Goal: Task Accomplishment & Management: Manage account settings

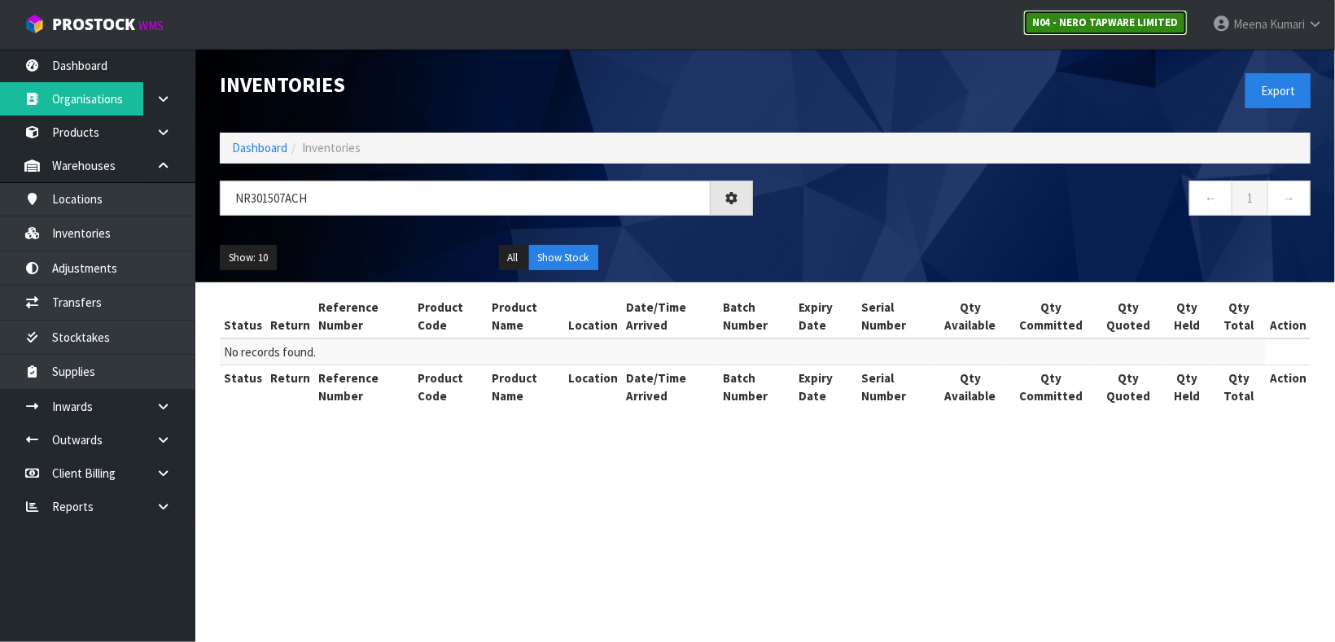
click at [1159, 11] on link "N04 - NERO TAPWARE LIMITED" at bounding box center [1105, 23] width 164 height 26
click at [1115, 22] on strong "N04 - NERO TAPWARE LIMITED" at bounding box center [1105, 22] width 147 height 14
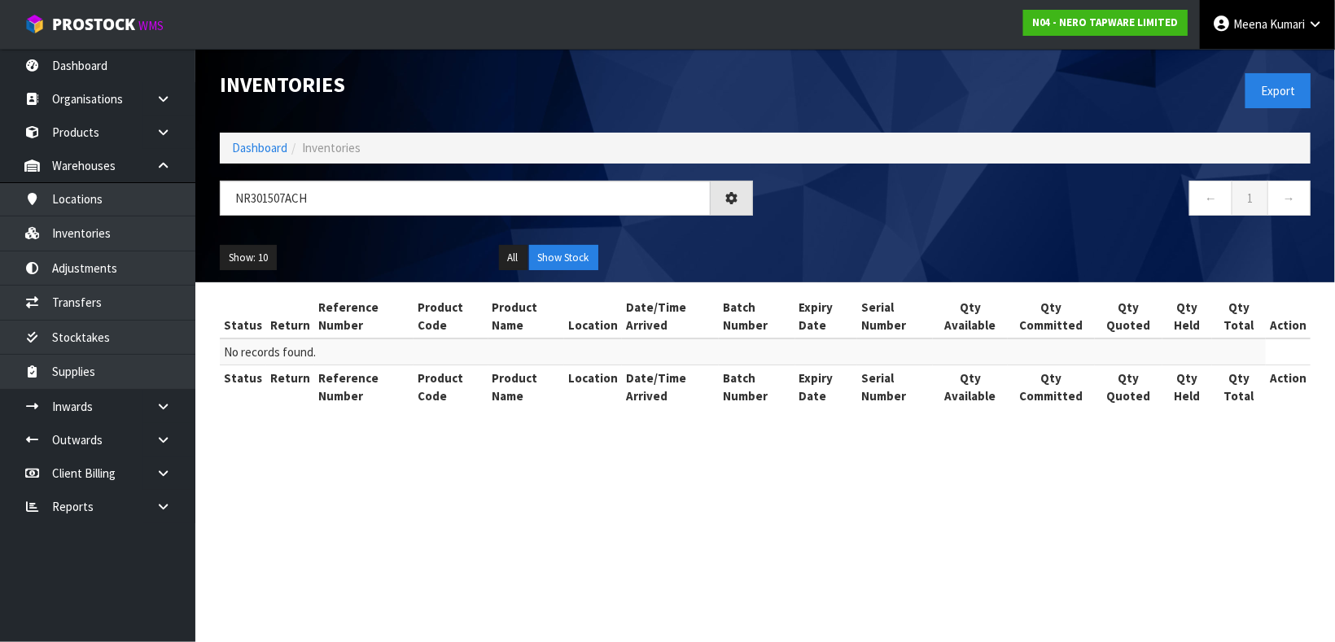
click at [1290, 38] on link "Meena Kumari" at bounding box center [1267, 24] width 135 height 49
click at [1281, 63] on link "Logout" at bounding box center [1270, 65] width 129 height 22
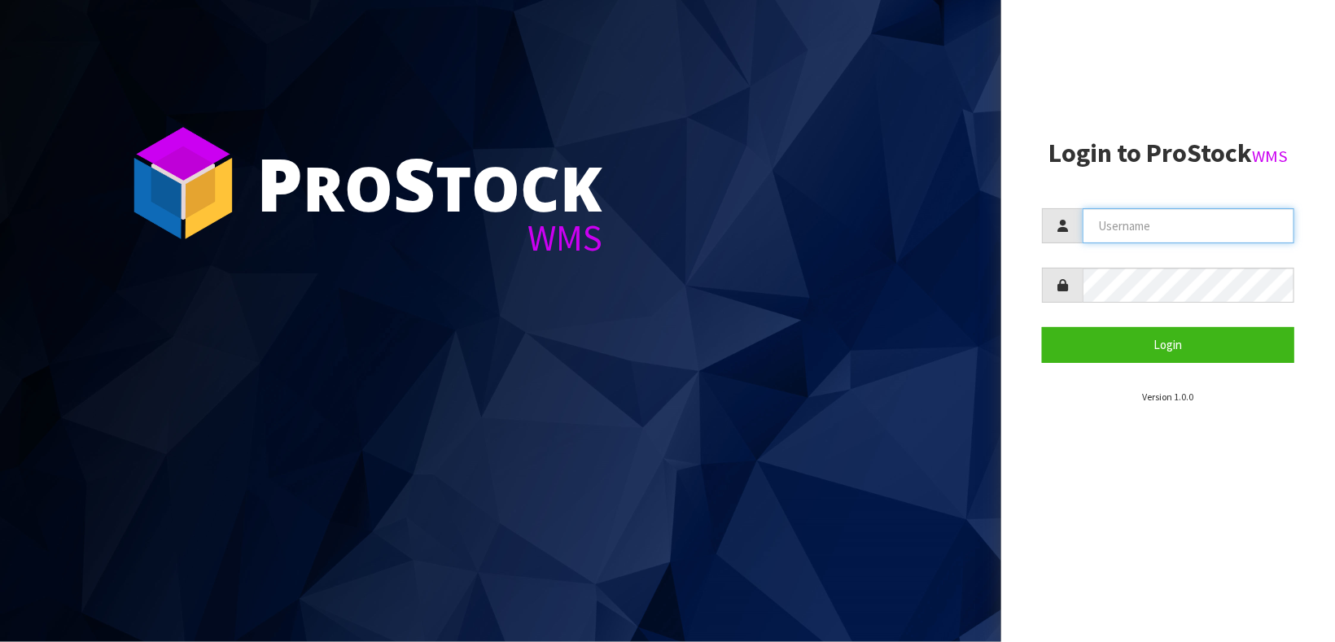
click at [1131, 225] on input "text" at bounding box center [1189, 225] width 212 height 35
type input "[PERSON_NAME]"
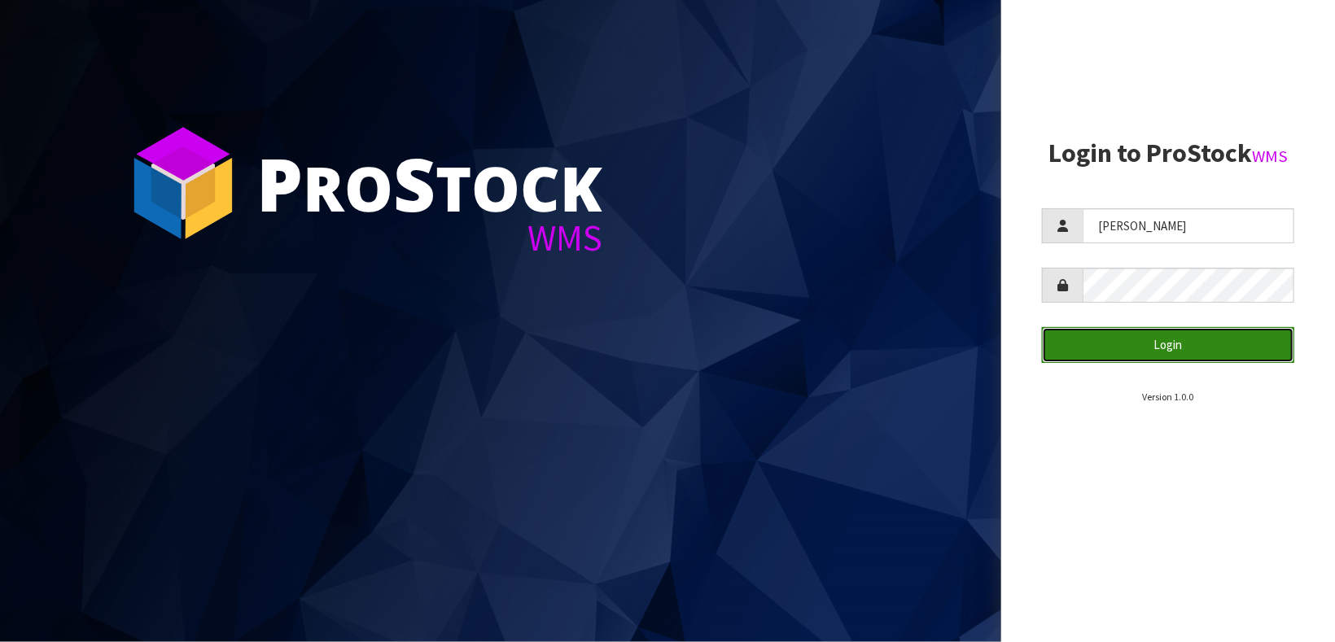
click at [1111, 341] on button "Login" at bounding box center [1168, 344] width 252 height 35
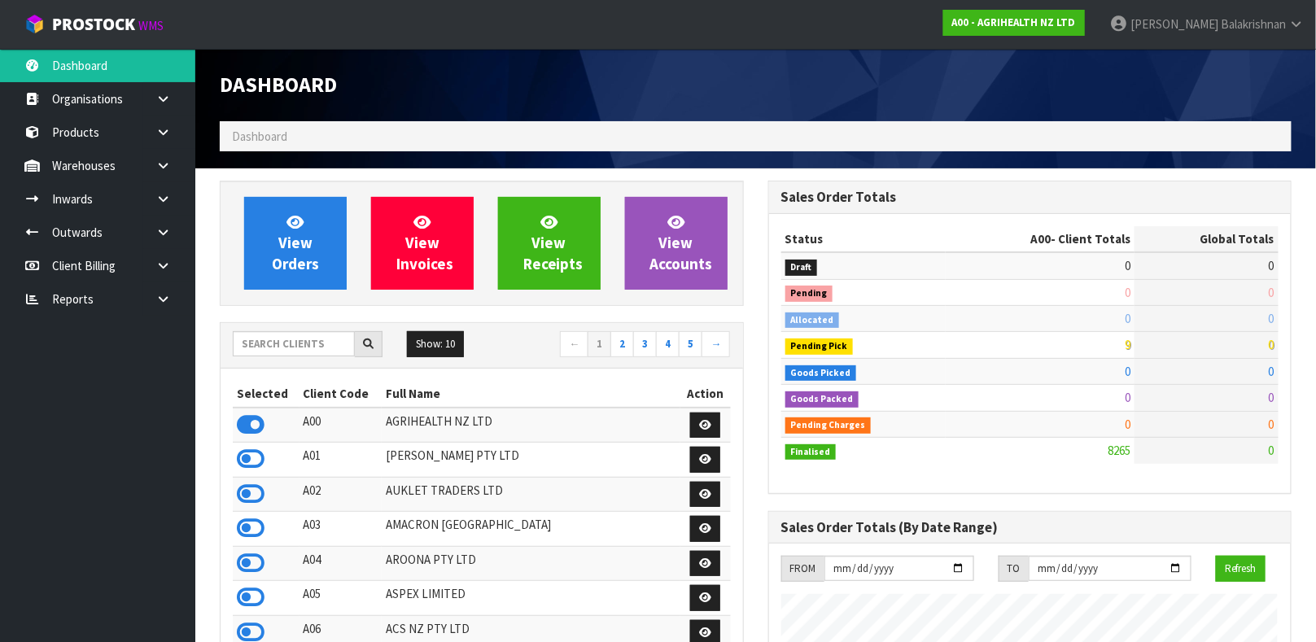
scroll to position [1235, 548]
click at [284, 336] on input "text" at bounding box center [294, 343] width 122 height 25
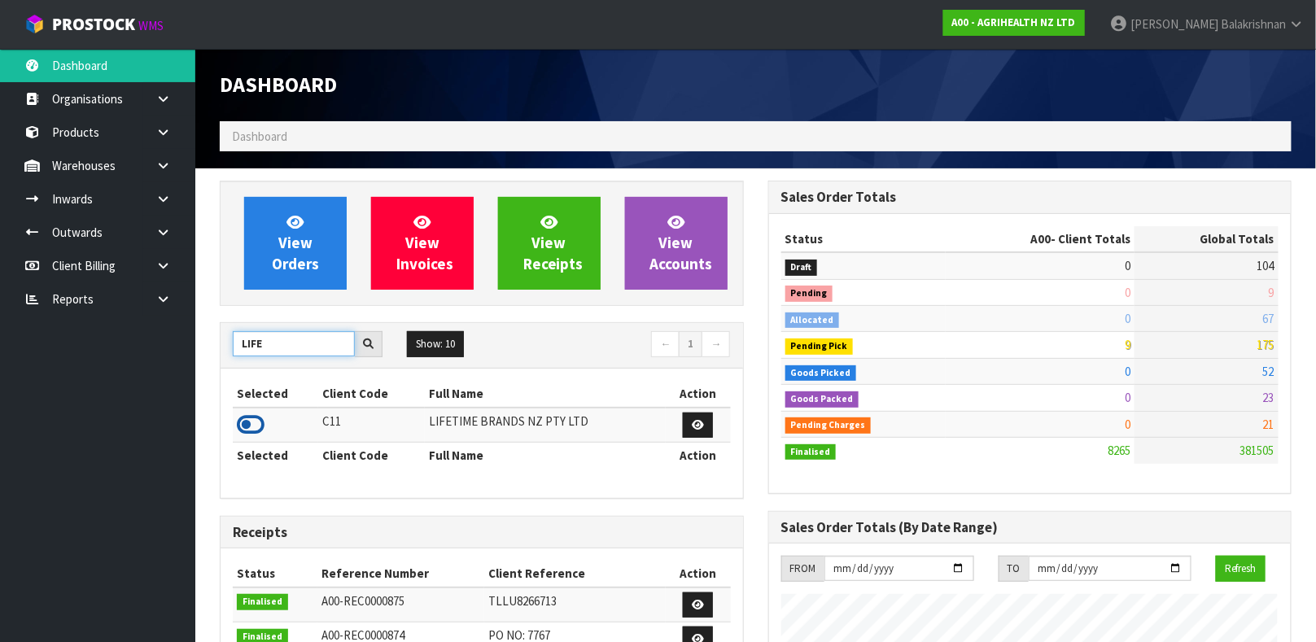
type input "LIFE"
click at [258, 431] on icon at bounding box center [251, 425] width 28 height 24
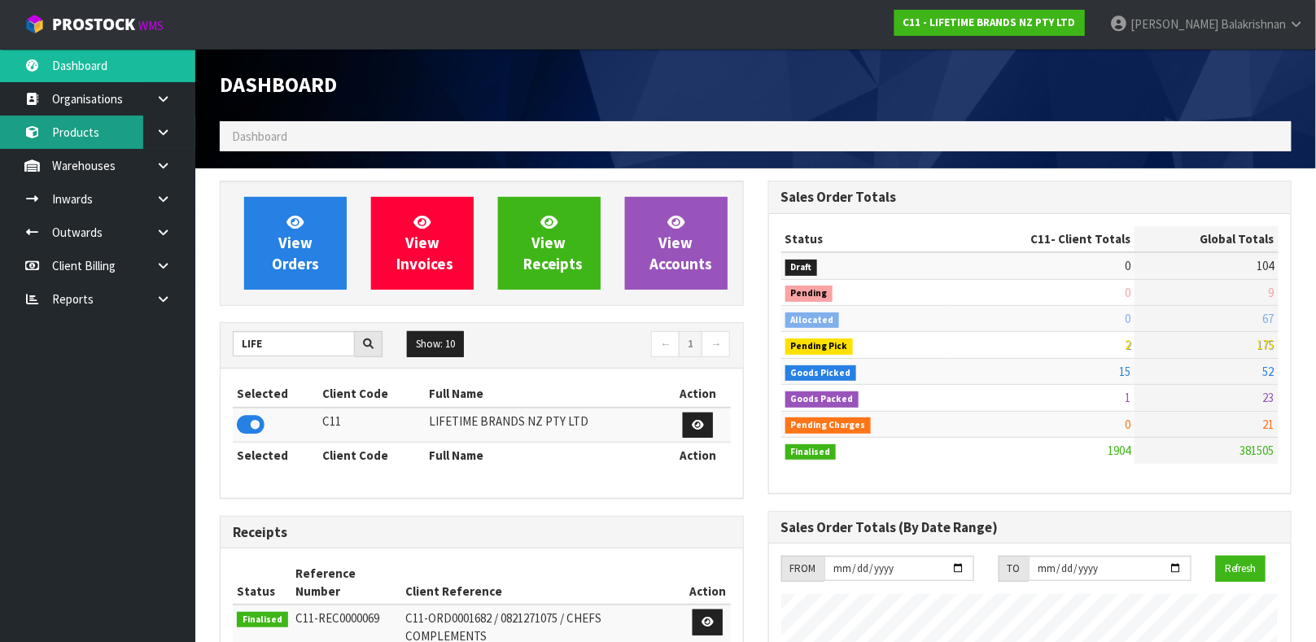
scroll to position [1269, 548]
click at [84, 137] on link "Products" at bounding box center [97, 132] width 195 height 33
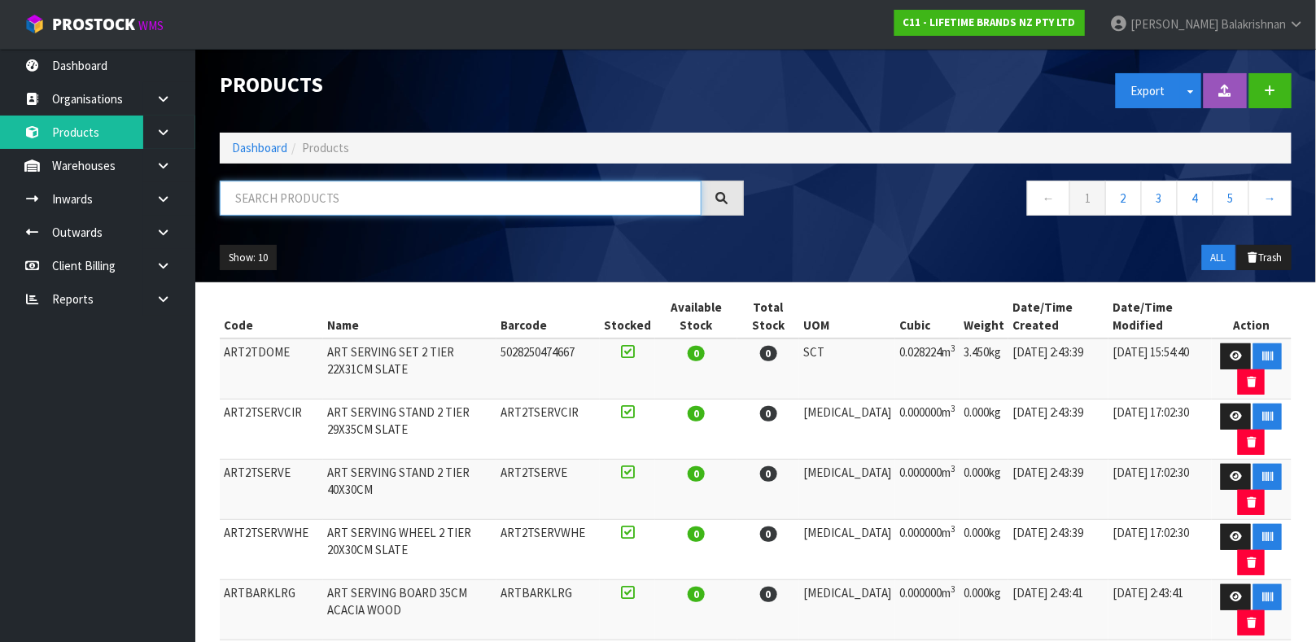
click at [407, 190] on input "text" at bounding box center [461, 198] width 482 height 35
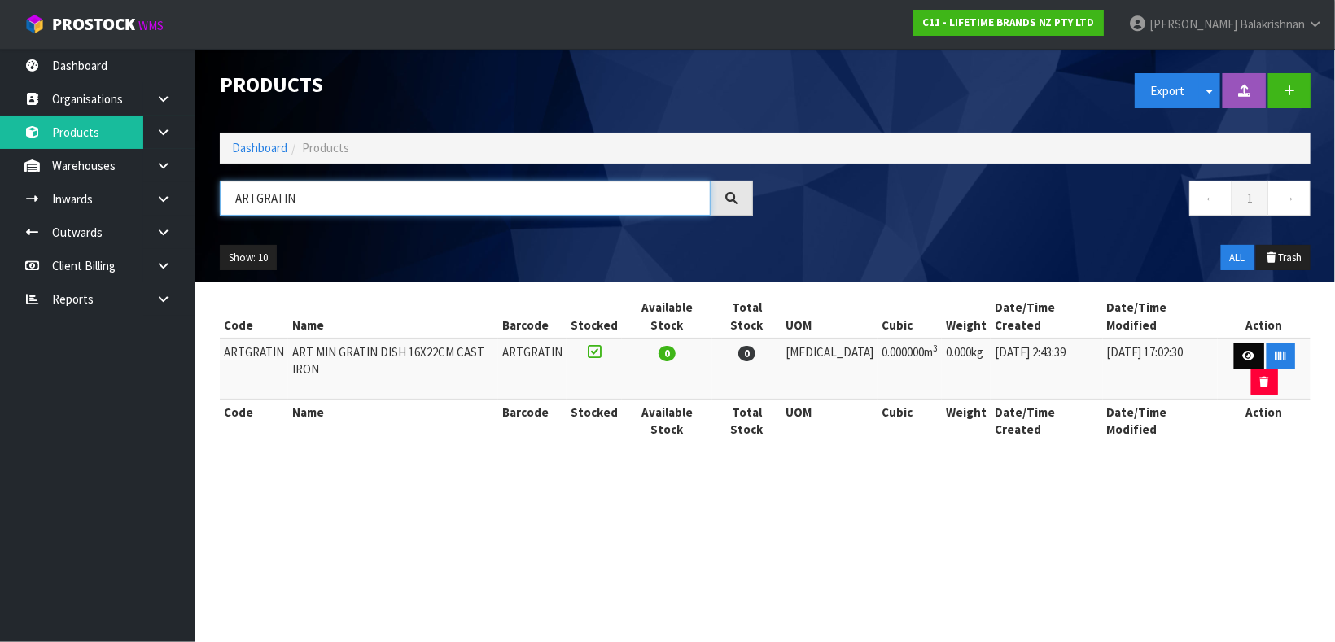
type input "ARTGRATIN"
click at [1243, 351] on icon at bounding box center [1249, 356] width 12 height 11
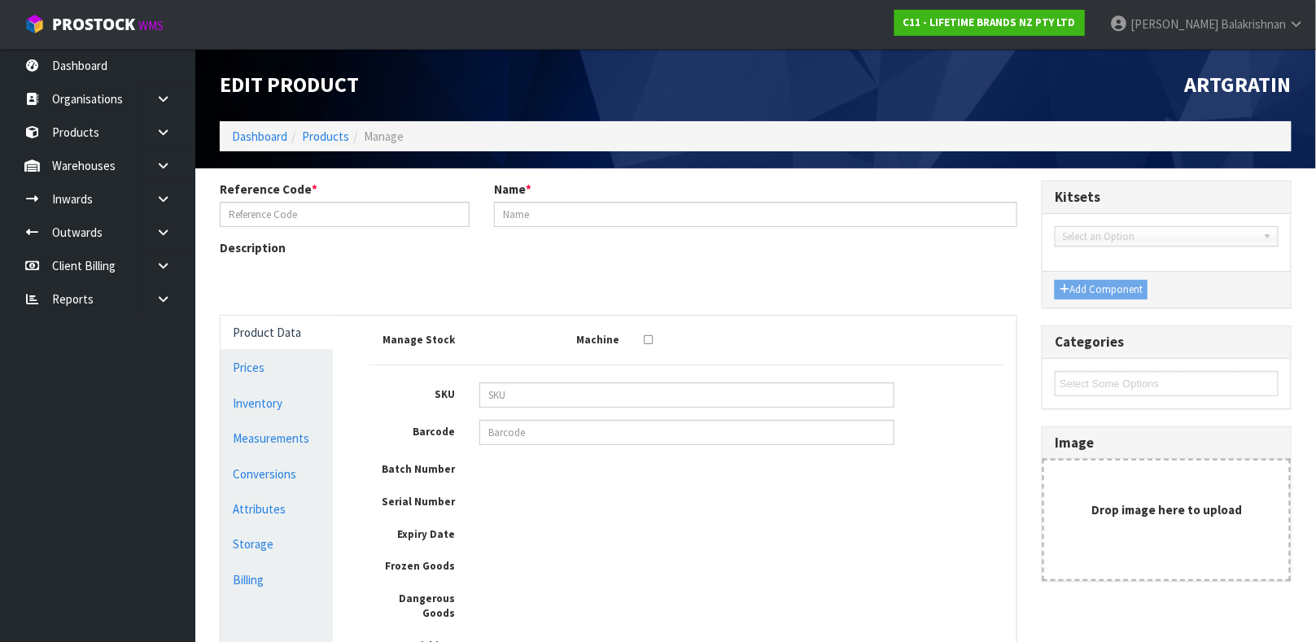
type input "ARTGRATIN"
type input "ART MIN GRATIN DISH 16X22CM CAST IRON"
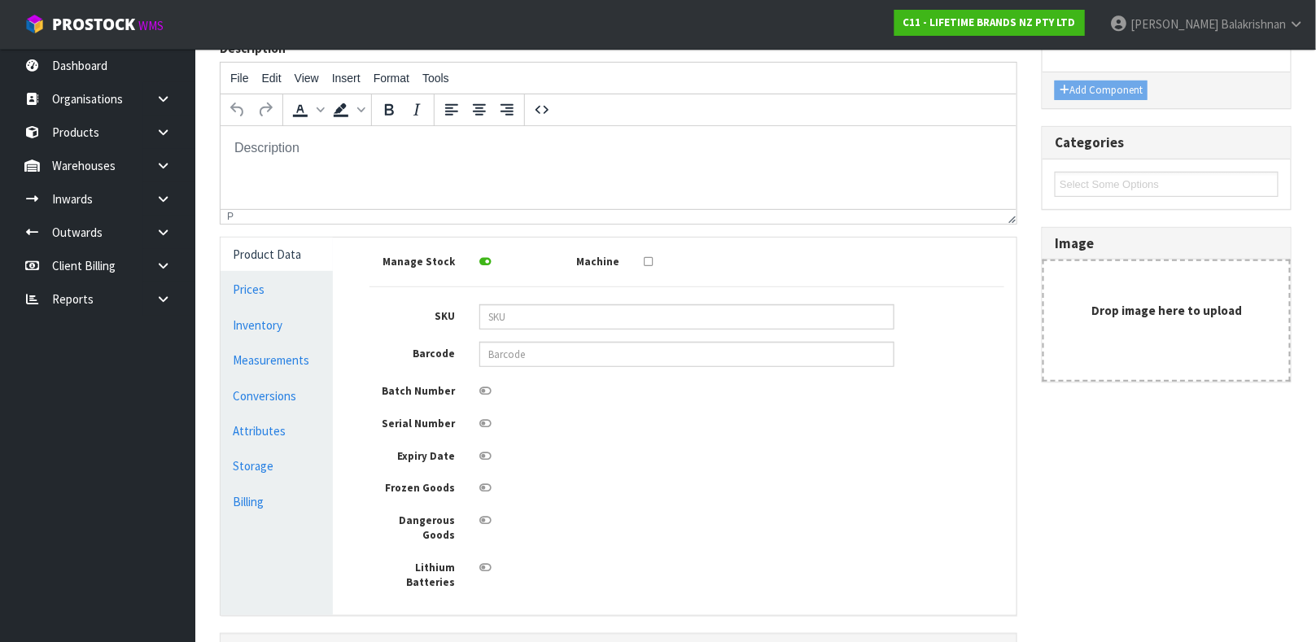
scroll to position [213, 0]
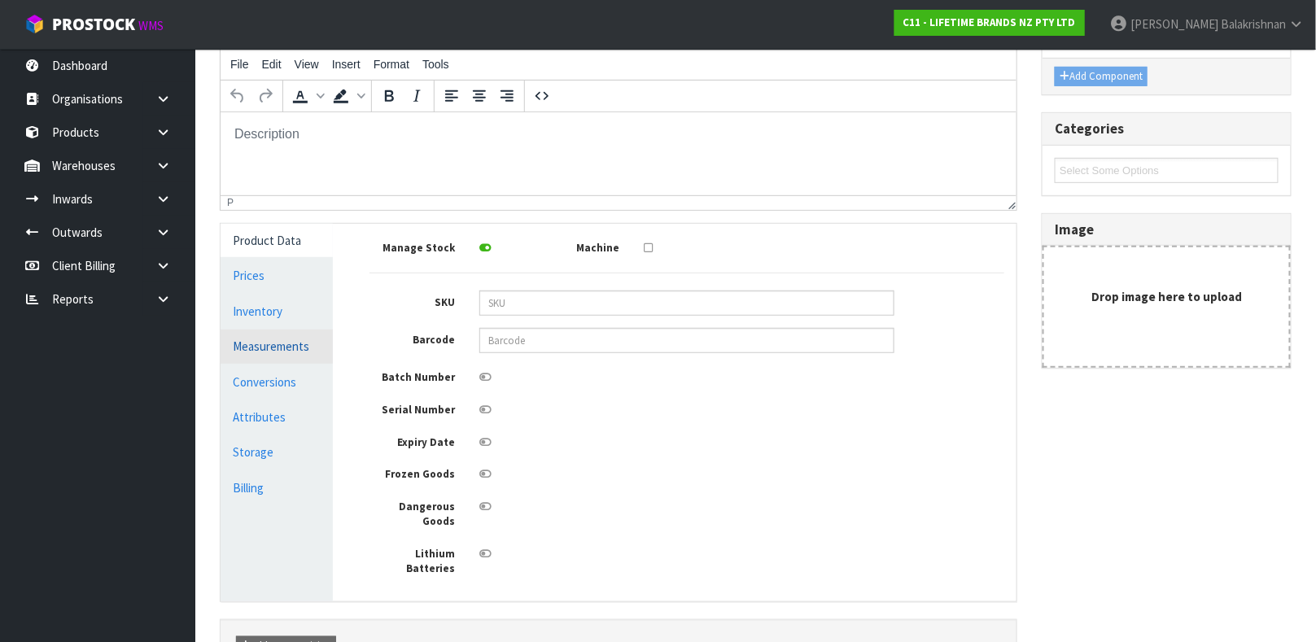
click at [243, 342] on link "Measurements" at bounding box center [277, 346] width 112 height 33
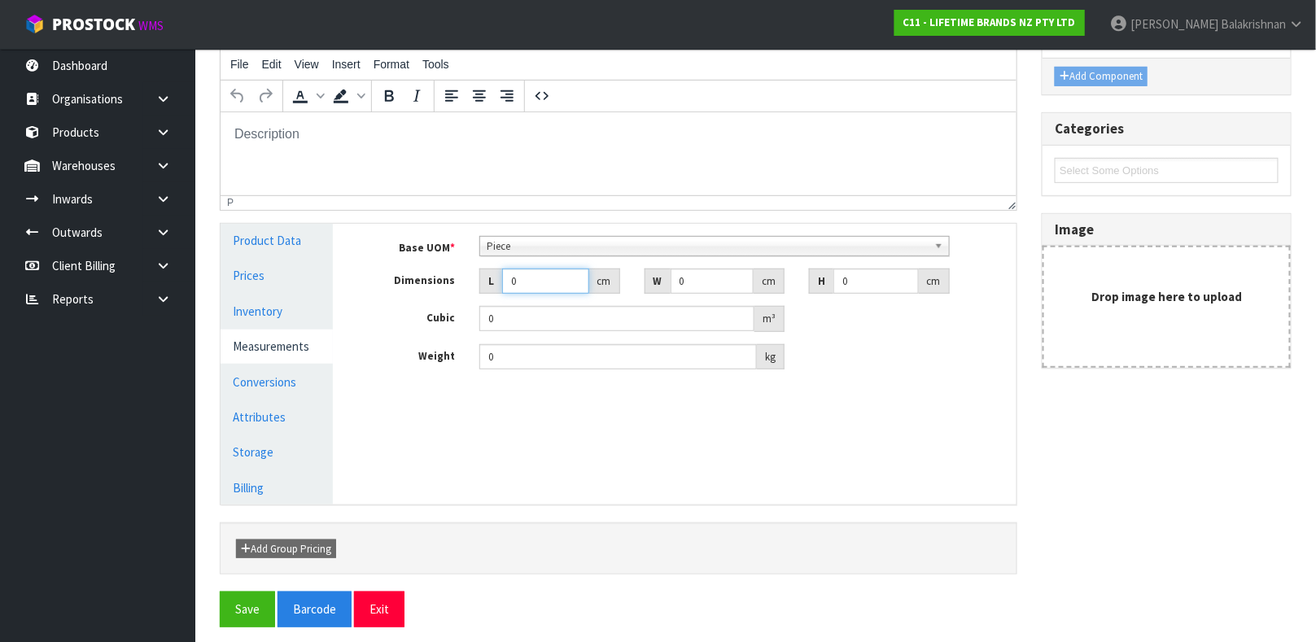
click at [539, 282] on input "0" at bounding box center [545, 281] width 87 height 25
type input "01"
type input "0.000001"
type input "0"
type input "13"
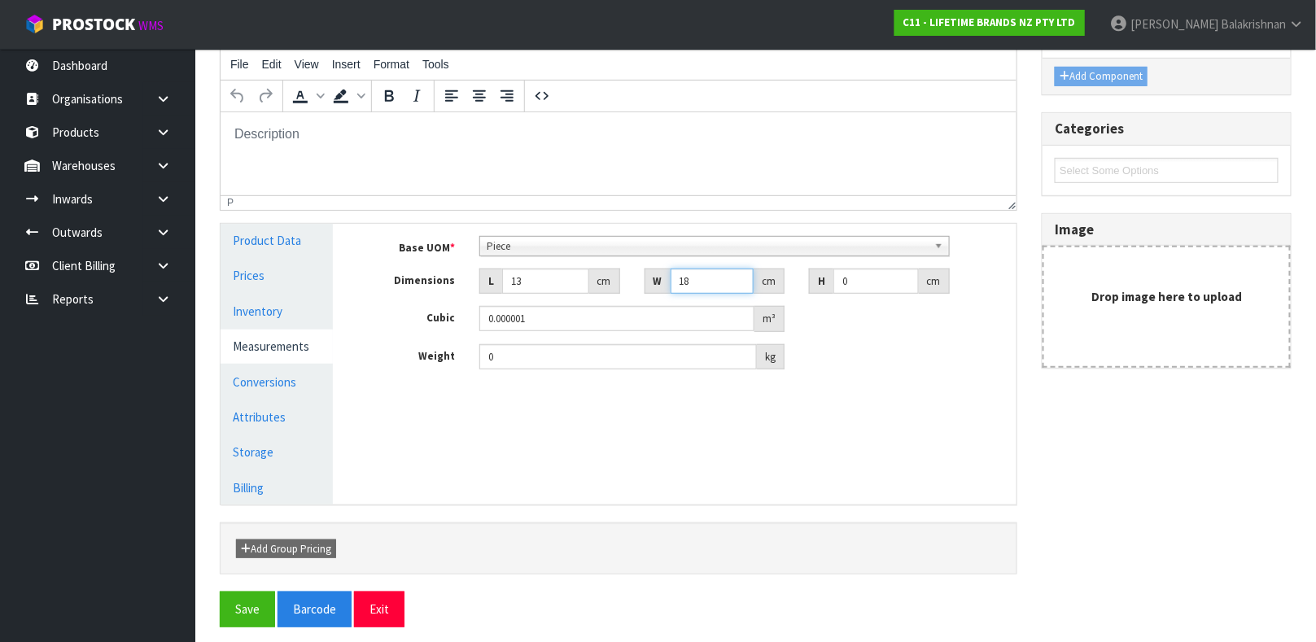
type input "18"
type input "6"
type input "0.001404"
type input "6"
click at [551, 361] on input "0" at bounding box center [618, 356] width 278 height 25
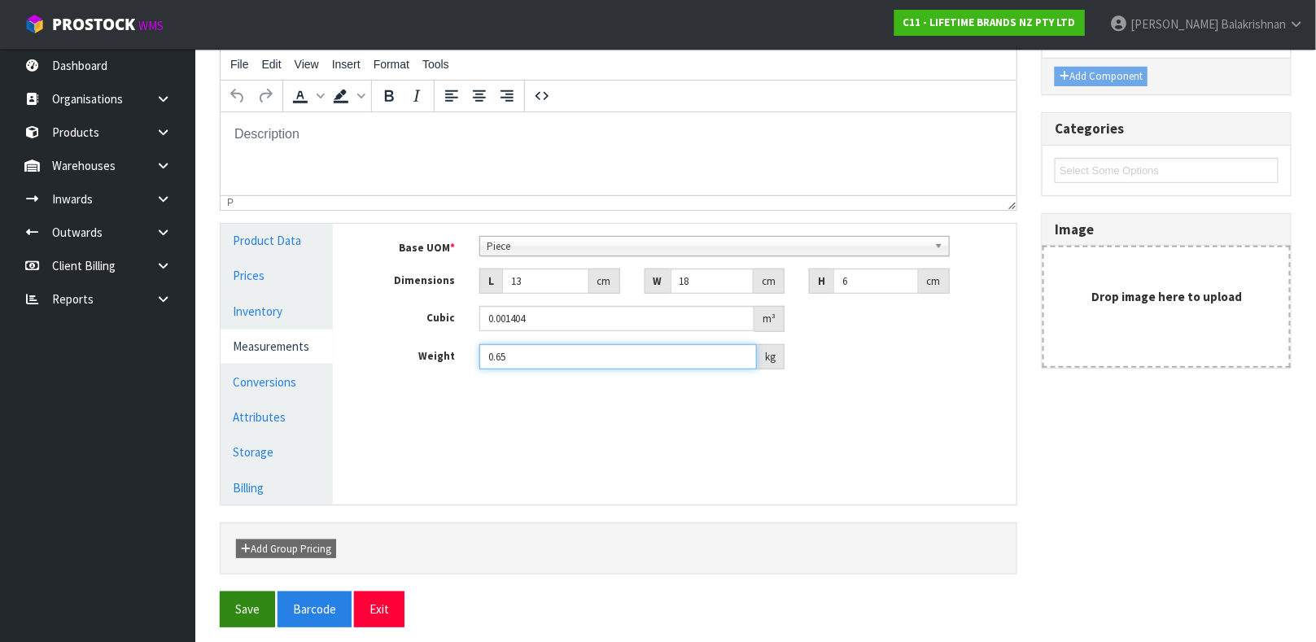
type input "0.65"
click at [222, 611] on button "Save" at bounding box center [247, 609] width 55 height 35
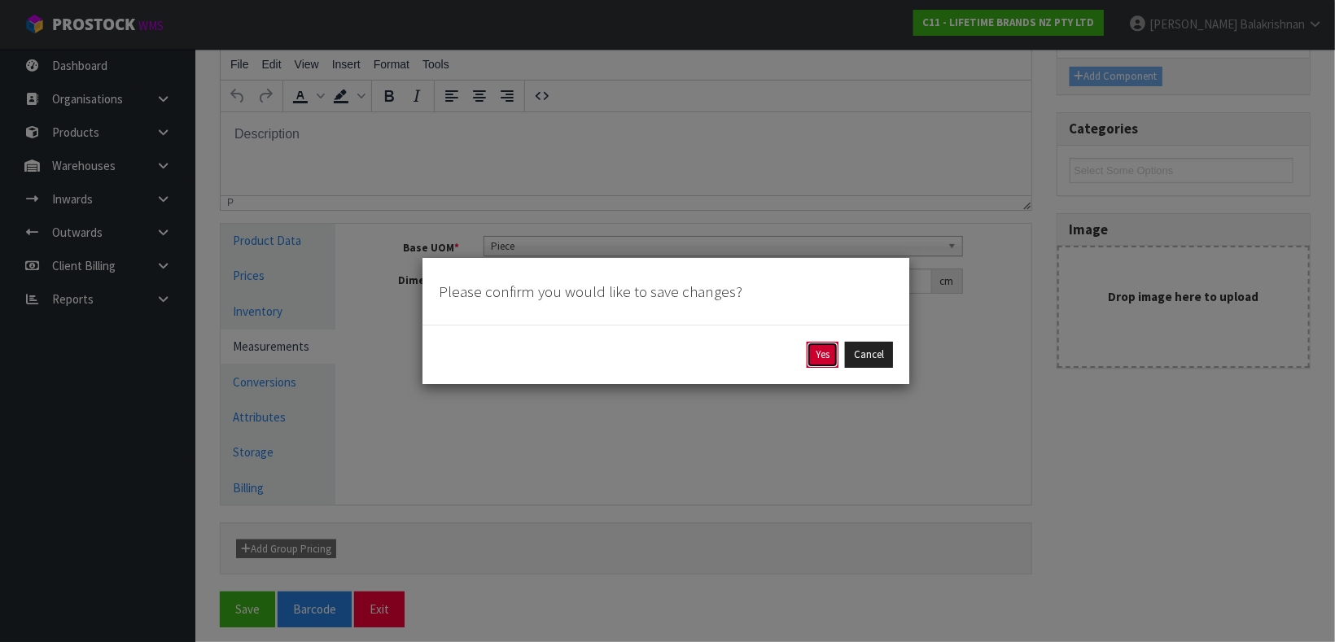
click at [812, 352] on button "Yes" at bounding box center [823, 355] width 32 height 26
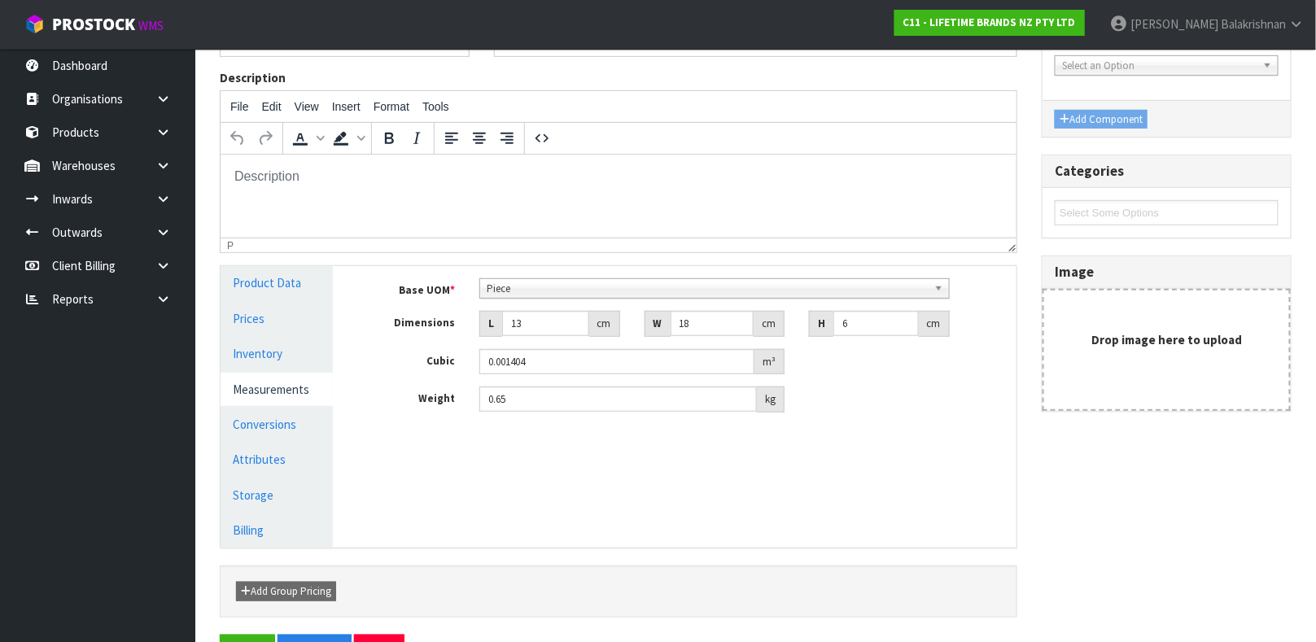
scroll to position [234, 0]
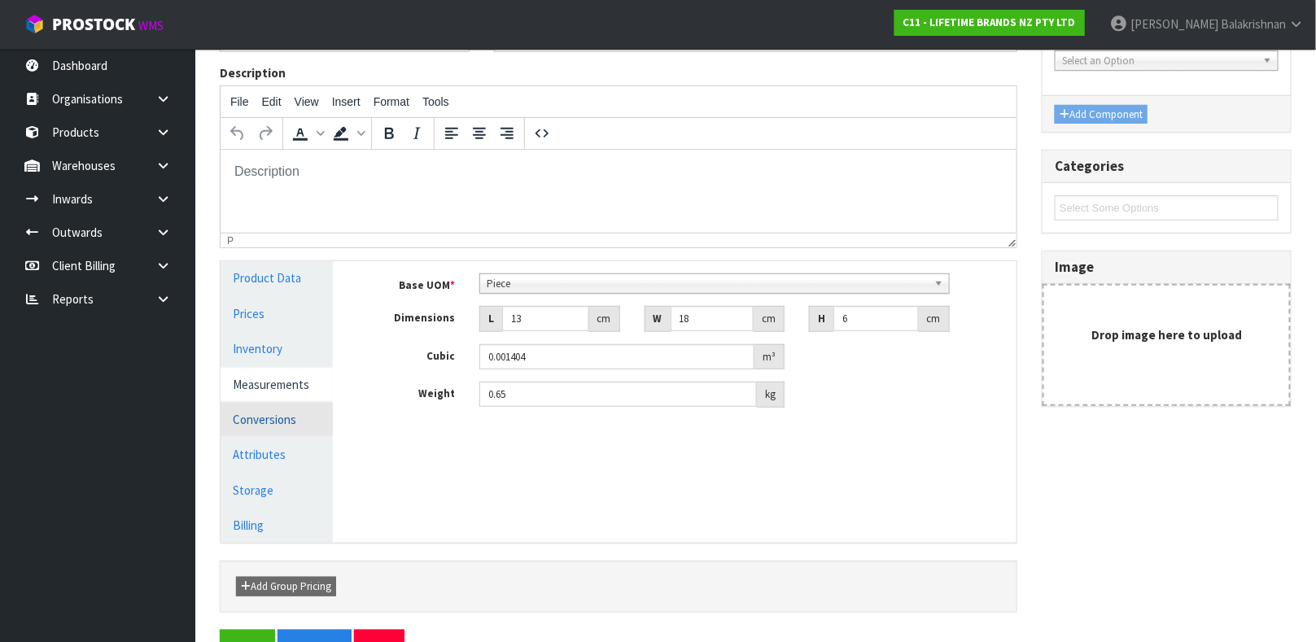
click at [265, 427] on link "Conversions" at bounding box center [277, 419] width 112 height 33
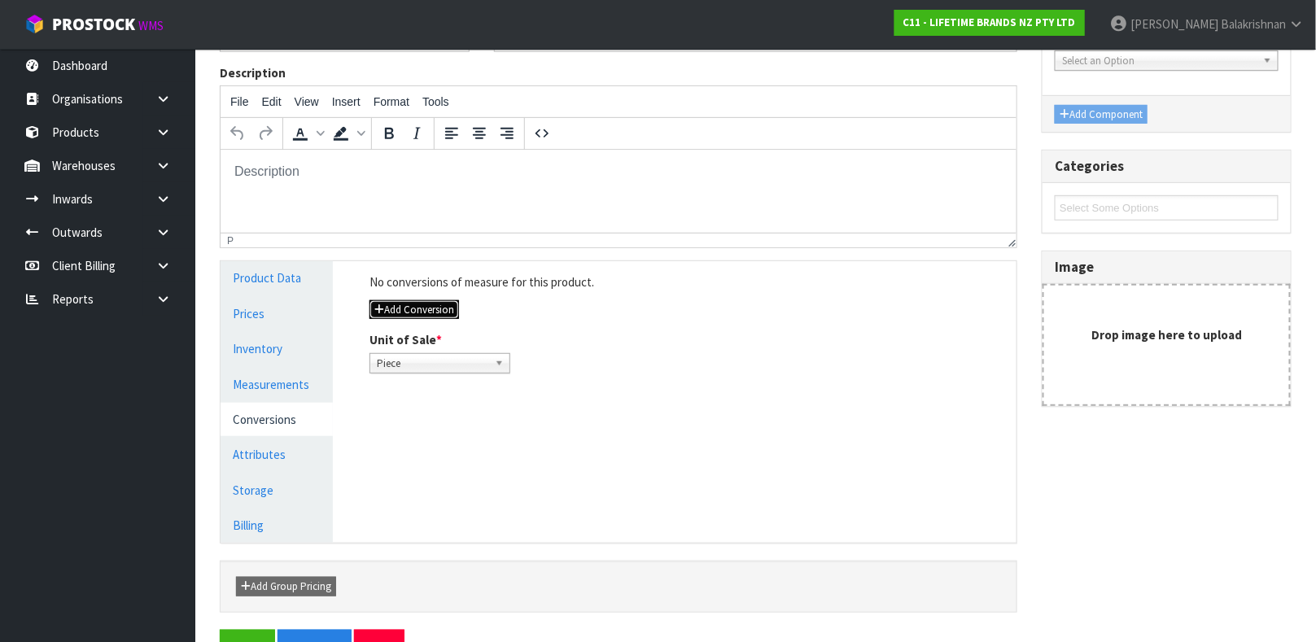
click at [438, 304] on button "Add Conversion" at bounding box center [415, 310] width 90 height 20
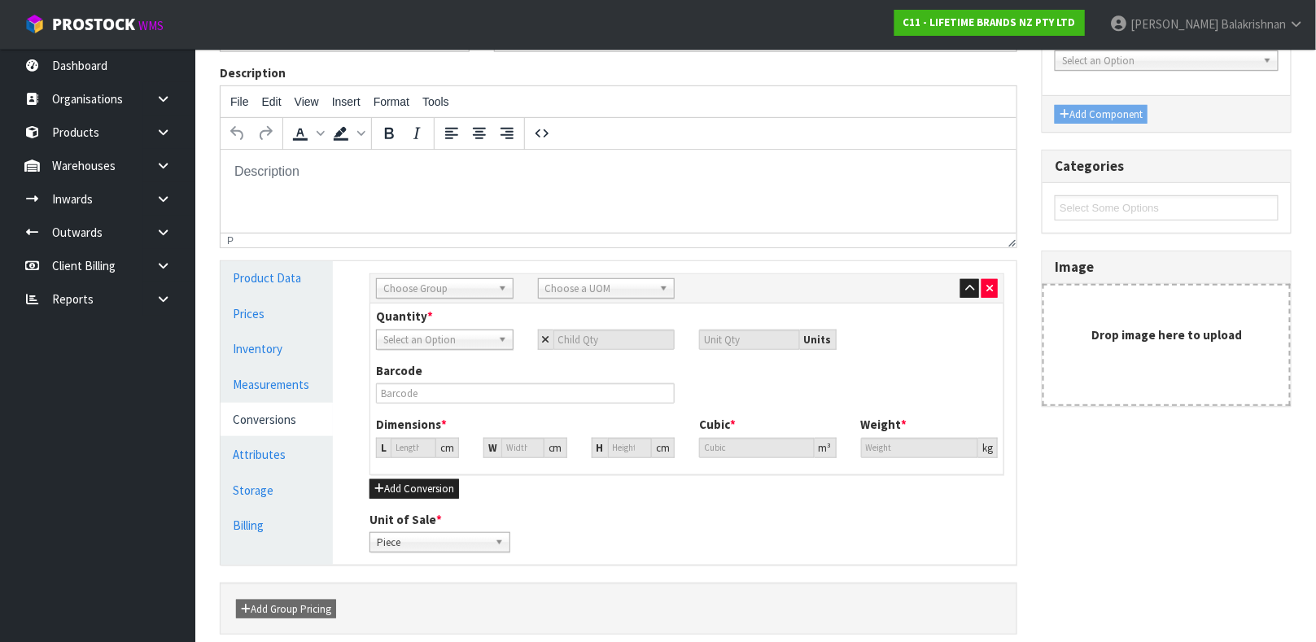
click at [438, 290] on span "Choose Group" at bounding box center [437, 289] width 108 height 20
click at [432, 312] on input "text" at bounding box center [444, 311] width 129 height 20
click at [414, 348] on li "Inner" at bounding box center [444, 355] width 129 height 20
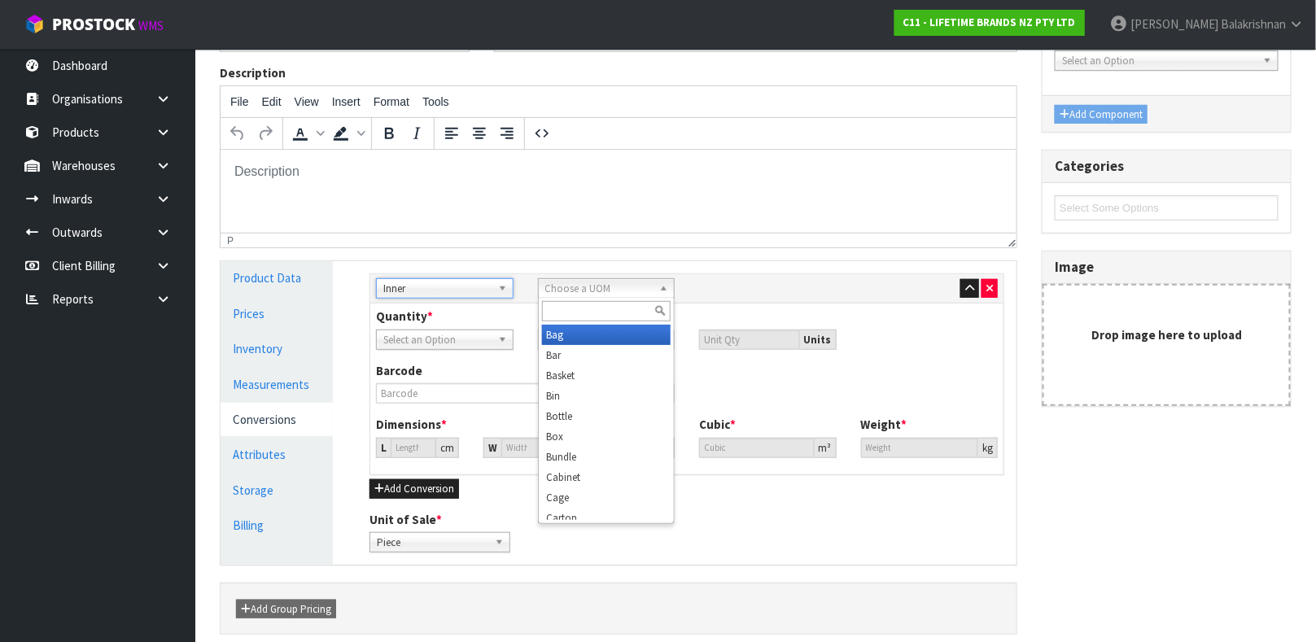
click at [570, 281] on span "Choose a UOM" at bounding box center [599, 289] width 108 height 20
type input "SU"
click at [570, 329] on li "Su b-carton" at bounding box center [606, 335] width 129 height 20
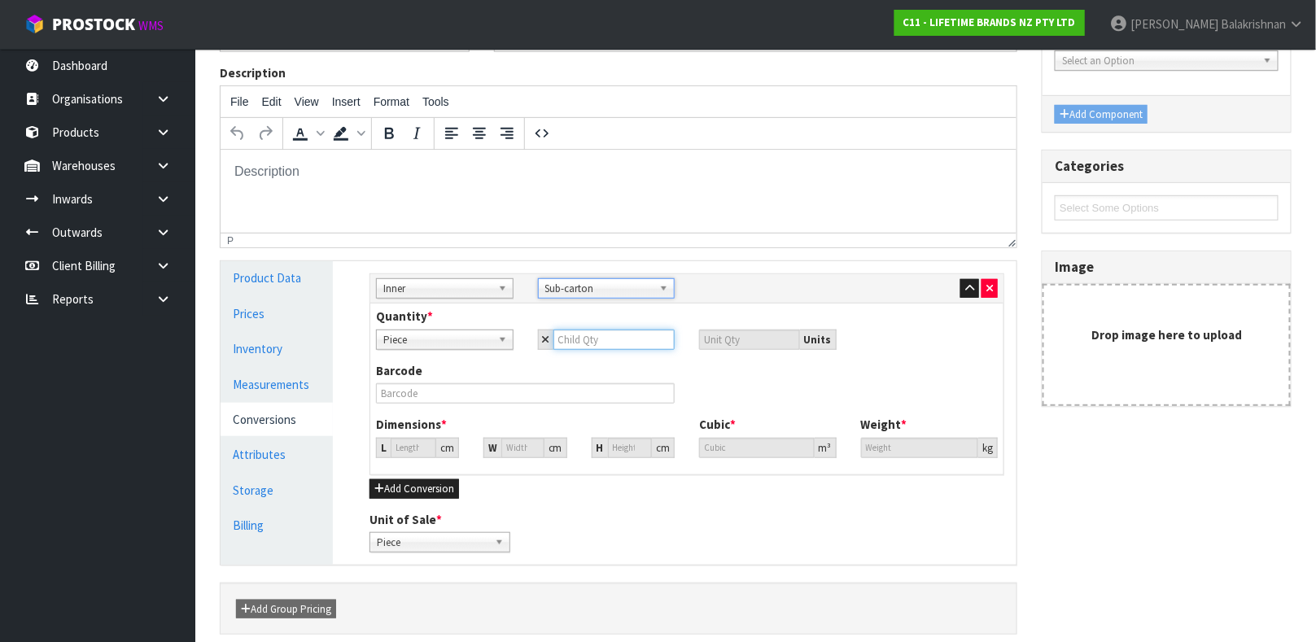
click at [593, 337] on input "number" at bounding box center [615, 340] width 122 height 20
type input "4"
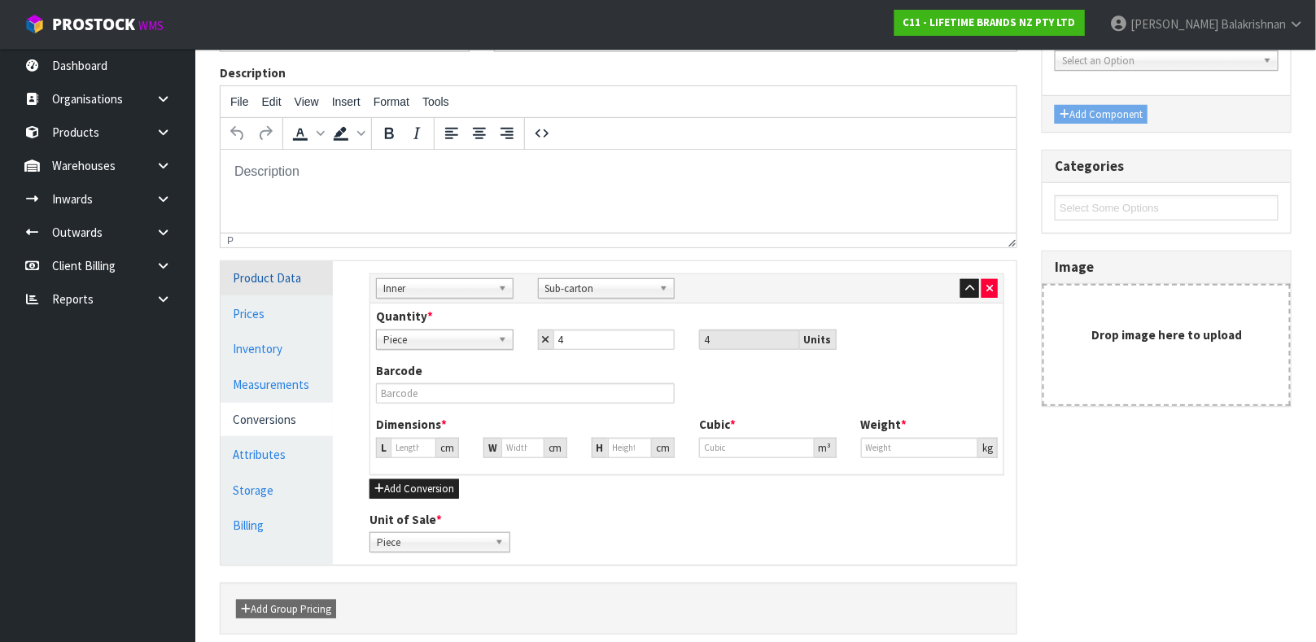
type input "17.775"
type input "0.005616"
type input "2.6"
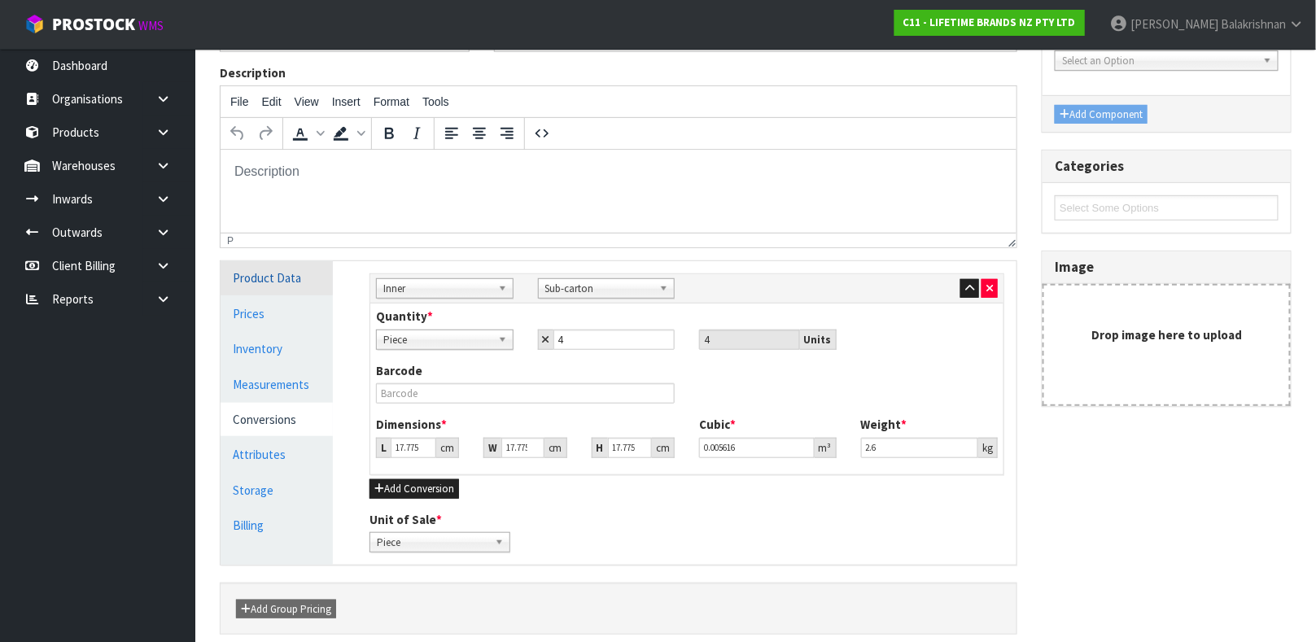
click at [265, 269] on link "Product Data" at bounding box center [277, 277] width 112 height 33
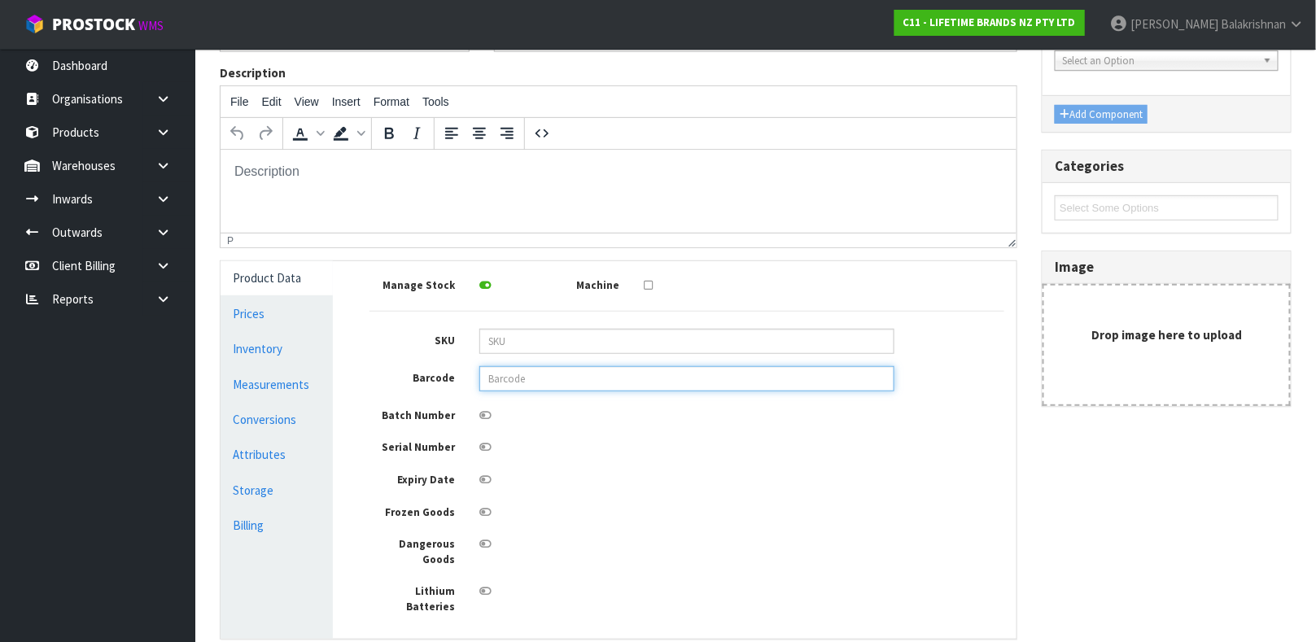
click at [527, 385] on input "text" at bounding box center [686, 378] width 415 height 25
type input "5028250591982"
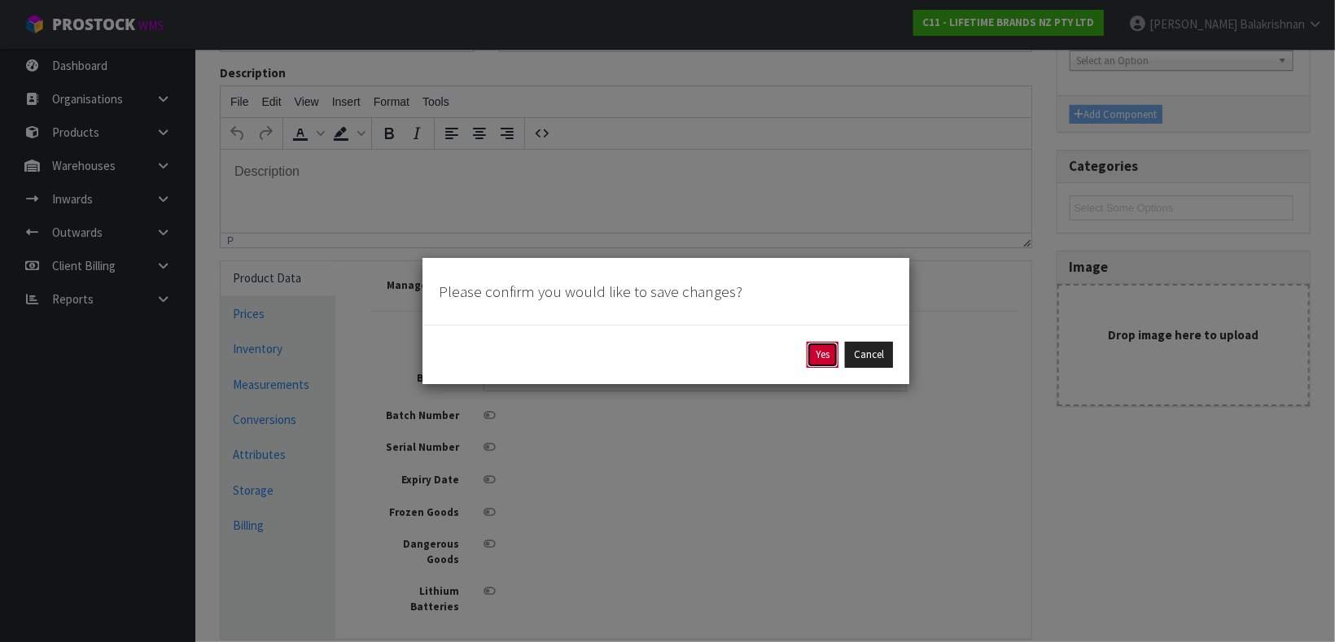
click at [832, 358] on button "Yes" at bounding box center [823, 355] width 32 height 26
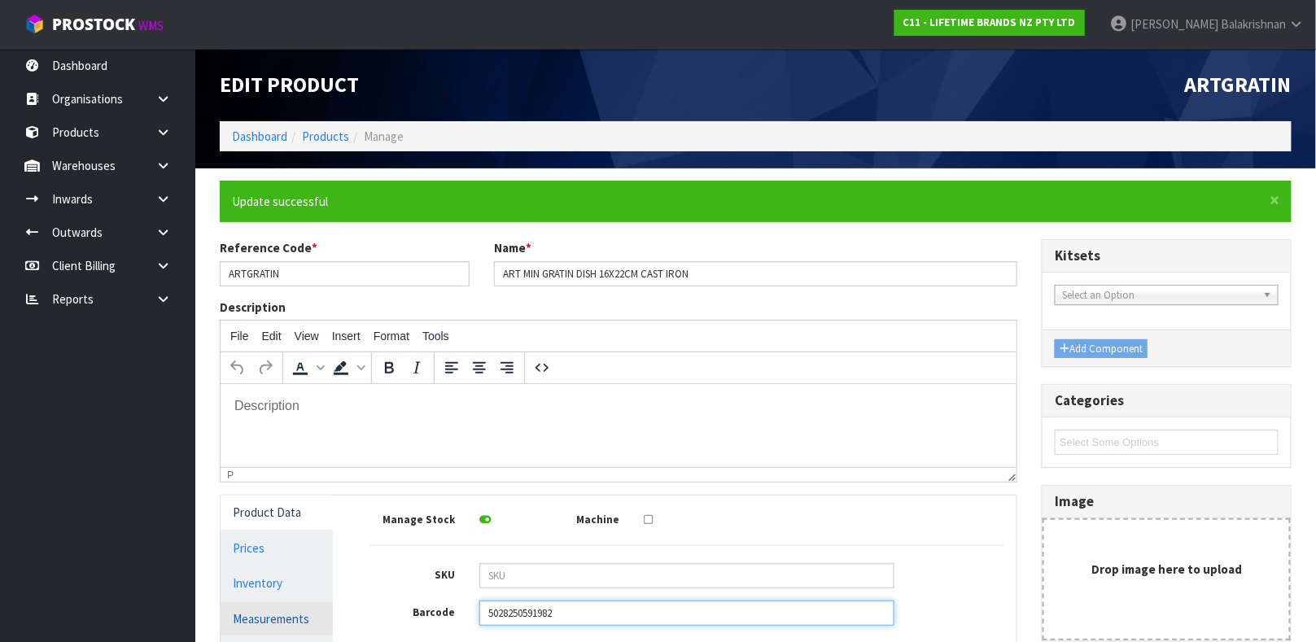
scroll to position [350, 0]
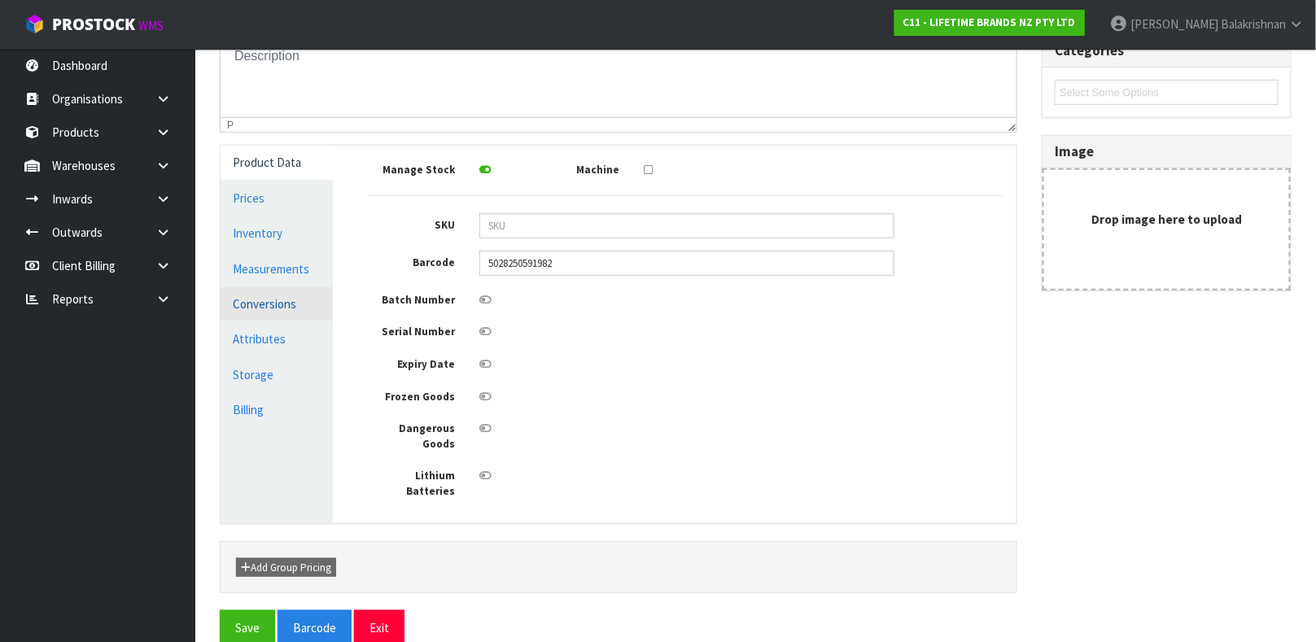
click at [291, 295] on link "Conversions" at bounding box center [277, 303] width 112 height 33
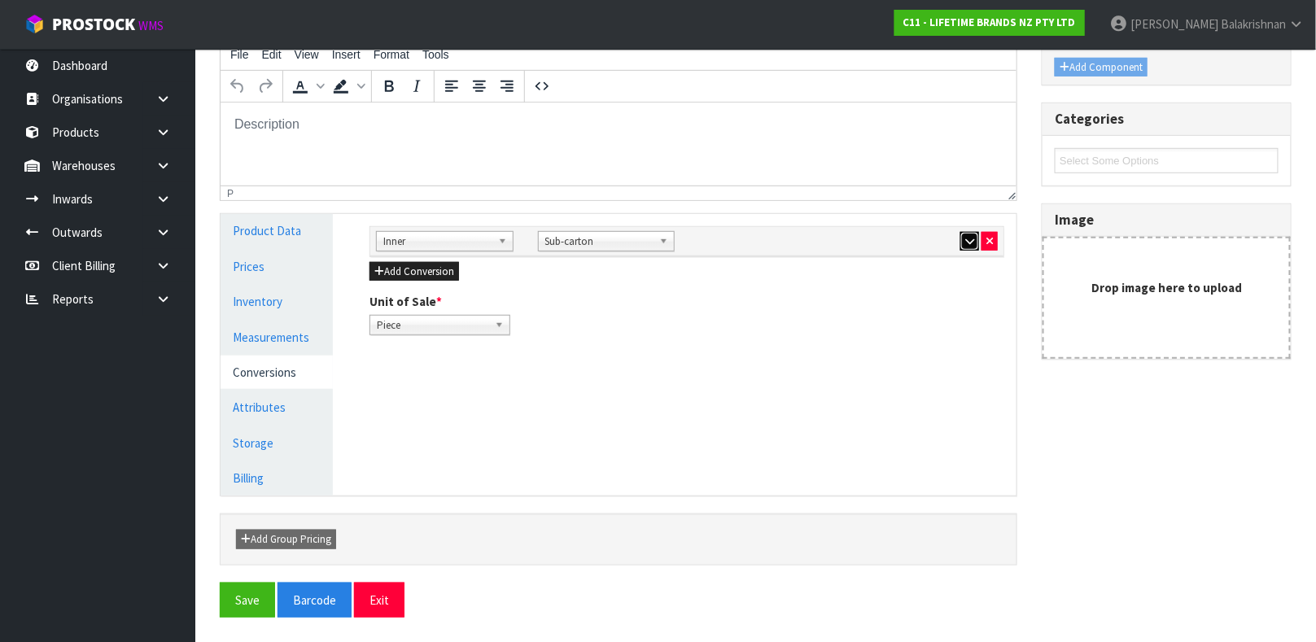
click at [969, 237] on icon "button" at bounding box center [969, 241] width 9 height 11
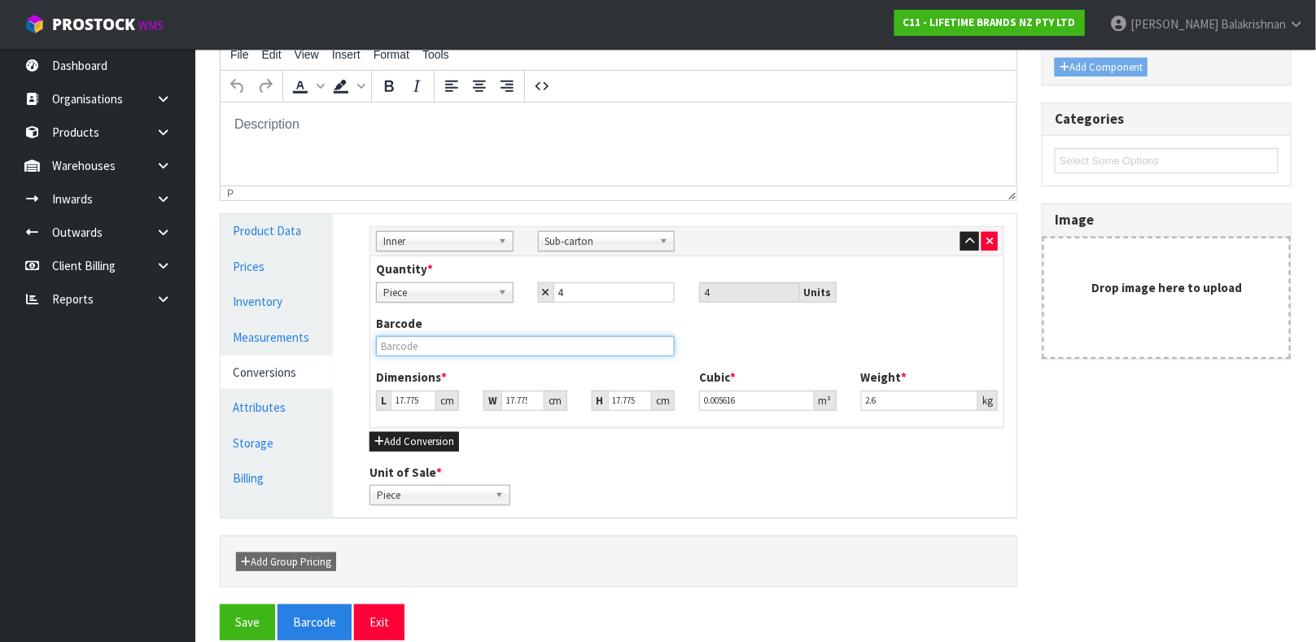
click at [484, 354] on input "text" at bounding box center [525, 346] width 299 height 20
type input "150282505919"
click at [220, 605] on button "Save" at bounding box center [247, 622] width 55 height 35
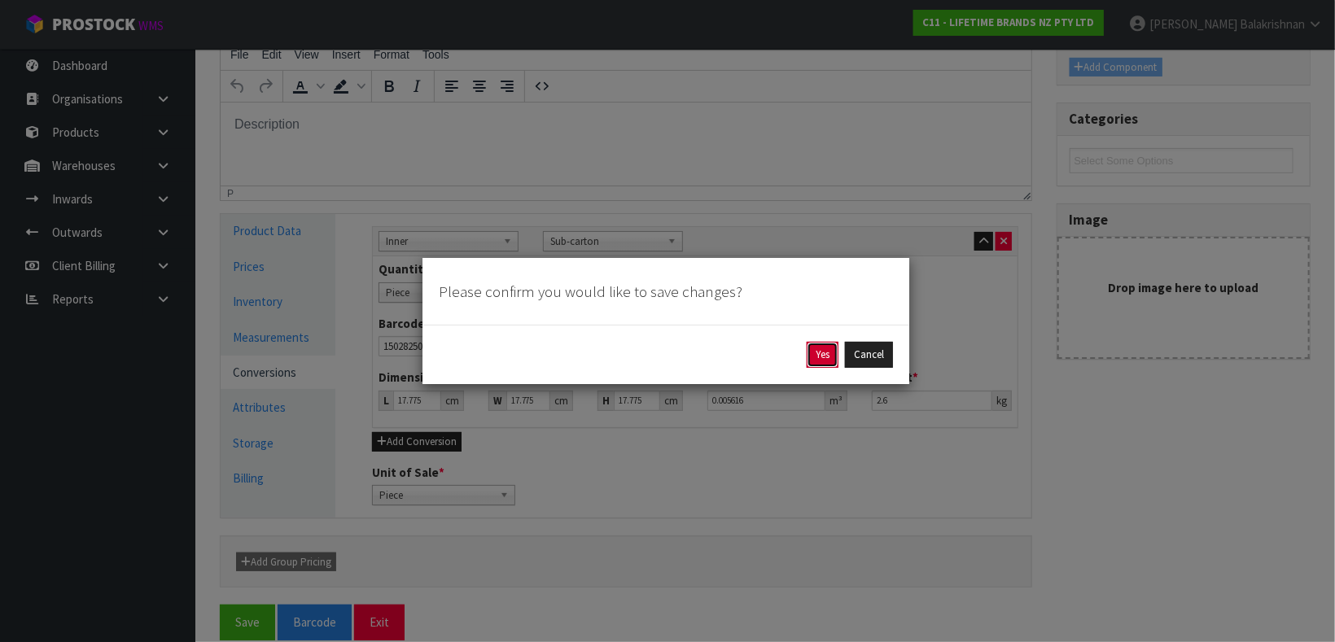
click at [821, 352] on button "Yes" at bounding box center [823, 355] width 32 height 26
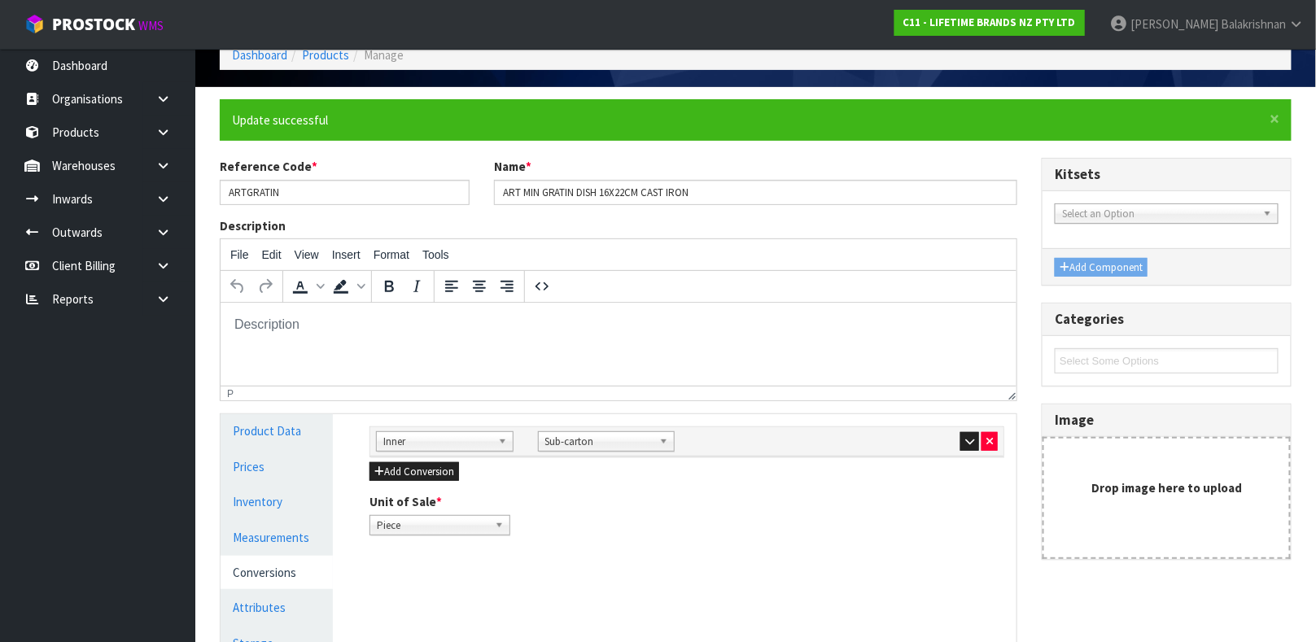
scroll to position [67, 0]
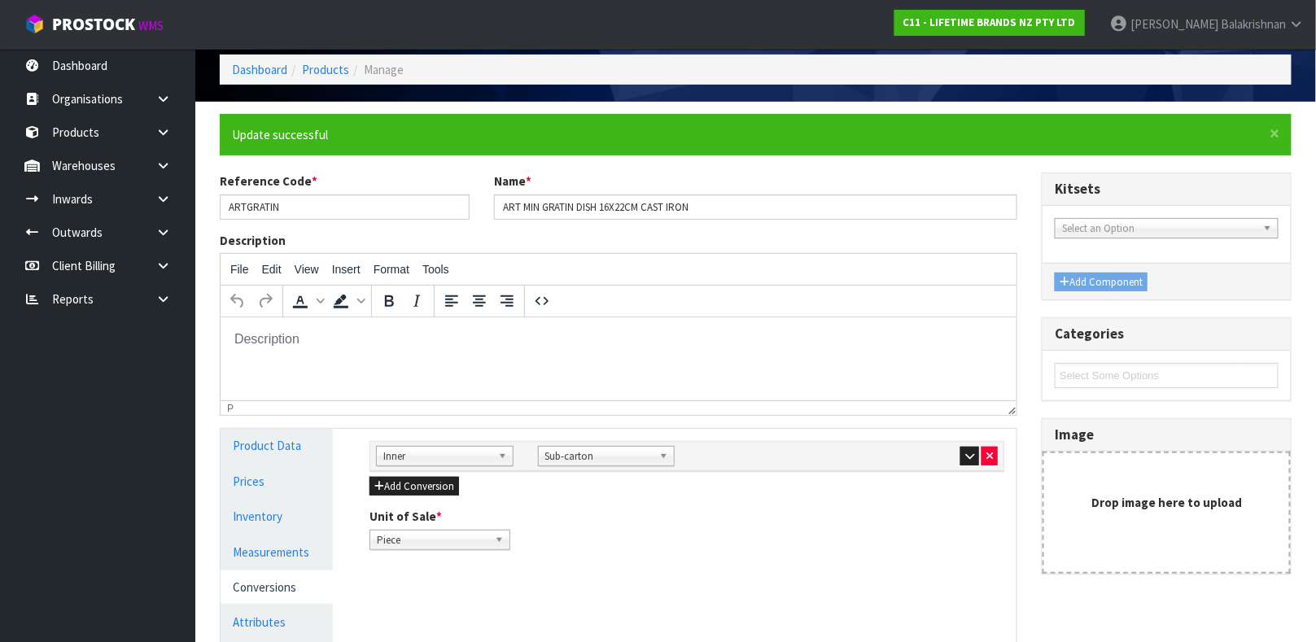
click at [253, 578] on link "Conversions" at bounding box center [277, 587] width 112 height 33
click at [963, 453] on button "button" at bounding box center [970, 457] width 19 height 20
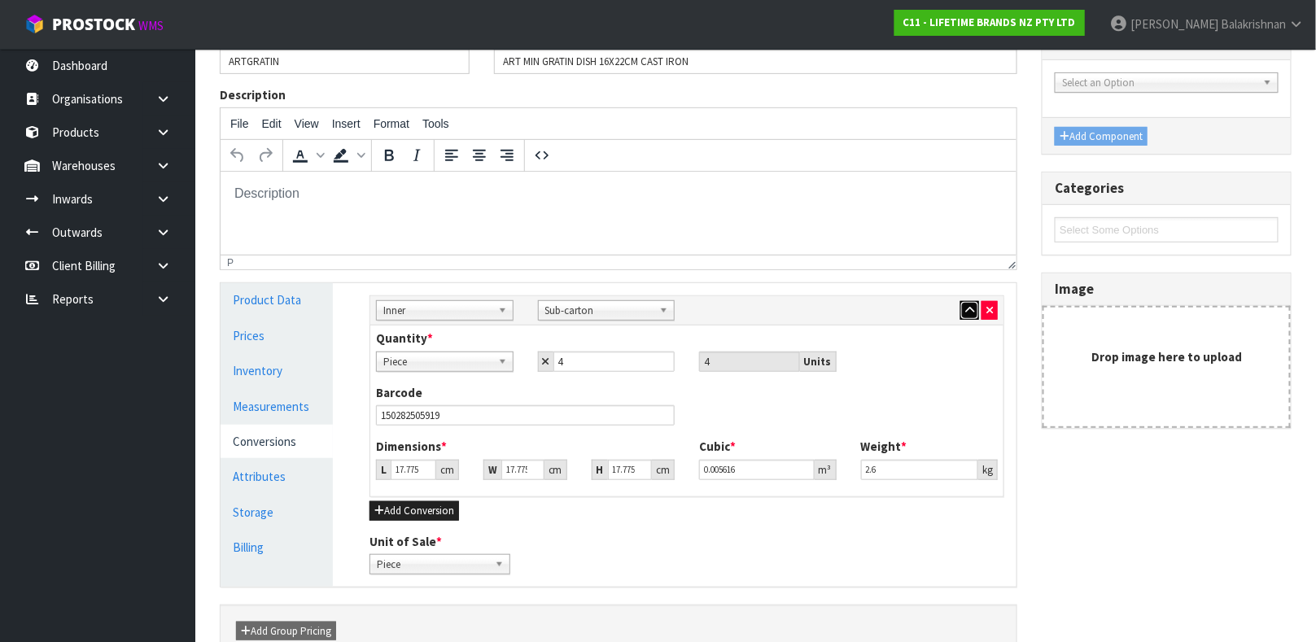
scroll to position [269, 0]
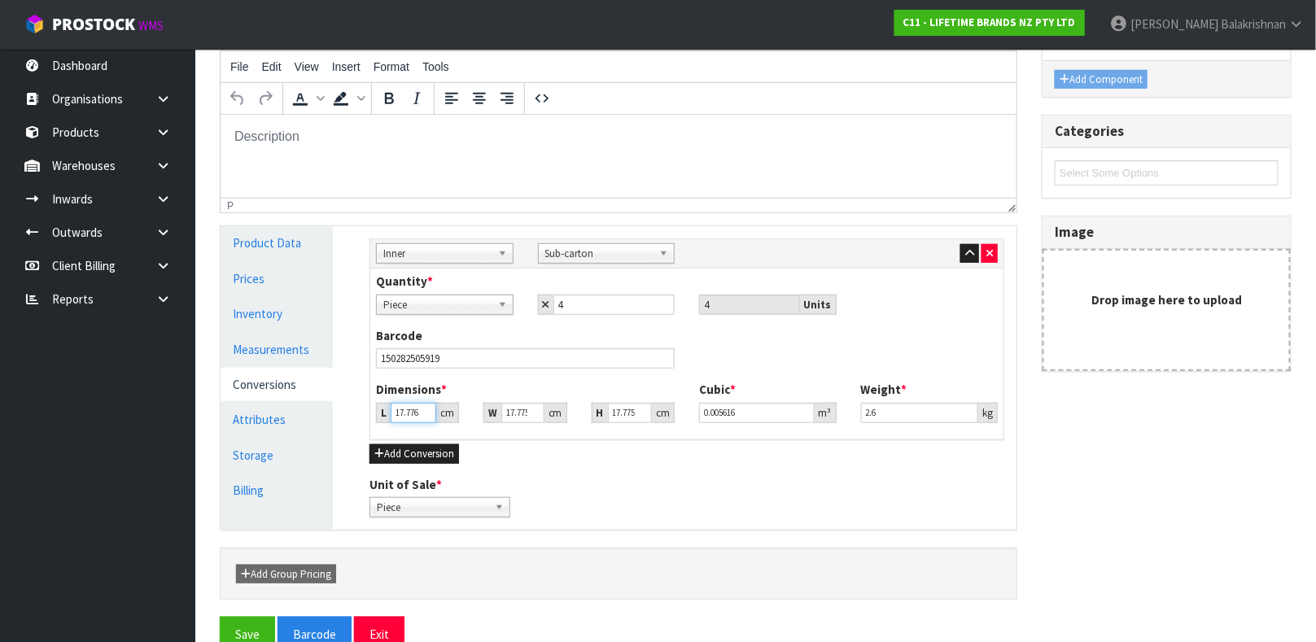
click at [418, 411] on input "17.776" at bounding box center [414, 413] width 46 height 20
type input "17.777"
type input "0.005617"
click at [418, 411] on input "17.777" at bounding box center [414, 413] width 46 height 20
type input "17.77"
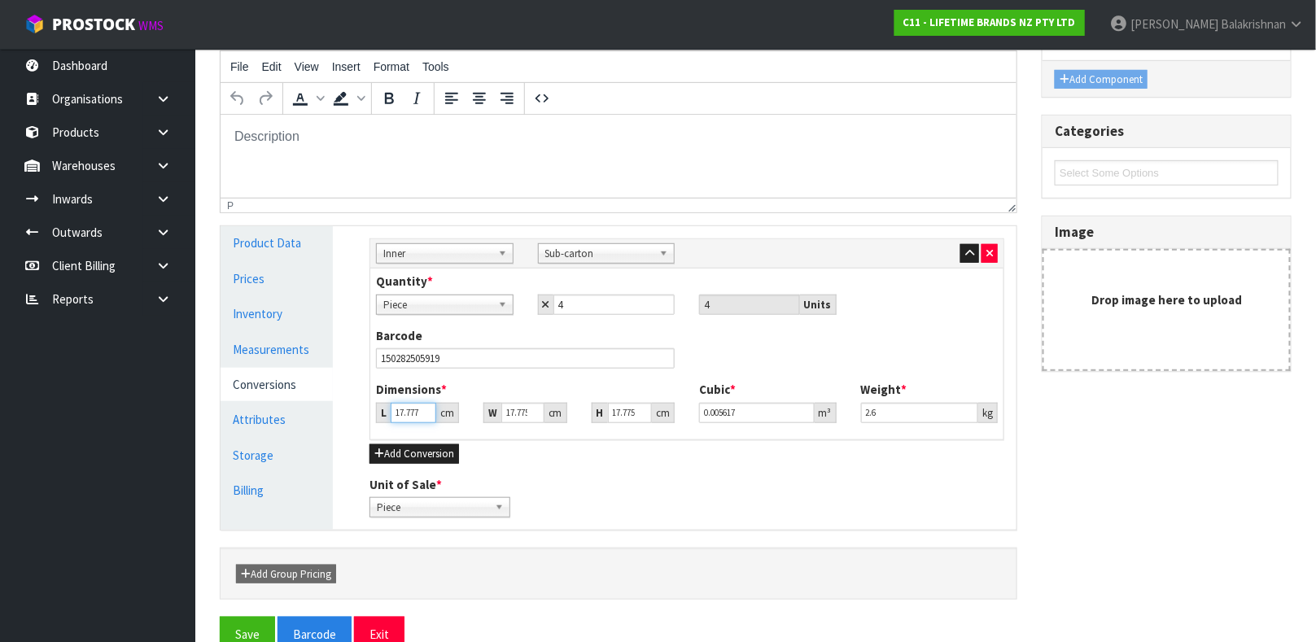
type input "0.005614"
type input "17.7"
type input "0.005592"
type input "17"
type input "0.005371"
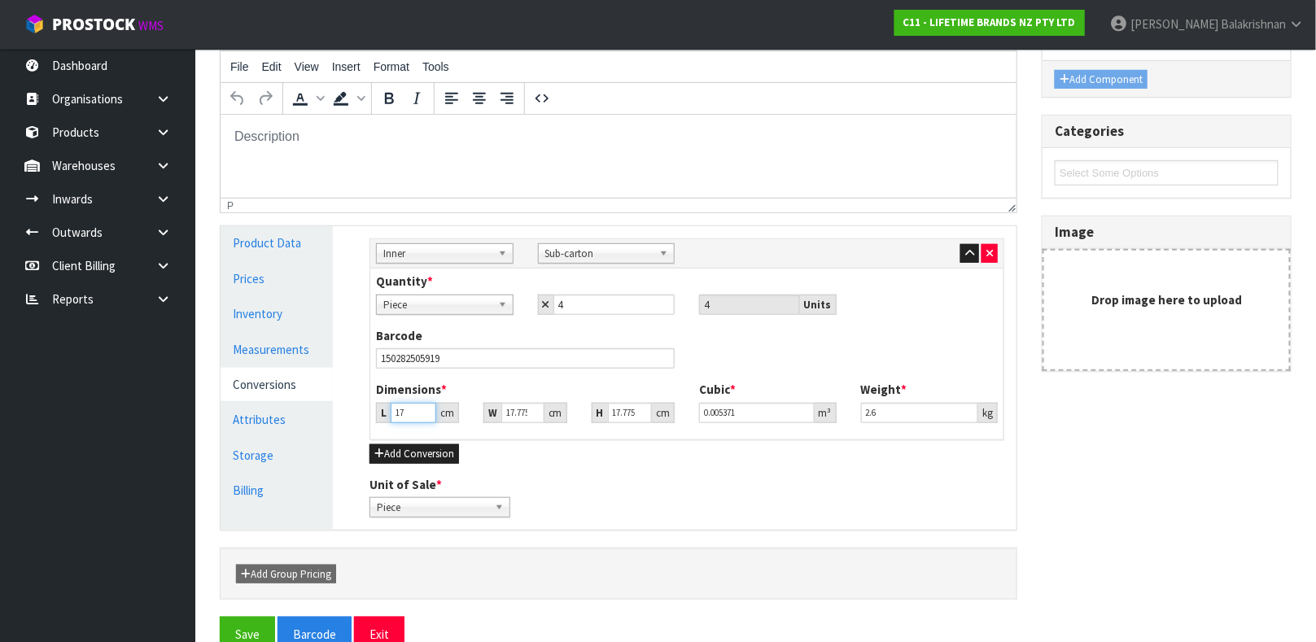
type input "1"
type input "0.000316"
type input "0.000001"
type input "3"
type input "0.000948"
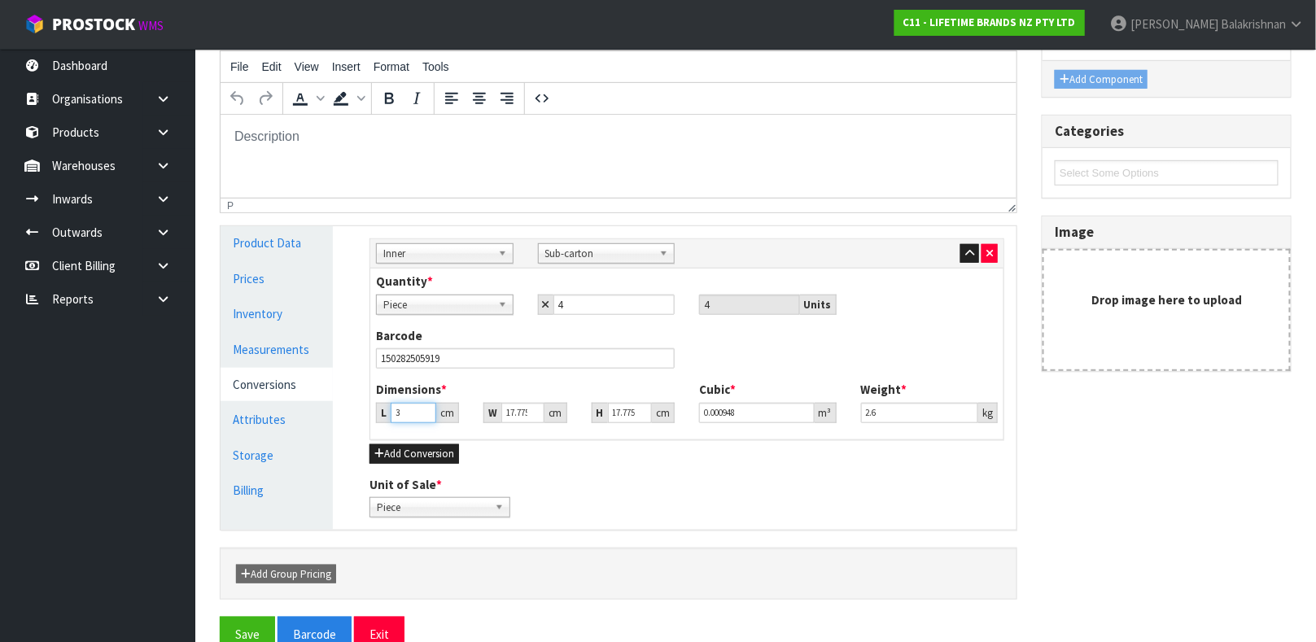
type input "30"
type input "0.009479"
click at [408, 414] on input "30" at bounding box center [414, 413] width 46 height 20
type input "3"
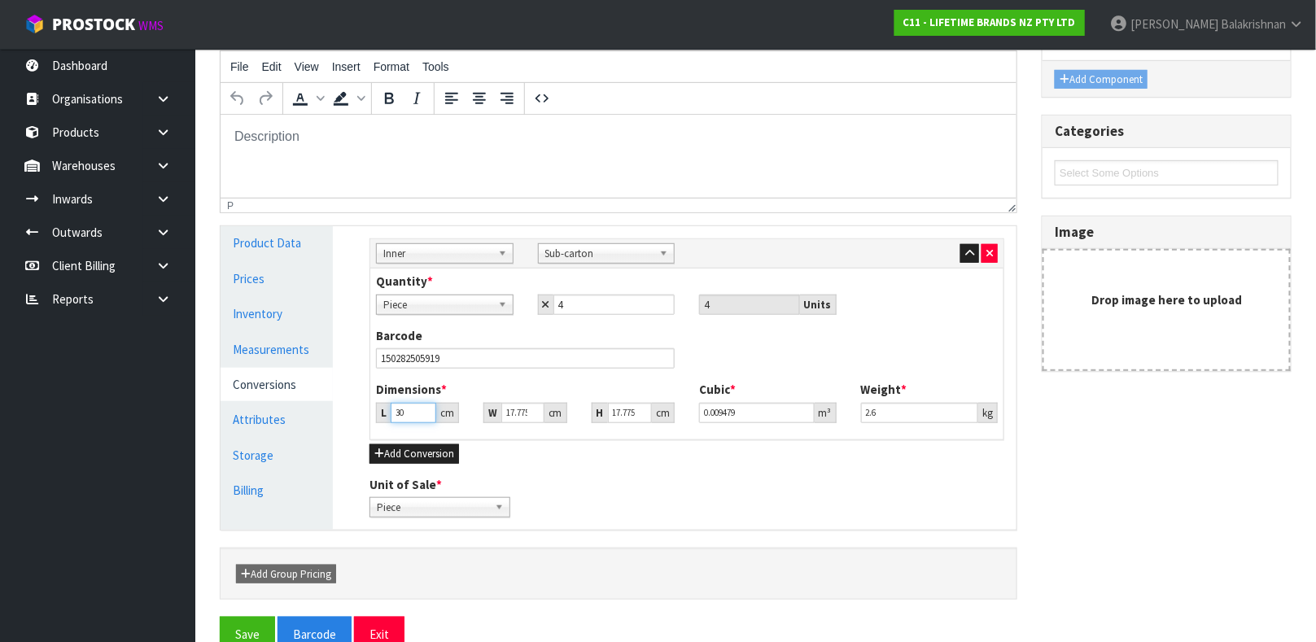
type input "0.000948"
type input "0.000001"
type input "2"
type input "0.000632"
type input "20"
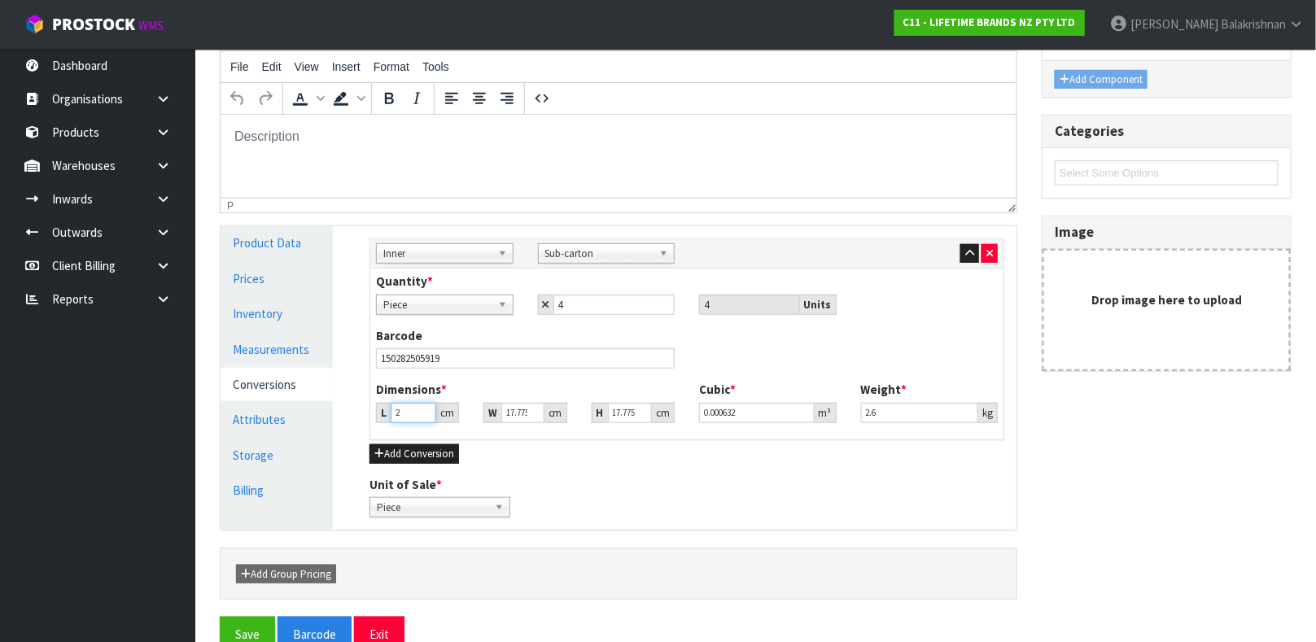
type input "0.006319"
type input "20"
type input "2"
type input "0.000711"
type input "27"
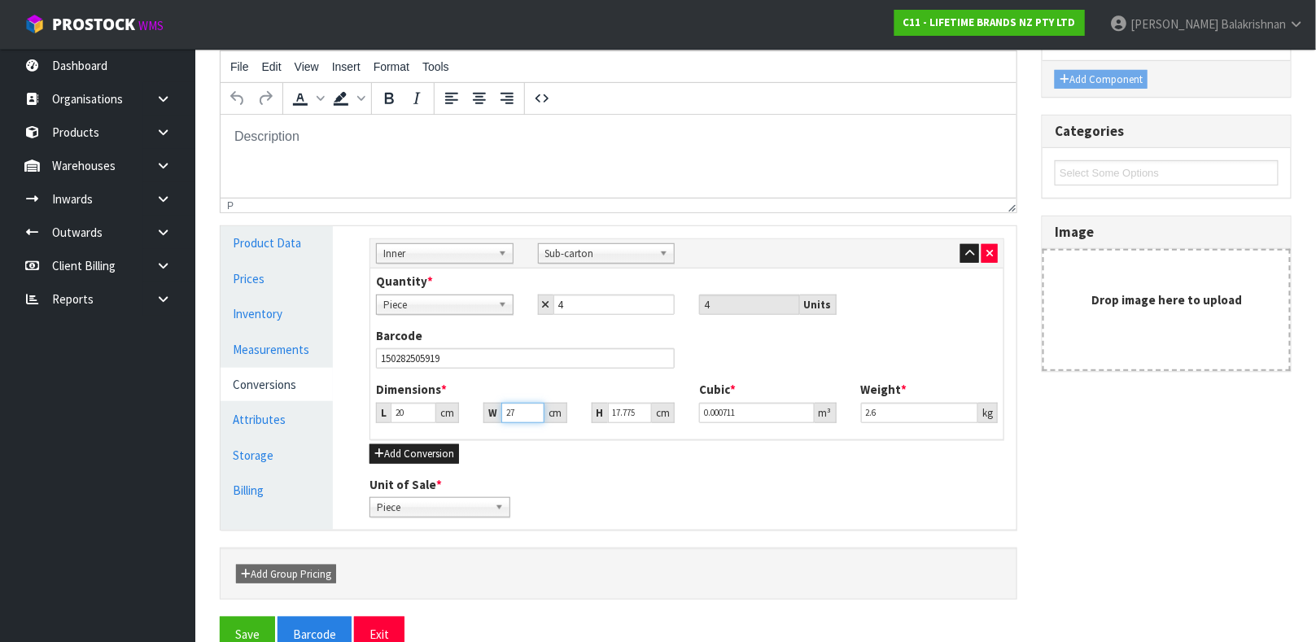
type input "0.009599"
type input "27"
type input "1"
type input "0.00054"
type input "15"
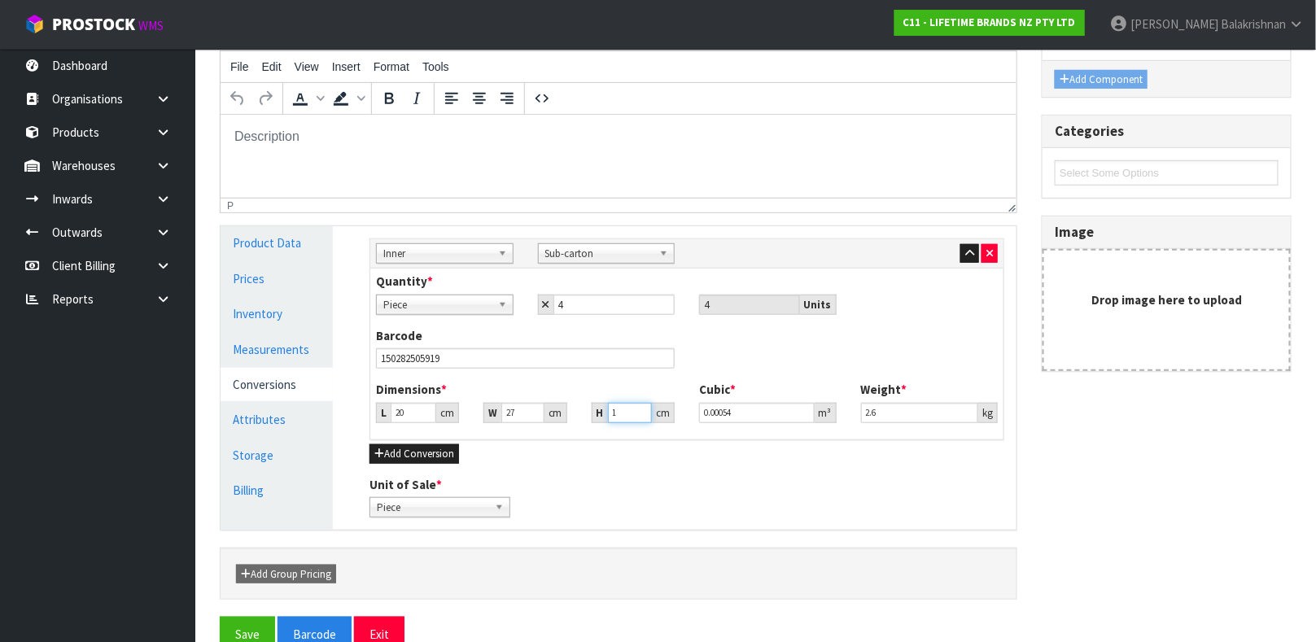
type input "0.0081"
type input "15"
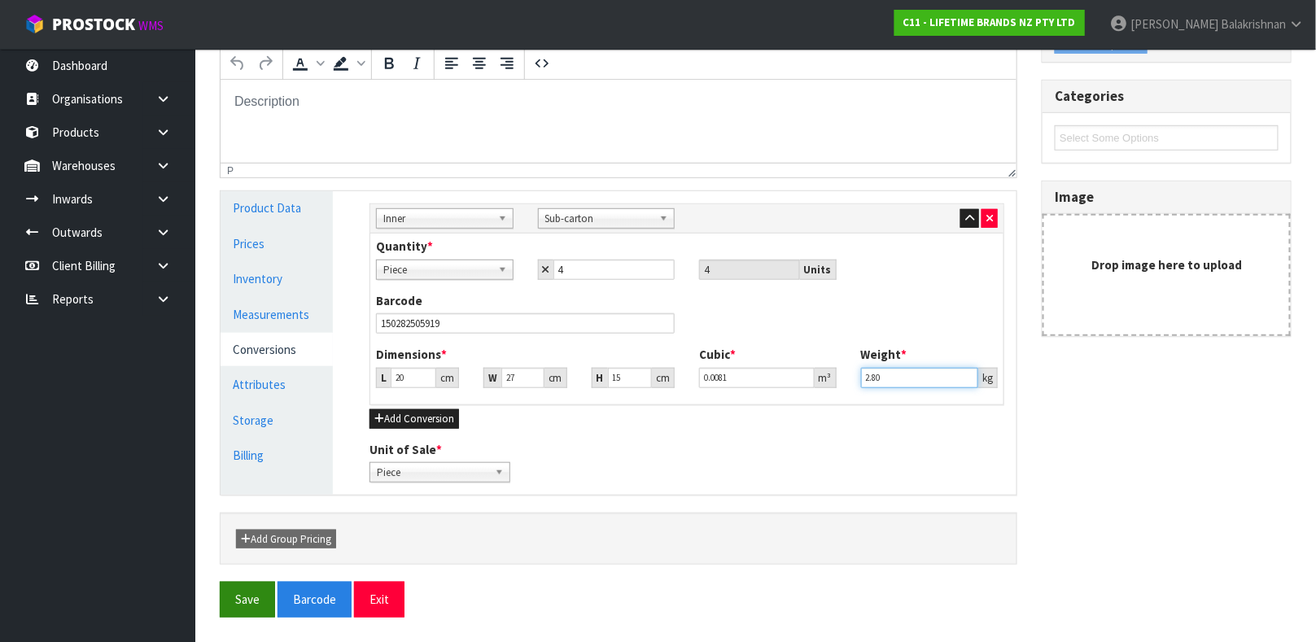
type input "2.80"
click at [255, 597] on button "Save" at bounding box center [247, 599] width 55 height 35
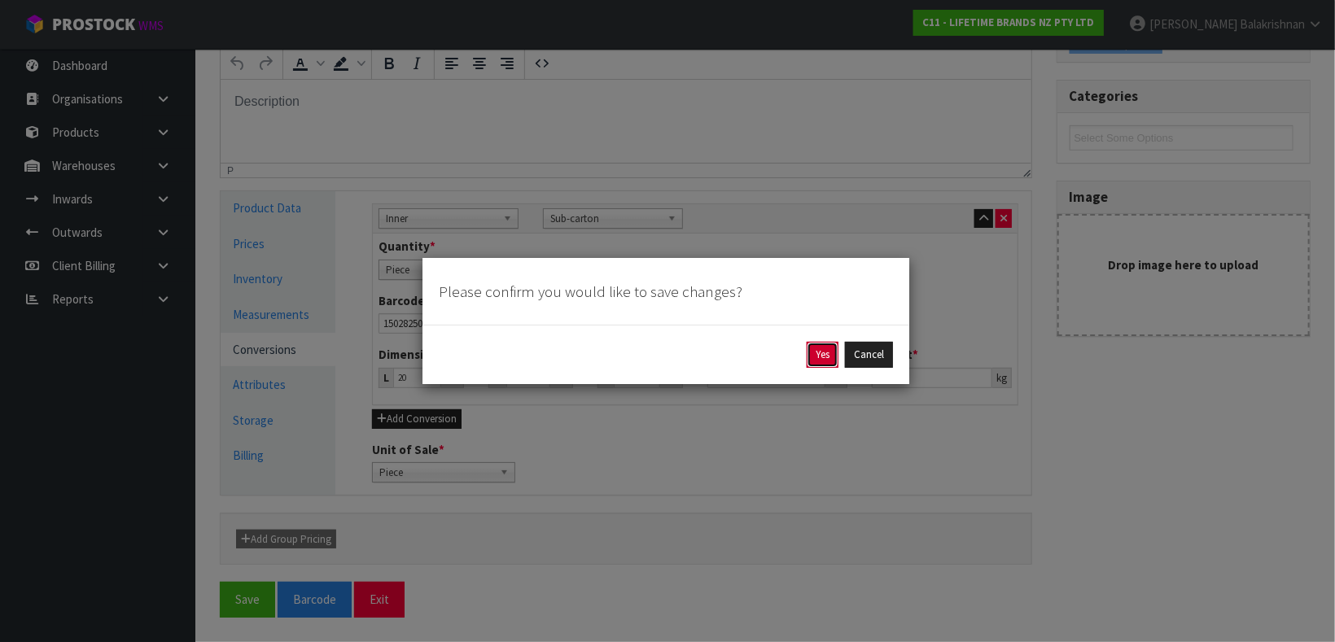
click at [812, 356] on button "Yes" at bounding box center [823, 355] width 32 height 26
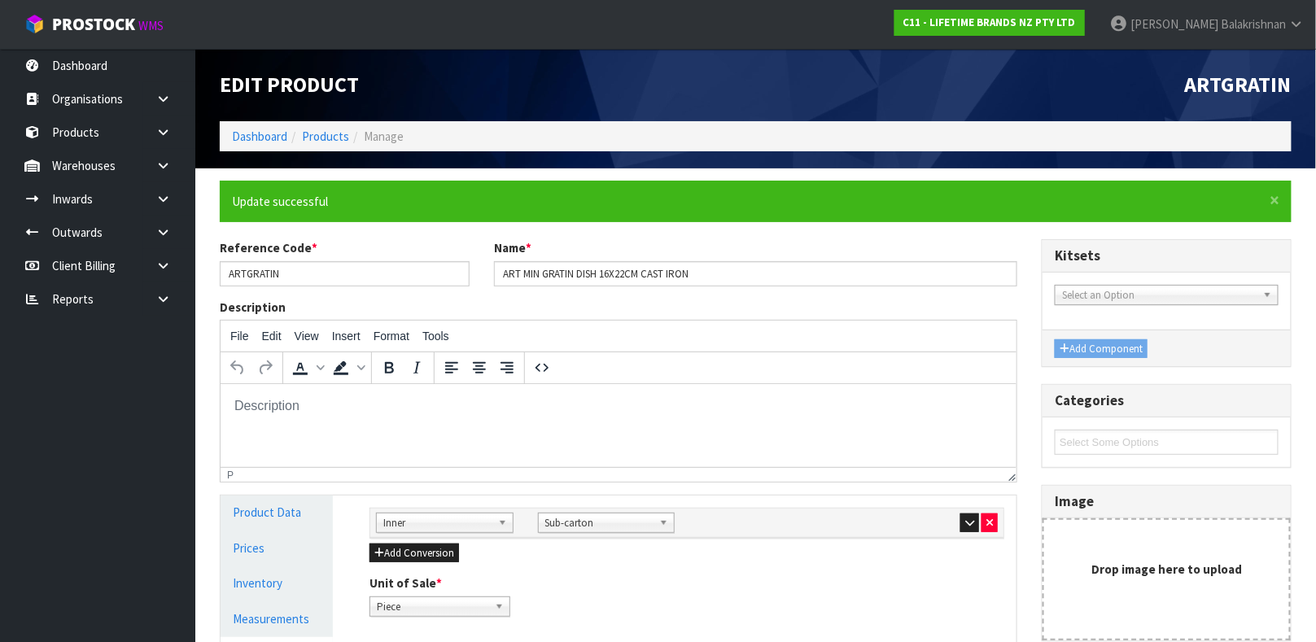
scroll to position [282, 0]
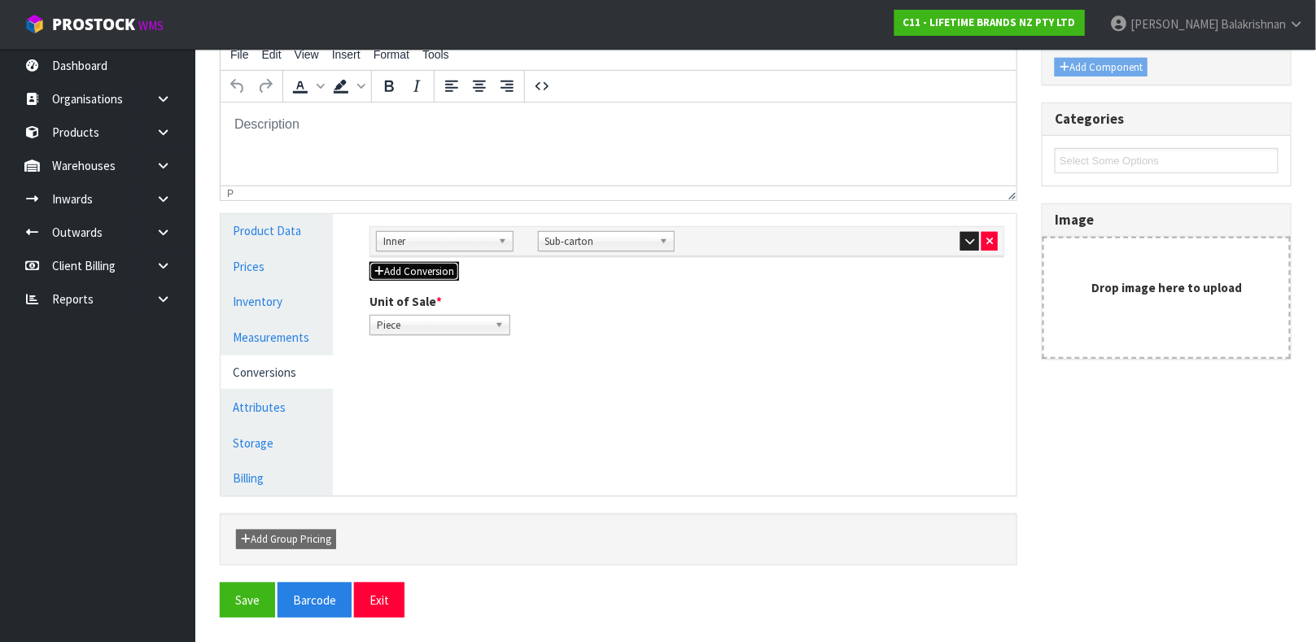
click at [392, 278] on button "Add Conversion" at bounding box center [415, 272] width 90 height 20
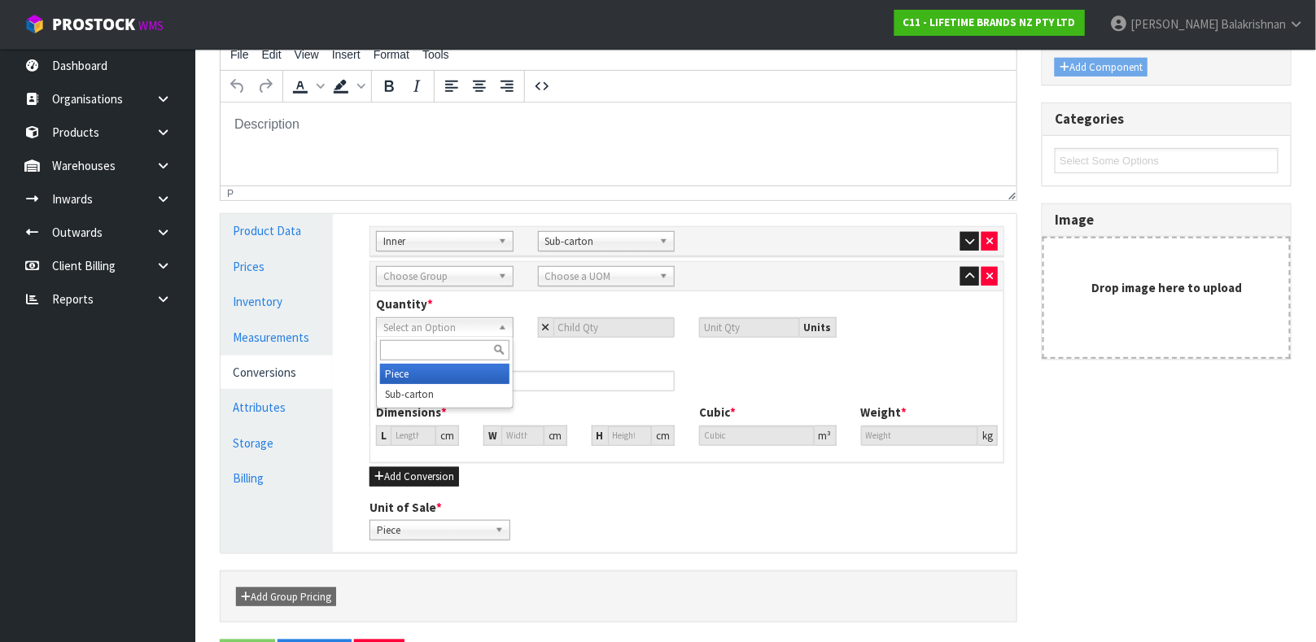
click at [427, 325] on span "Select an Option" at bounding box center [437, 328] width 108 height 20
click at [433, 325] on span "Select an Option" at bounding box center [437, 328] width 108 height 20
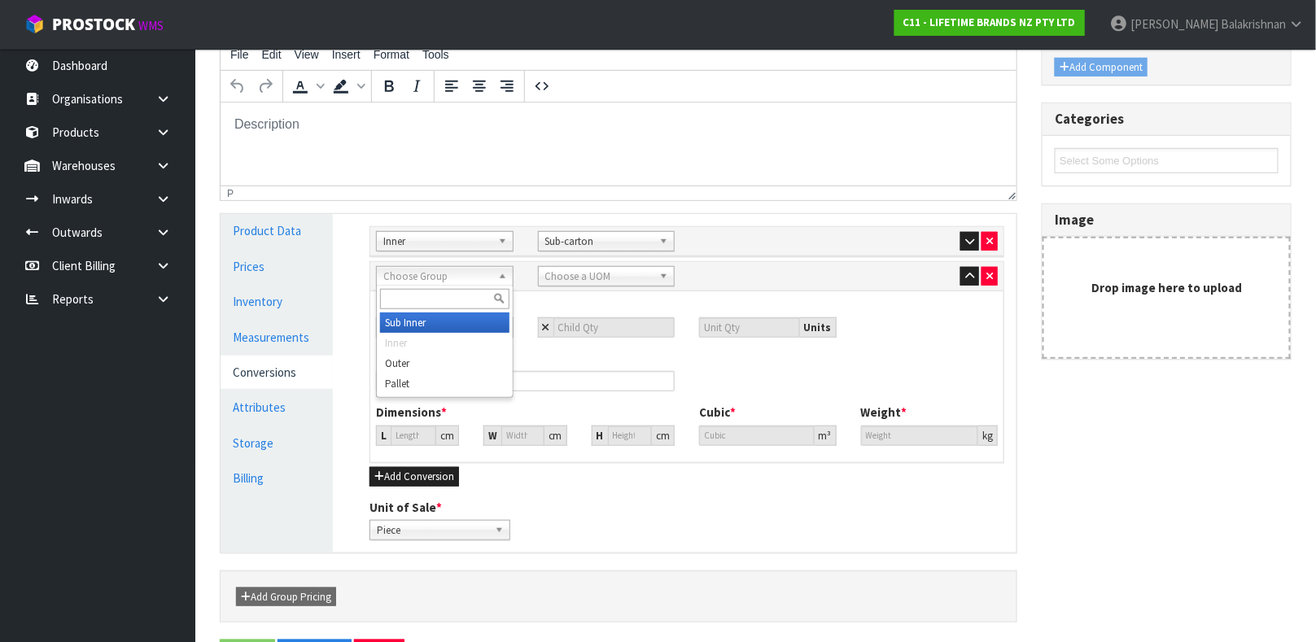
click at [428, 285] on div "Choose Group Sub Inner Inner Outer Pallet" at bounding box center [445, 276] width 138 height 20
click at [412, 364] on li "Outer" at bounding box center [444, 363] width 129 height 20
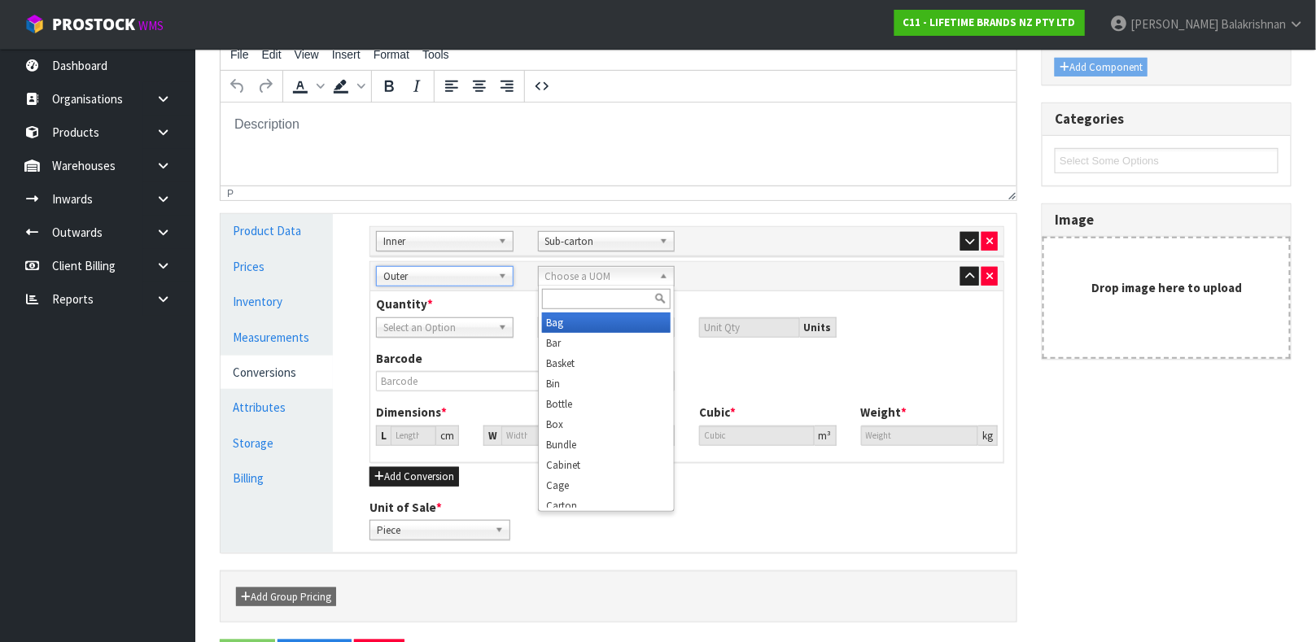
click at [603, 267] on span "Choose a UOM" at bounding box center [599, 277] width 108 height 20
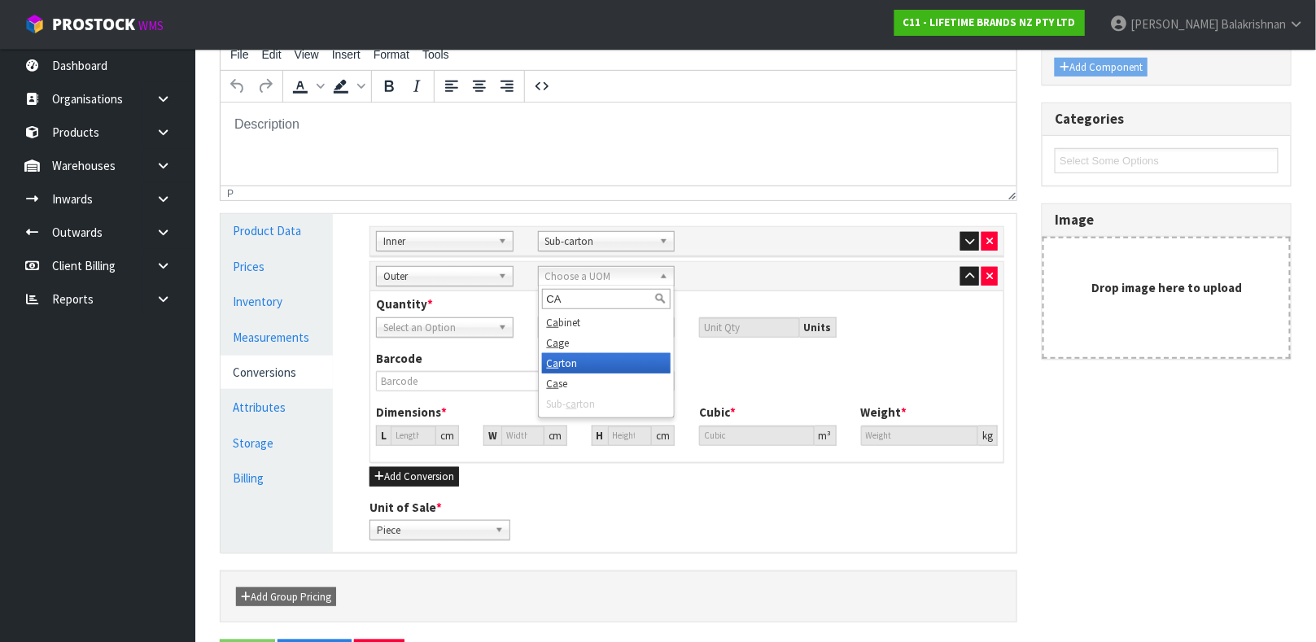
type input "CA"
click at [579, 357] on li "Ca rton" at bounding box center [606, 363] width 129 height 20
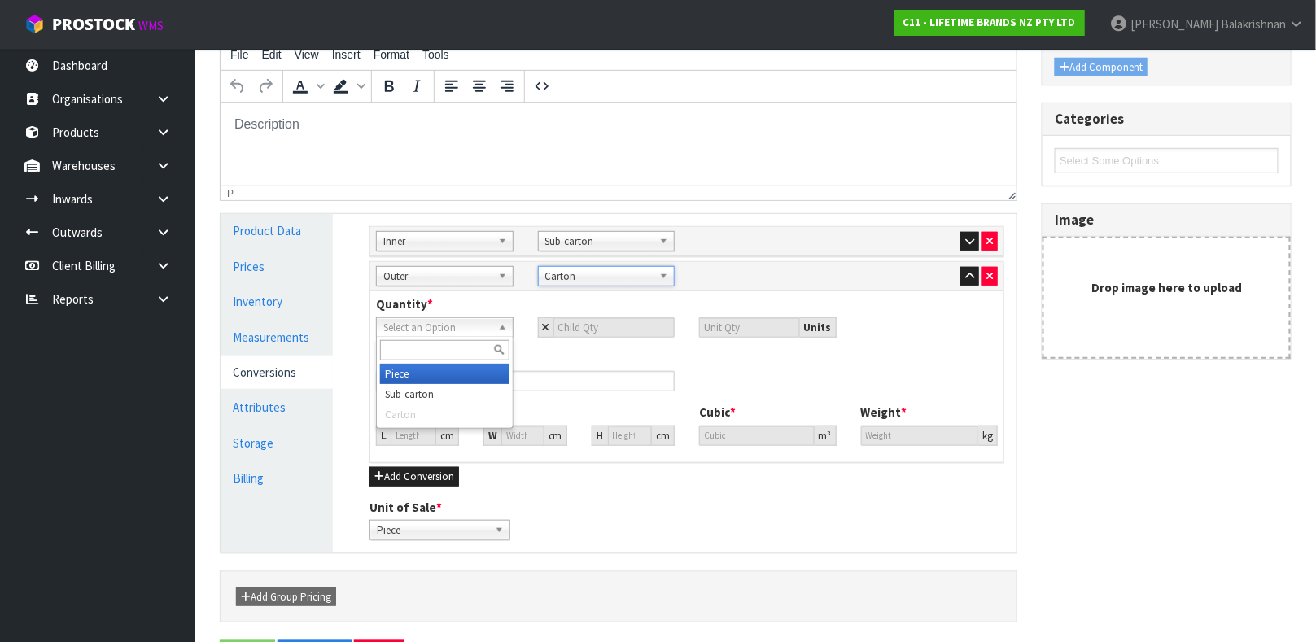
click at [447, 331] on span "Select an Option" at bounding box center [437, 328] width 108 height 20
click at [445, 376] on li "Piece" at bounding box center [444, 374] width 129 height 20
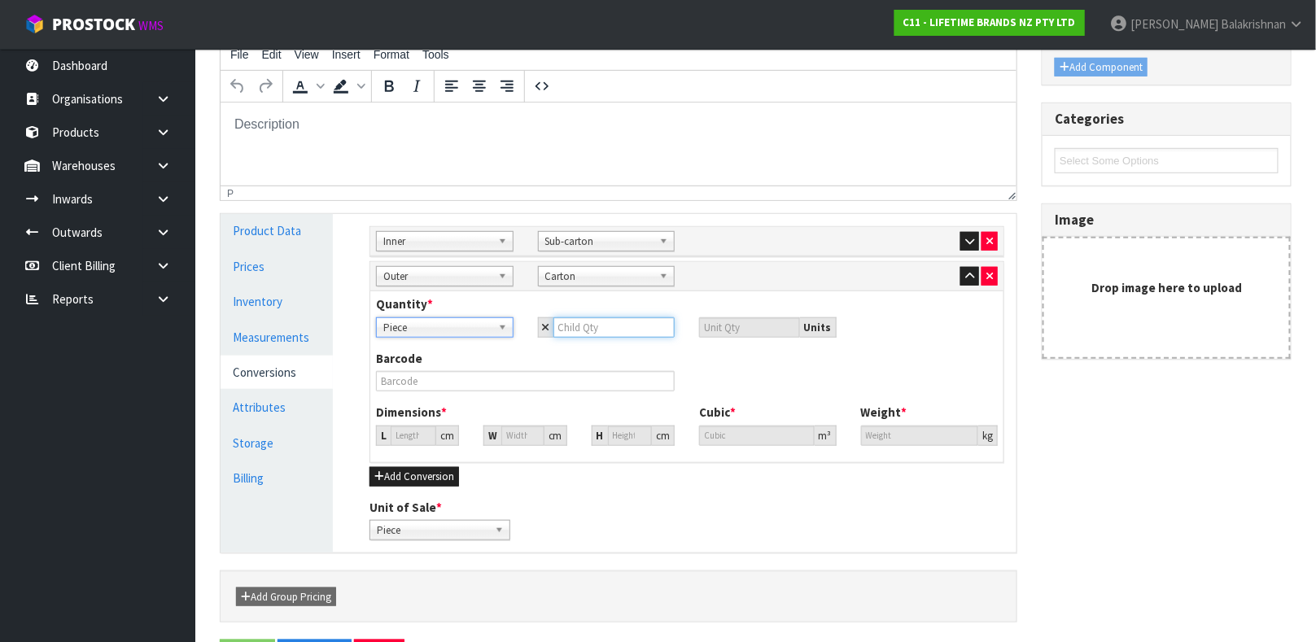
click at [636, 328] on input "number" at bounding box center [615, 327] width 122 height 20
type input "4"
type input "1"
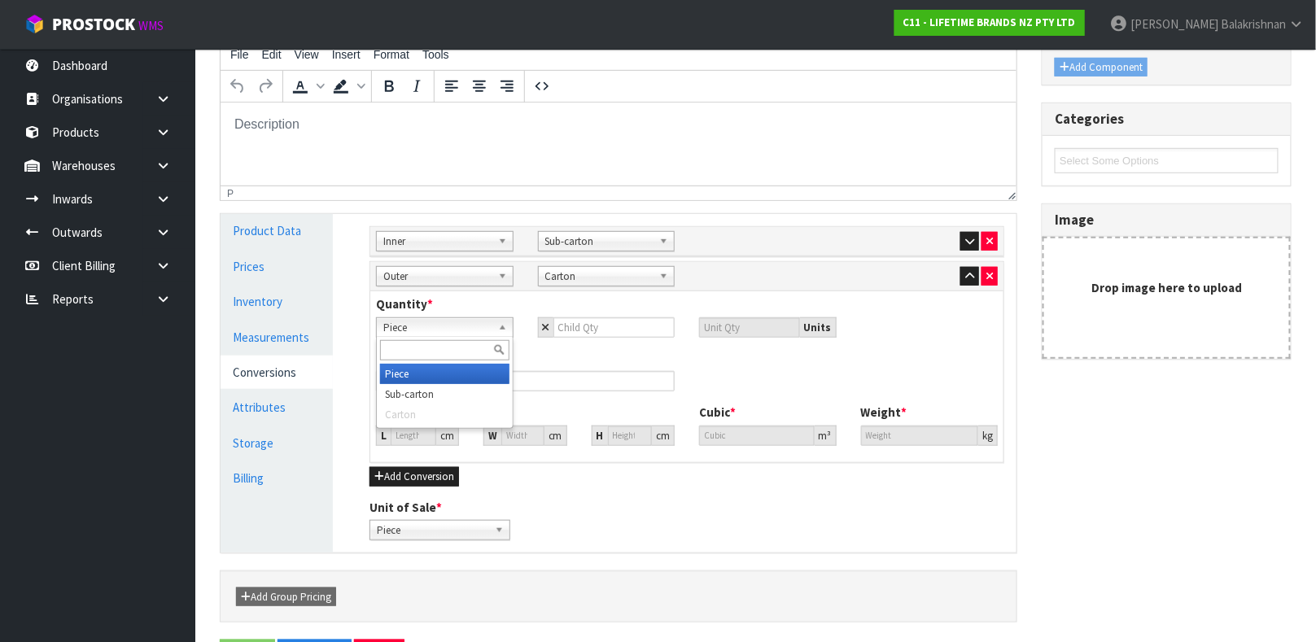
click at [495, 329] on link "Piece" at bounding box center [445, 327] width 138 height 20
click at [457, 388] on li "Sub-carton" at bounding box center [444, 394] width 129 height 20
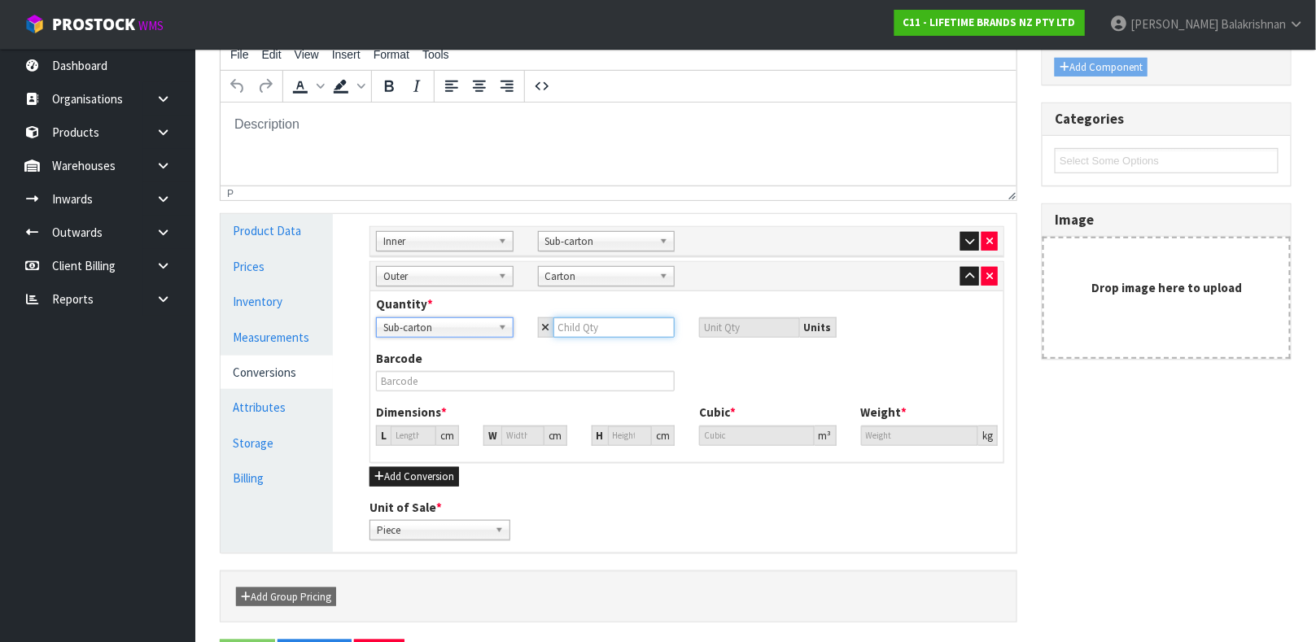
click at [567, 324] on input "number" at bounding box center [615, 327] width 122 height 20
type input "4"
type input "16"
type input "3"
type input "12"
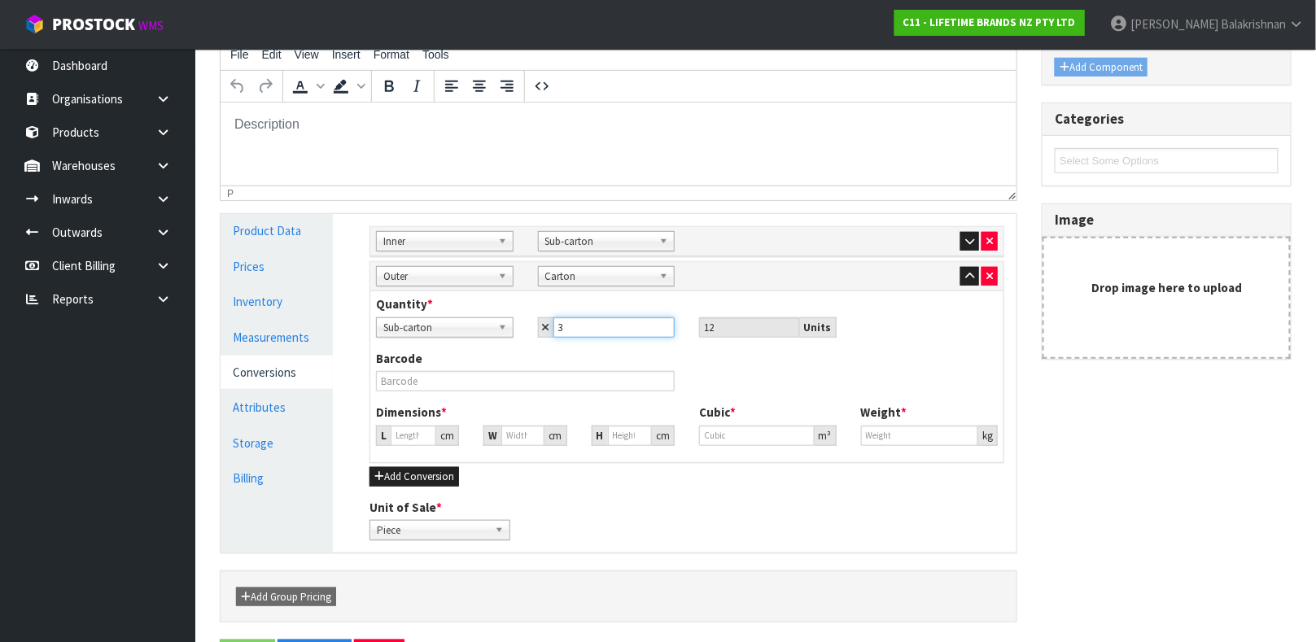
type input "3"
type input "25.636"
type input "0.016848"
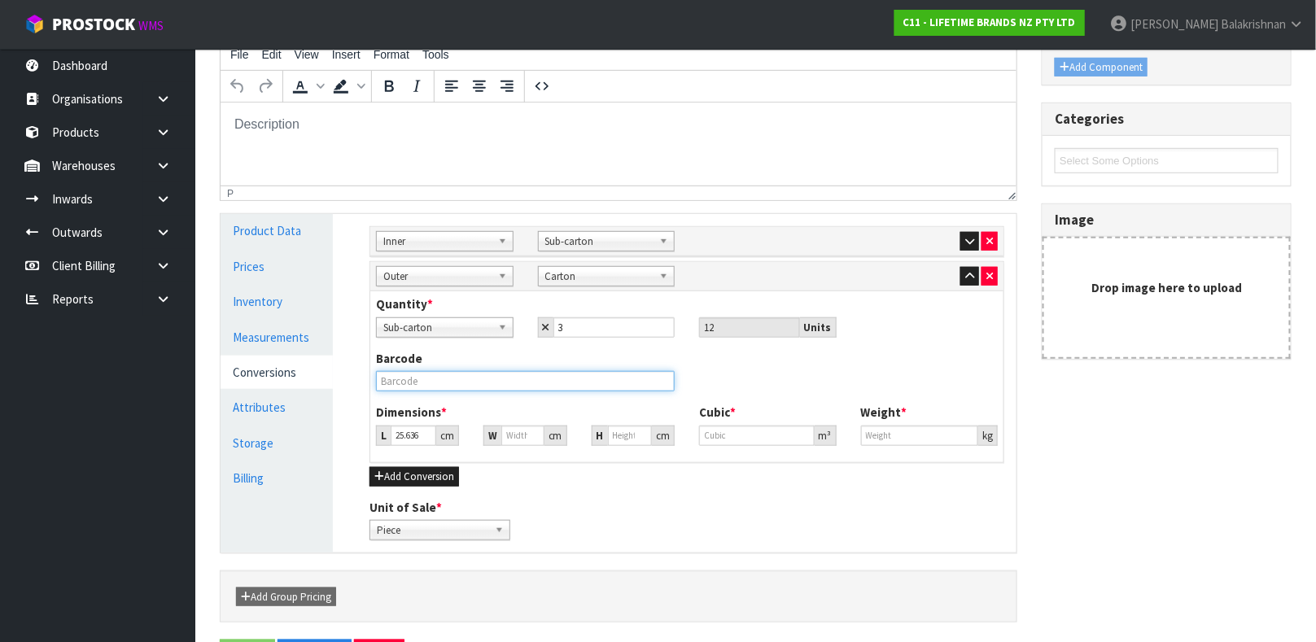
type input "7.8"
click at [523, 382] on input "text" at bounding box center [525, 381] width 299 height 20
type input "25028250591986"
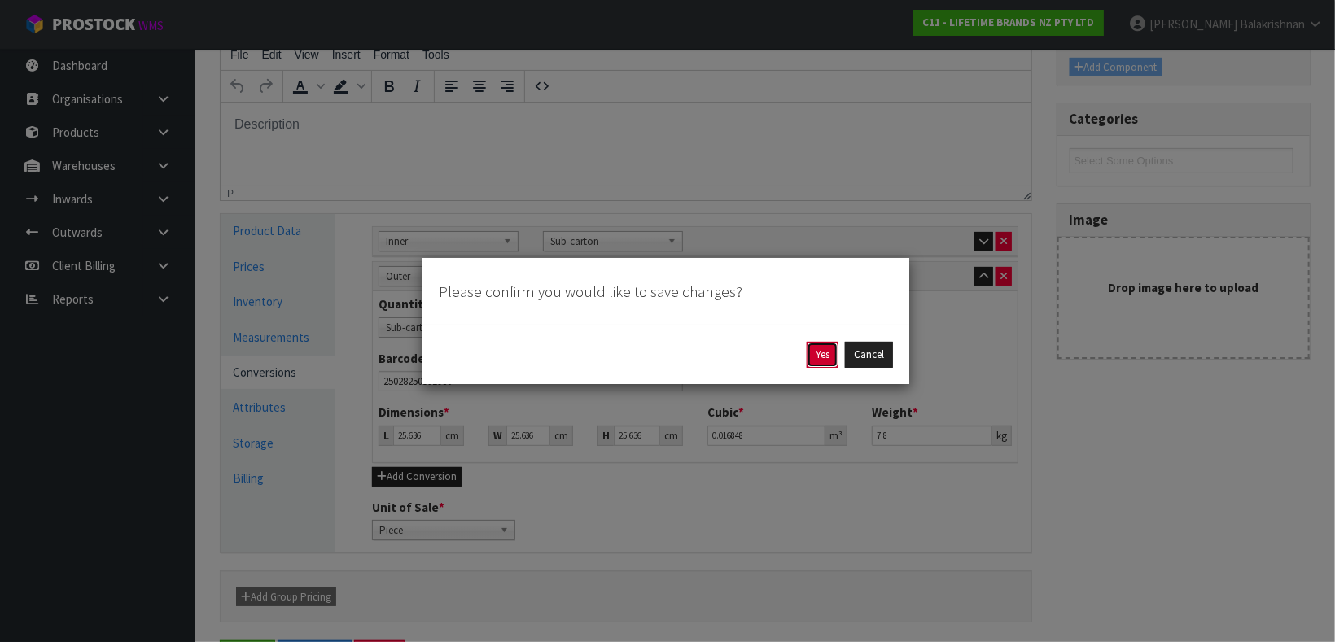
click at [827, 352] on button "Yes" at bounding box center [823, 355] width 32 height 26
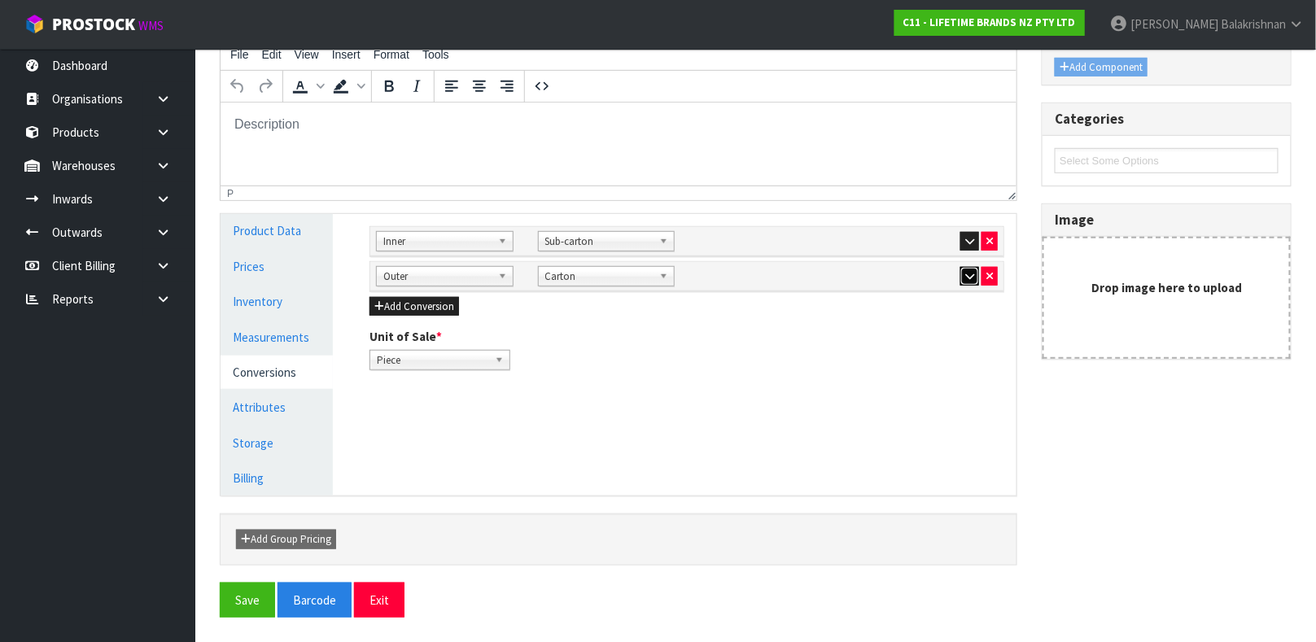
click at [968, 274] on icon "button" at bounding box center [969, 276] width 9 height 11
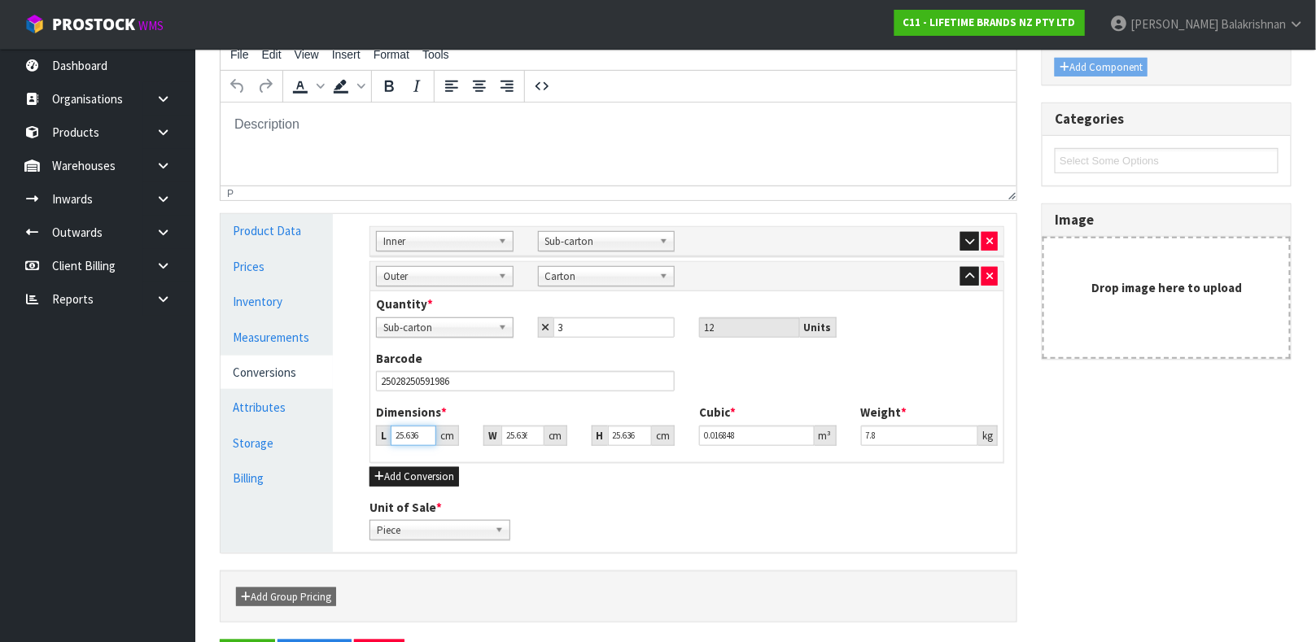
type input "25.635"
type input "0.016847"
click at [419, 437] on input "25.635" at bounding box center [414, 436] width 46 height 20
type input "25.63"
type input "0.016844"
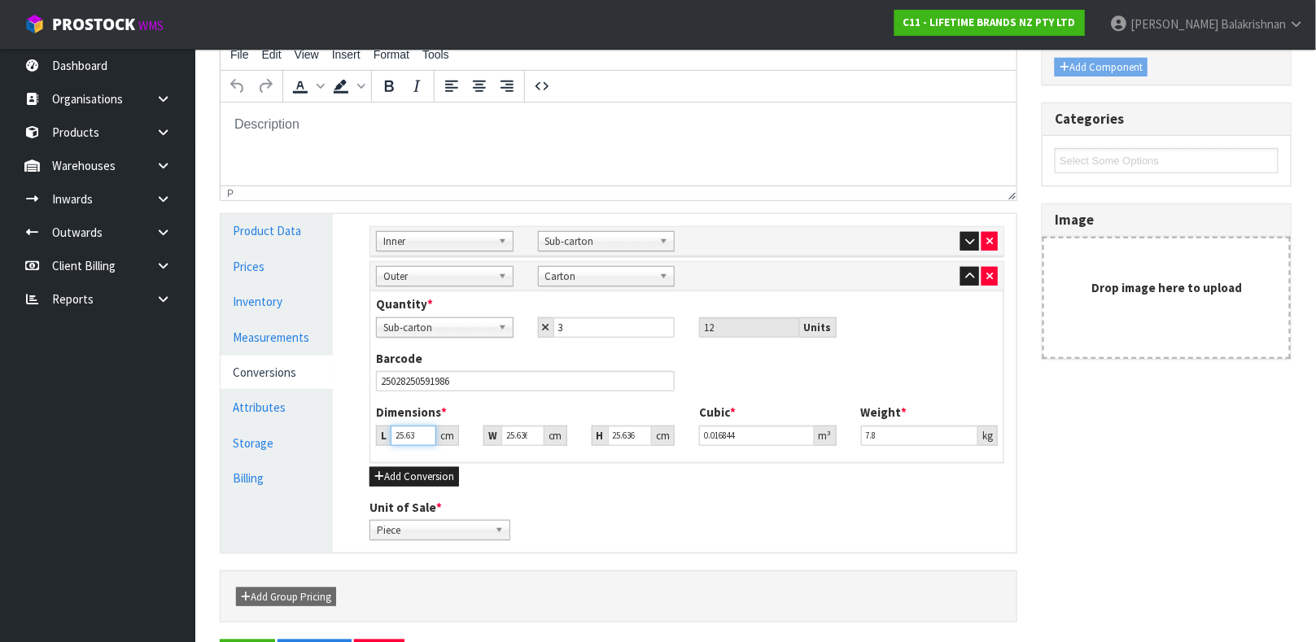
type input "25.6"
type input "0.016824"
type input "25"
type input "0.01643"
type input "2"
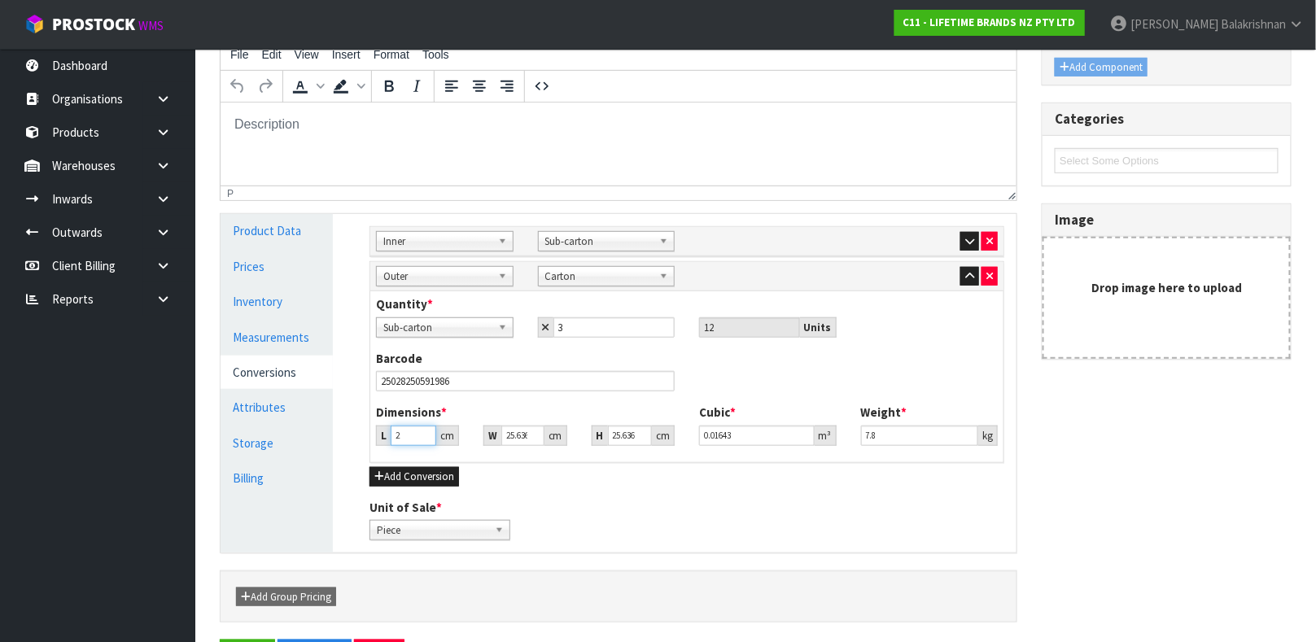
type input "0.001314"
type input "0.000001"
type input "3"
type input "0.001972"
type input "30"
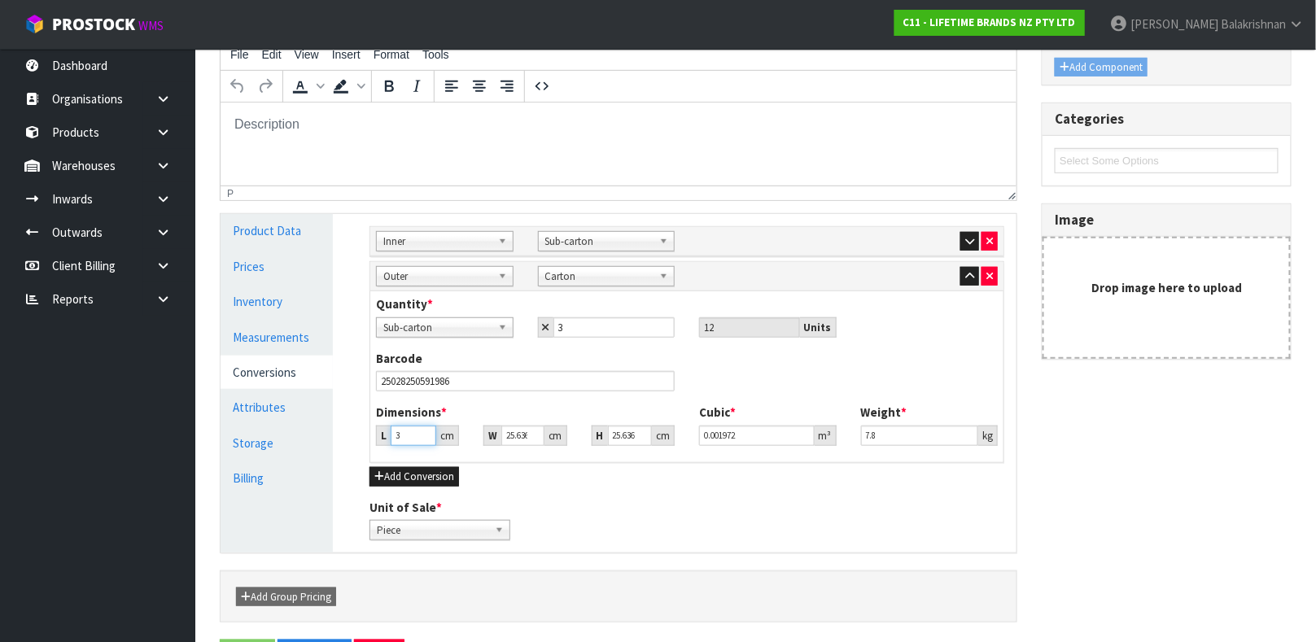
type input "0.019716"
type input "30"
type input "4"
type input "0.003076"
type input "47"
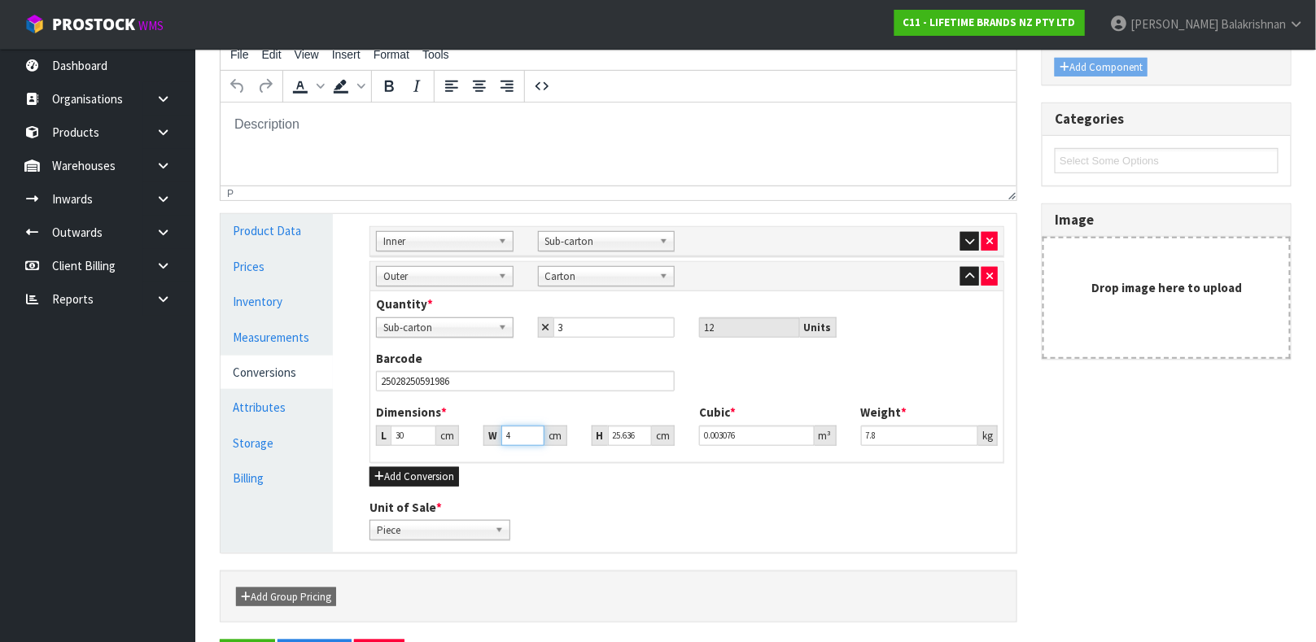
type input "0.036147"
type input "47"
type input "2"
type input "0.00282"
type input "22"
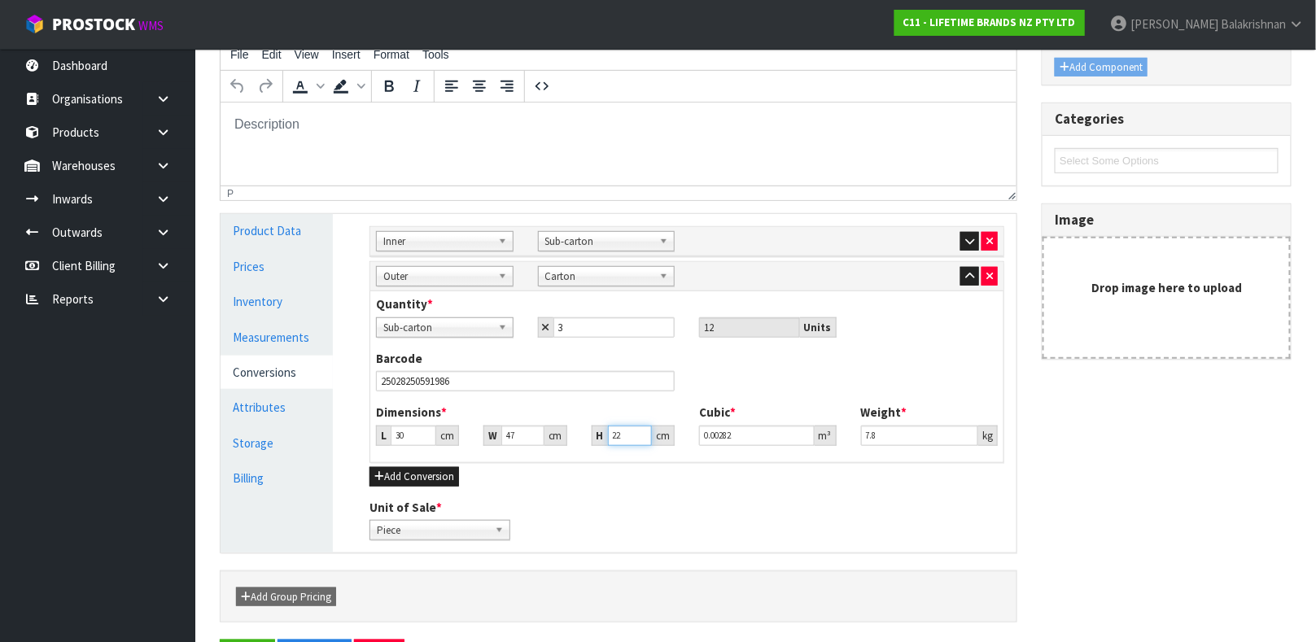
type input "0.03102"
type input "22"
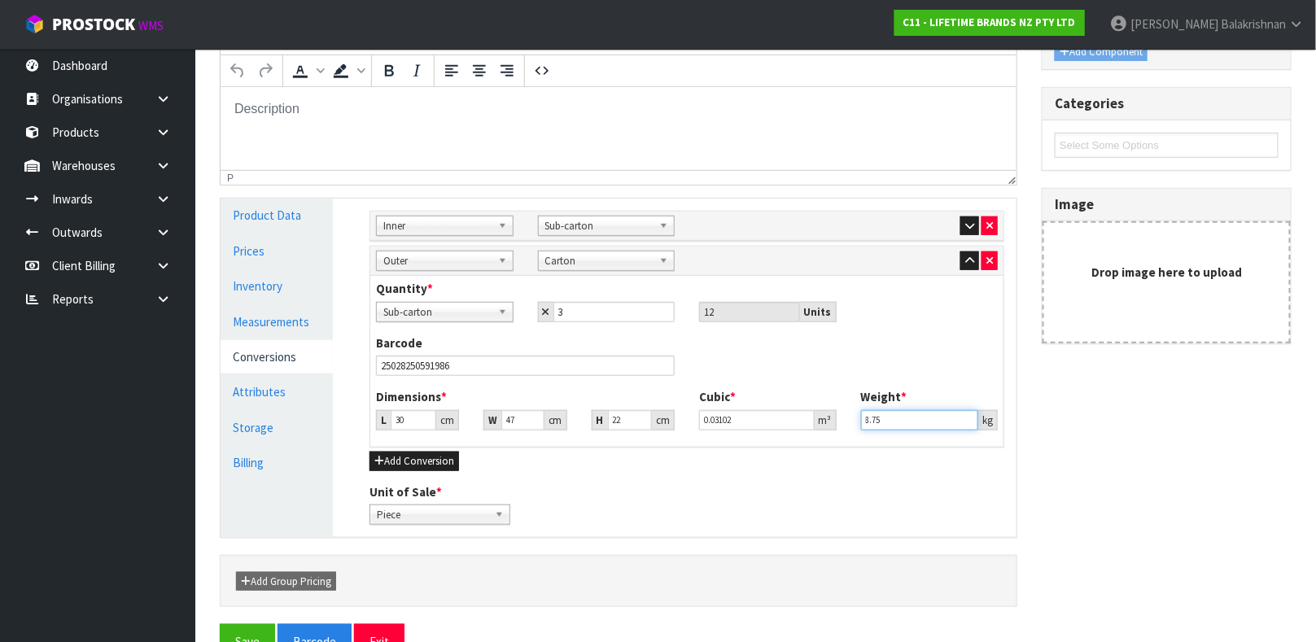
scroll to position [339, 0]
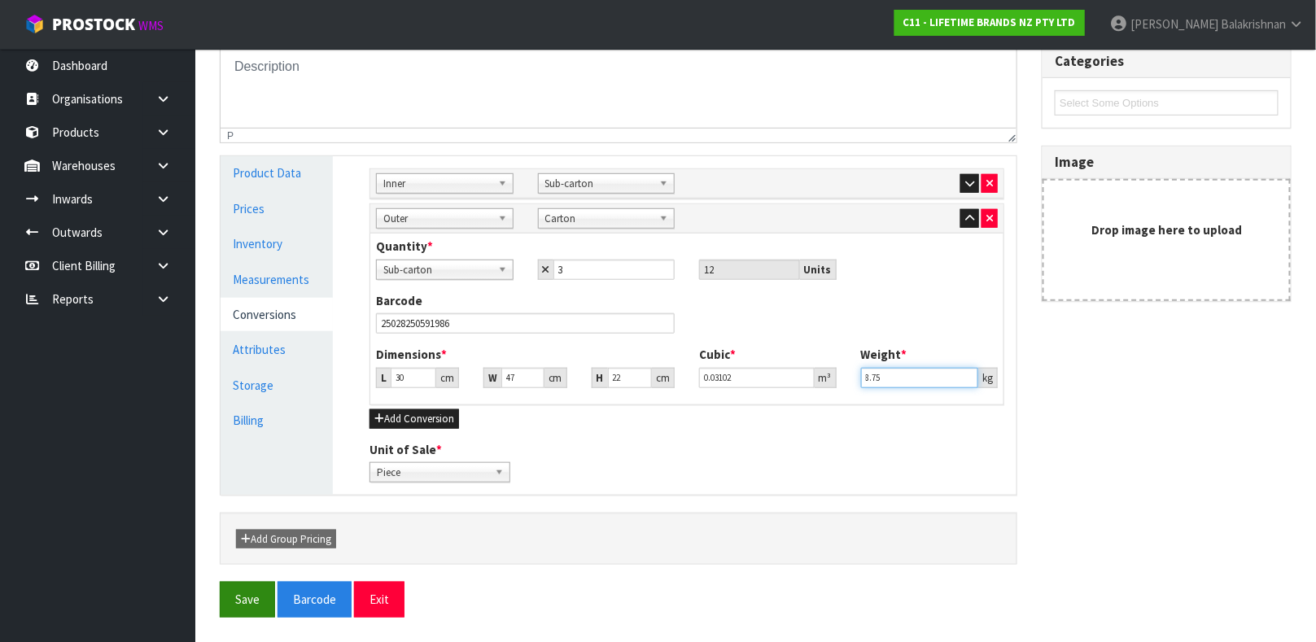
type input "8.75"
click at [242, 613] on button "Save" at bounding box center [247, 599] width 55 height 35
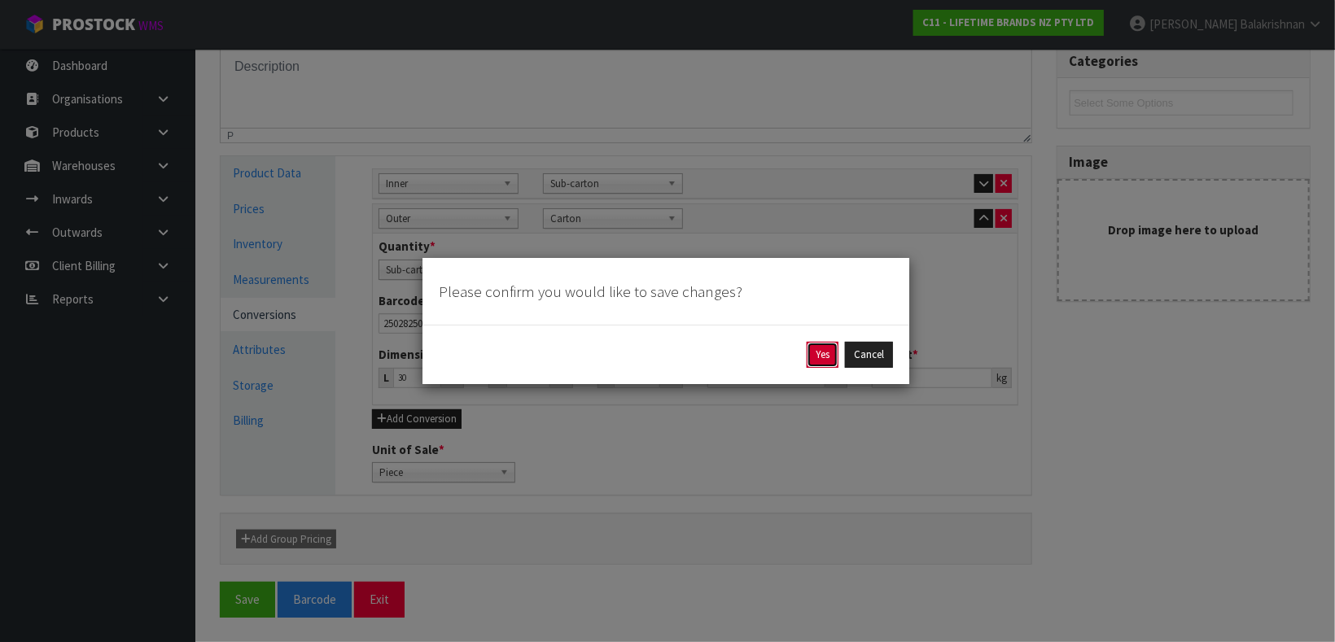
click at [818, 361] on button "Yes" at bounding box center [823, 355] width 32 height 26
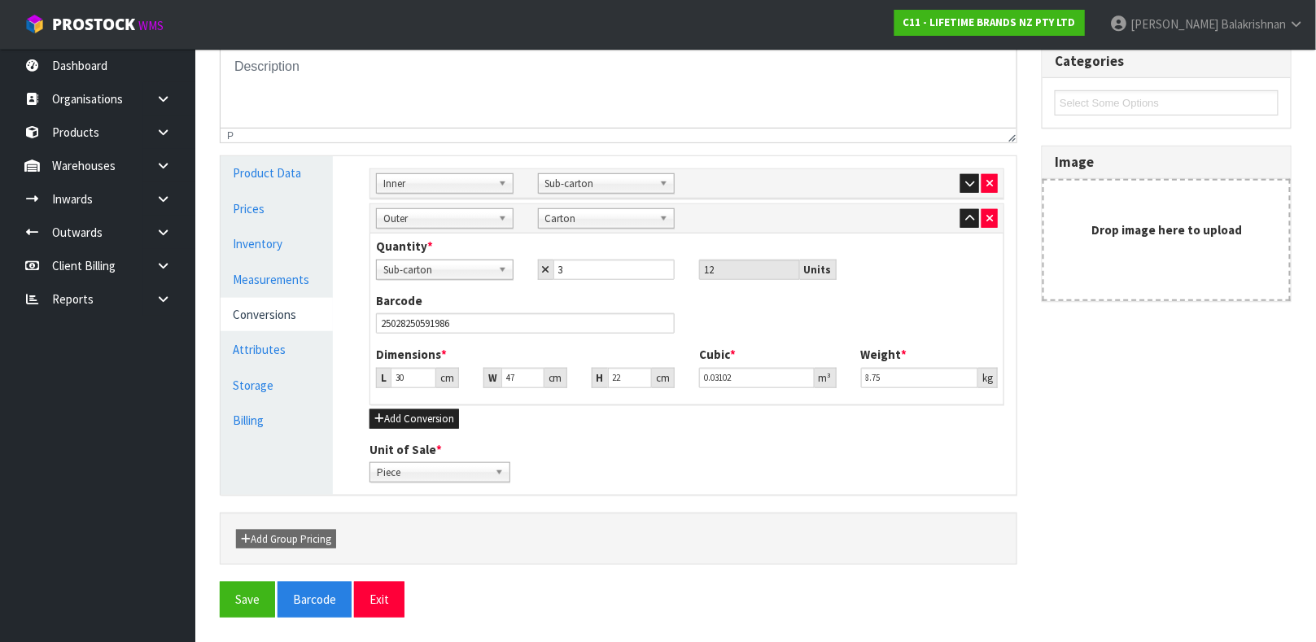
scroll to position [0, 0]
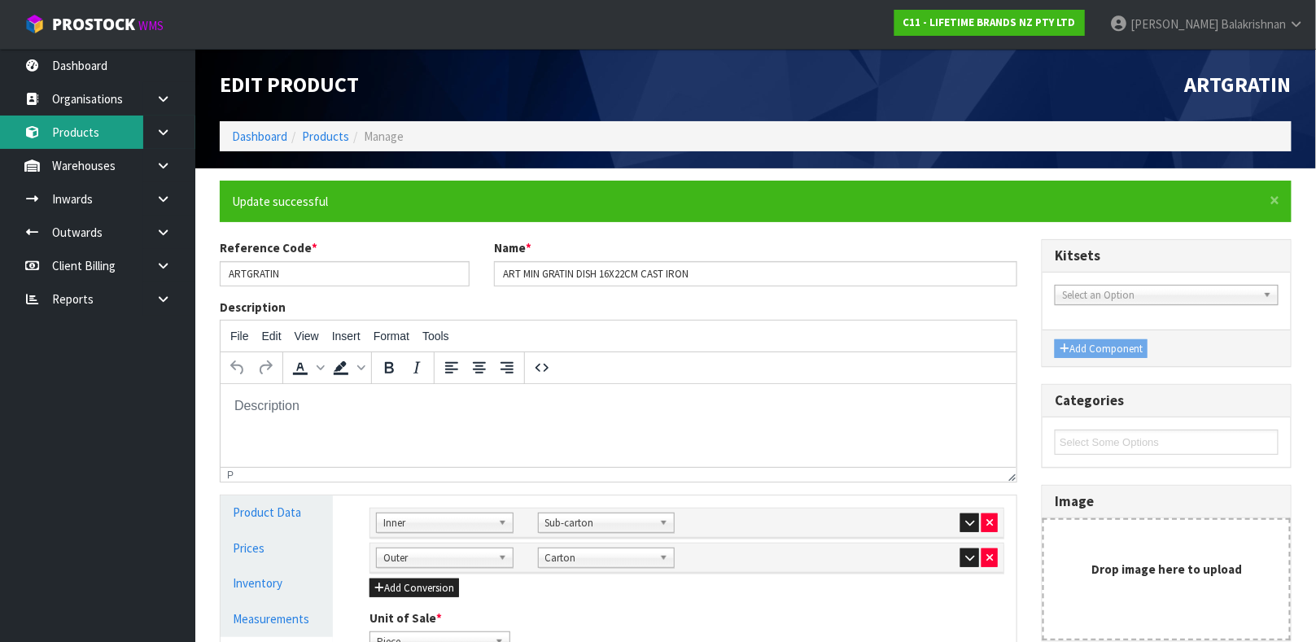
click at [85, 117] on link "Products" at bounding box center [97, 132] width 195 height 33
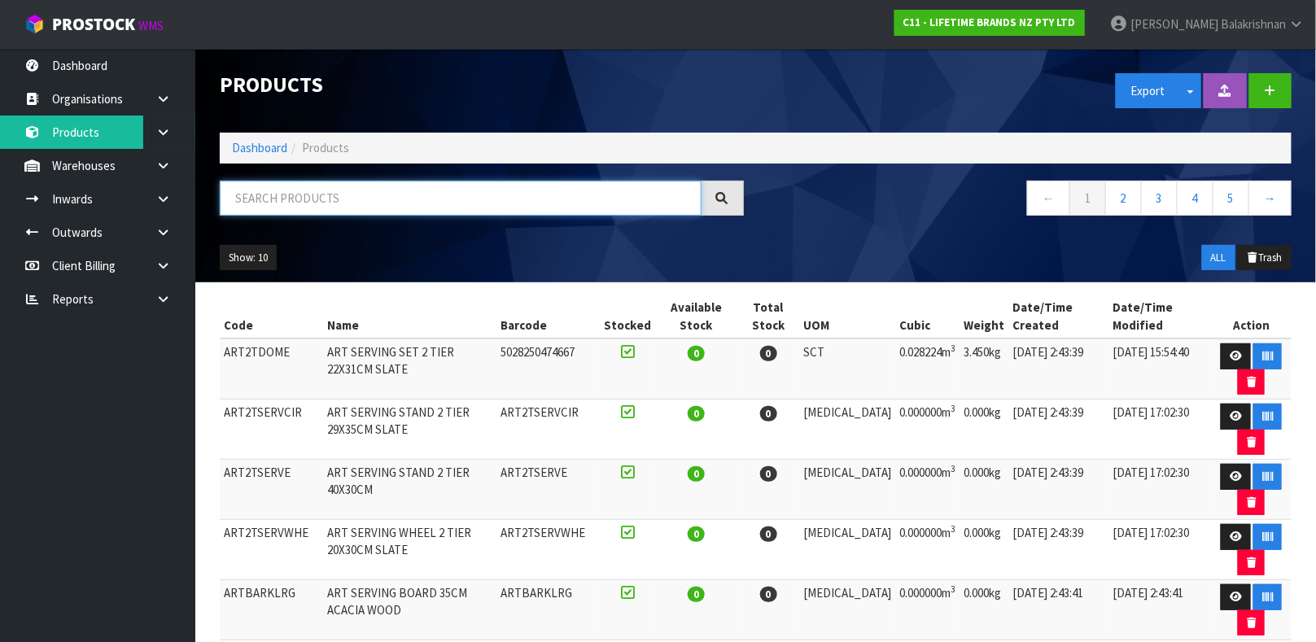
click at [313, 195] on input "text" at bounding box center [461, 198] width 482 height 35
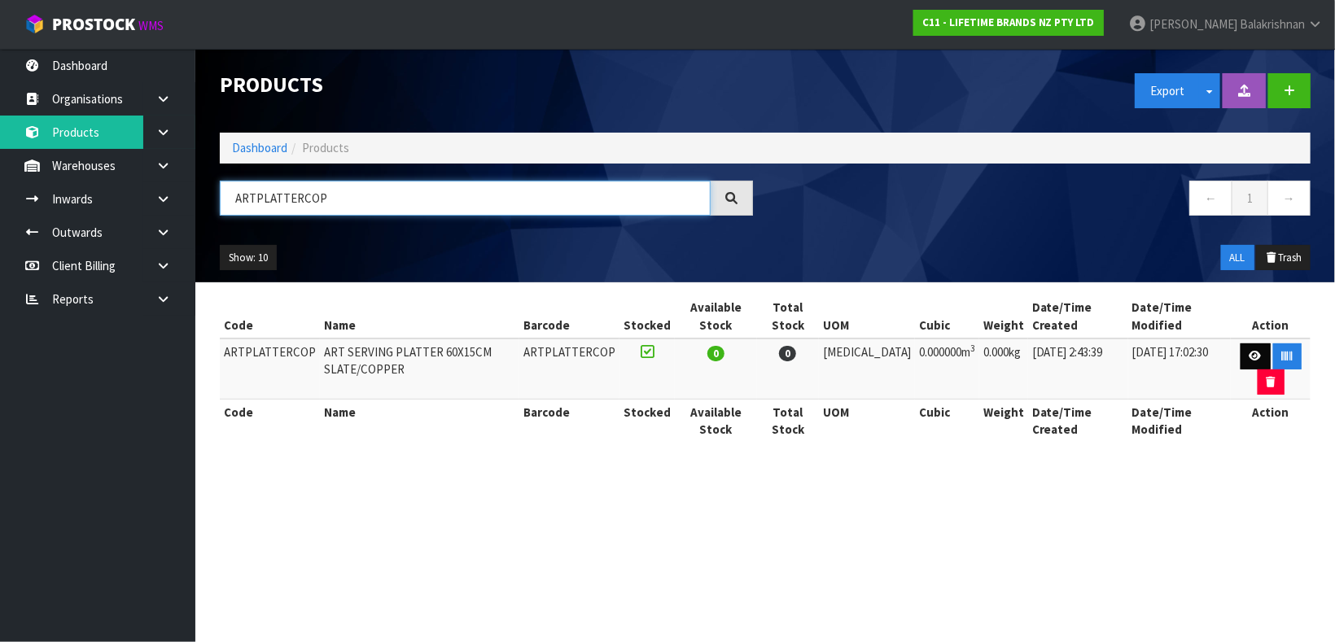
type input "ARTPLATTERCOP"
click at [1241, 352] on link at bounding box center [1256, 357] width 30 height 26
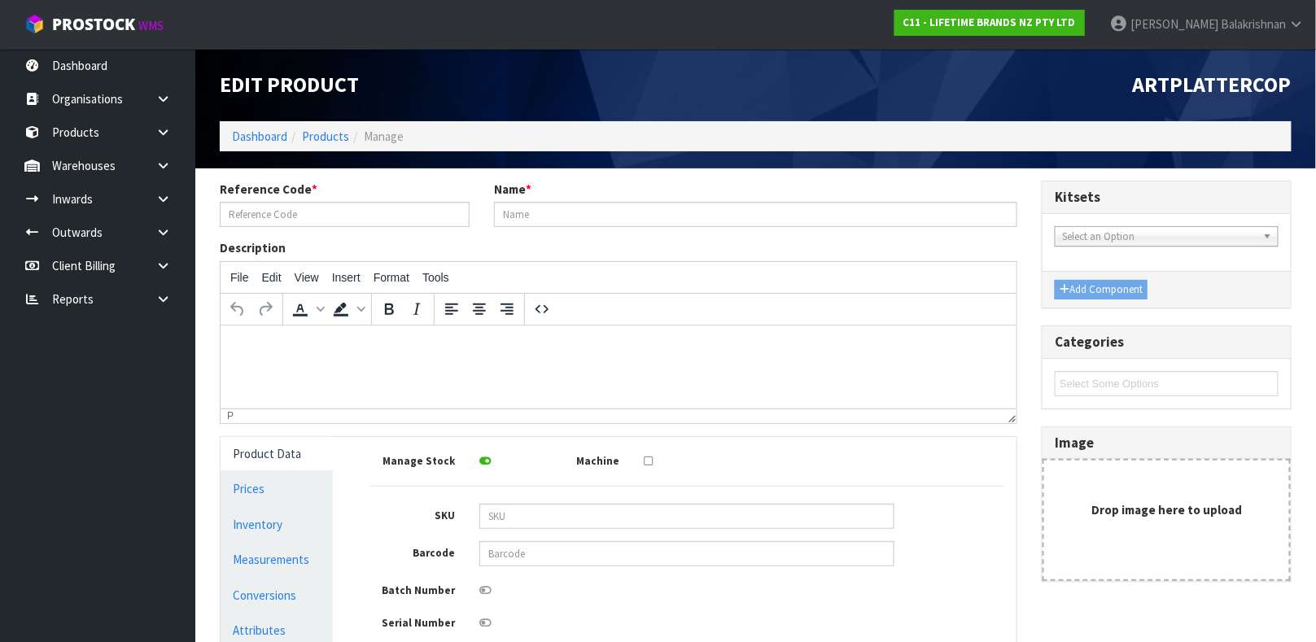
type input "ARTPLATTERCOP"
type input "ART SERVING PLATTER 60X15CM SLATE/COPPER"
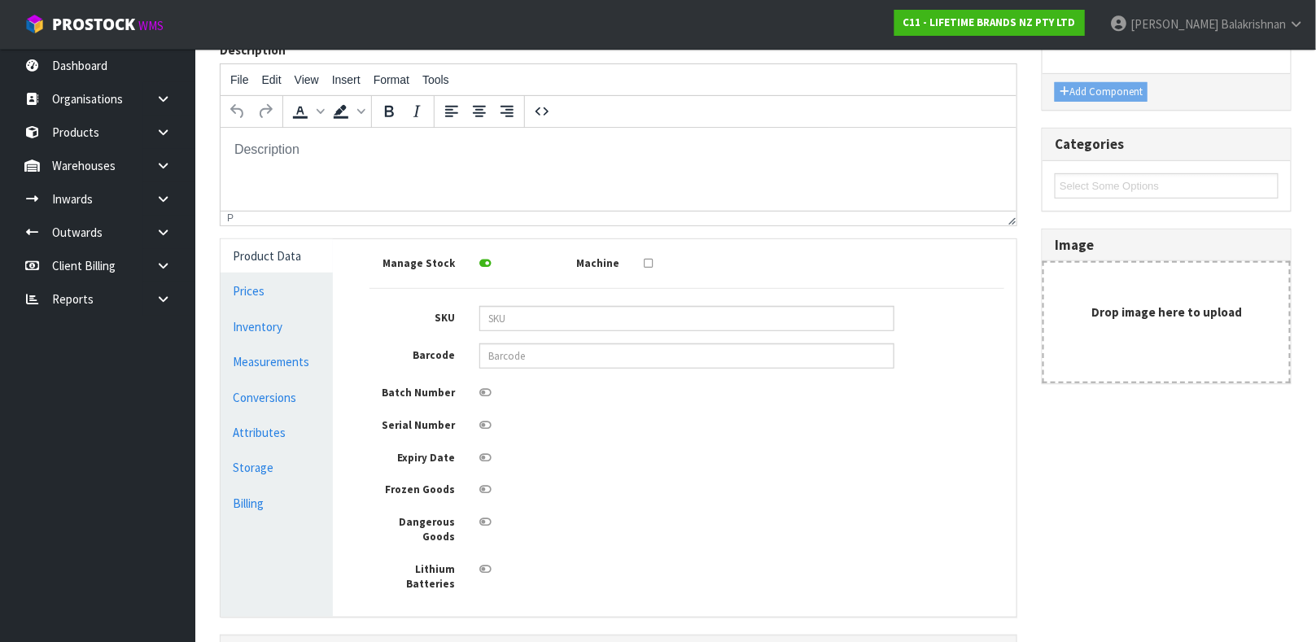
scroll to position [270, 0]
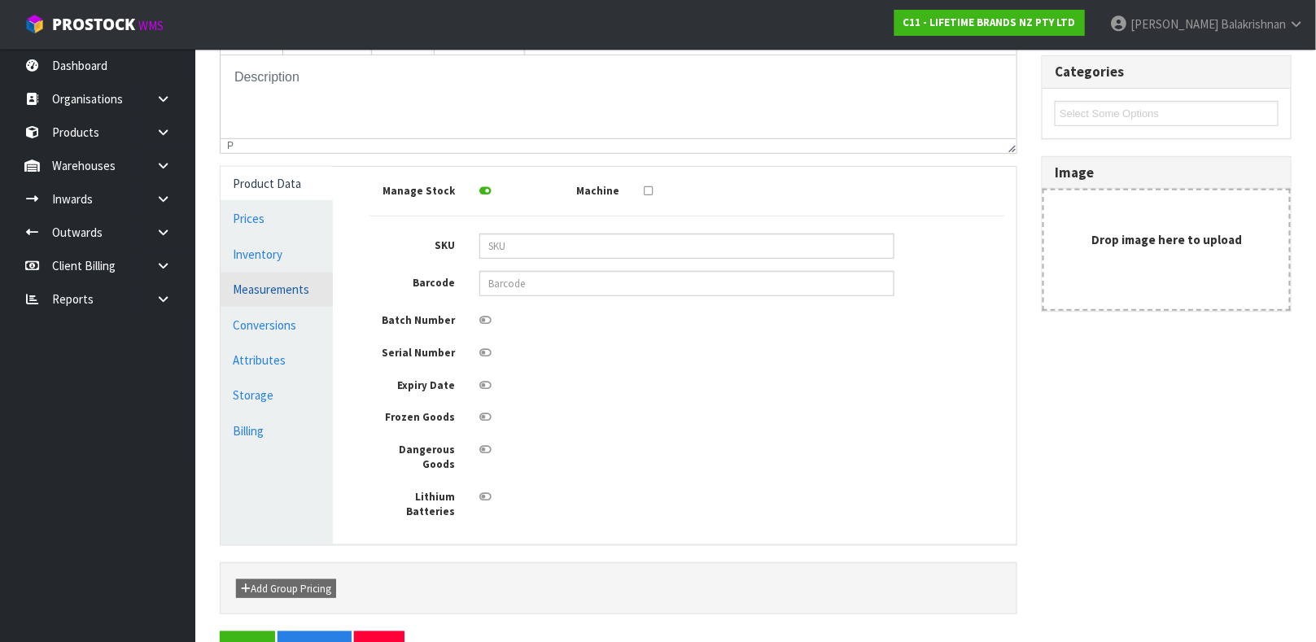
click at [265, 292] on link "Measurements" at bounding box center [277, 289] width 112 height 33
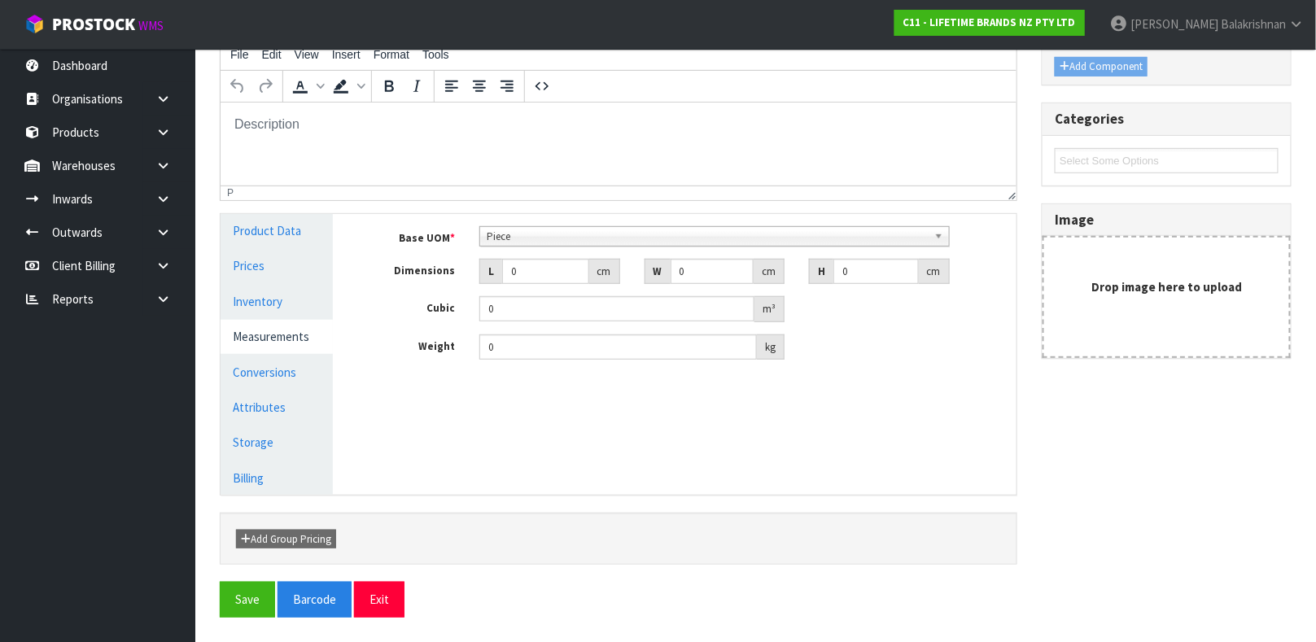
scroll to position [222, 0]
click at [277, 292] on link "Inventory" at bounding box center [277, 302] width 112 height 33
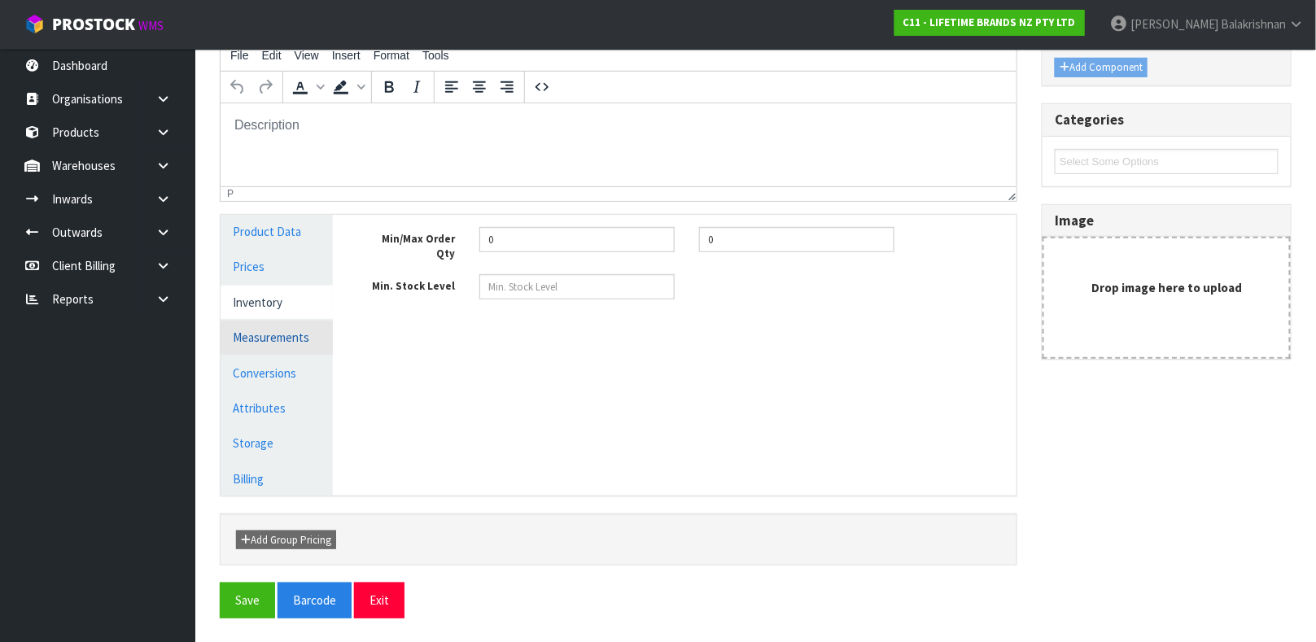
click at [274, 337] on link "Measurements" at bounding box center [277, 337] width 112 height 33
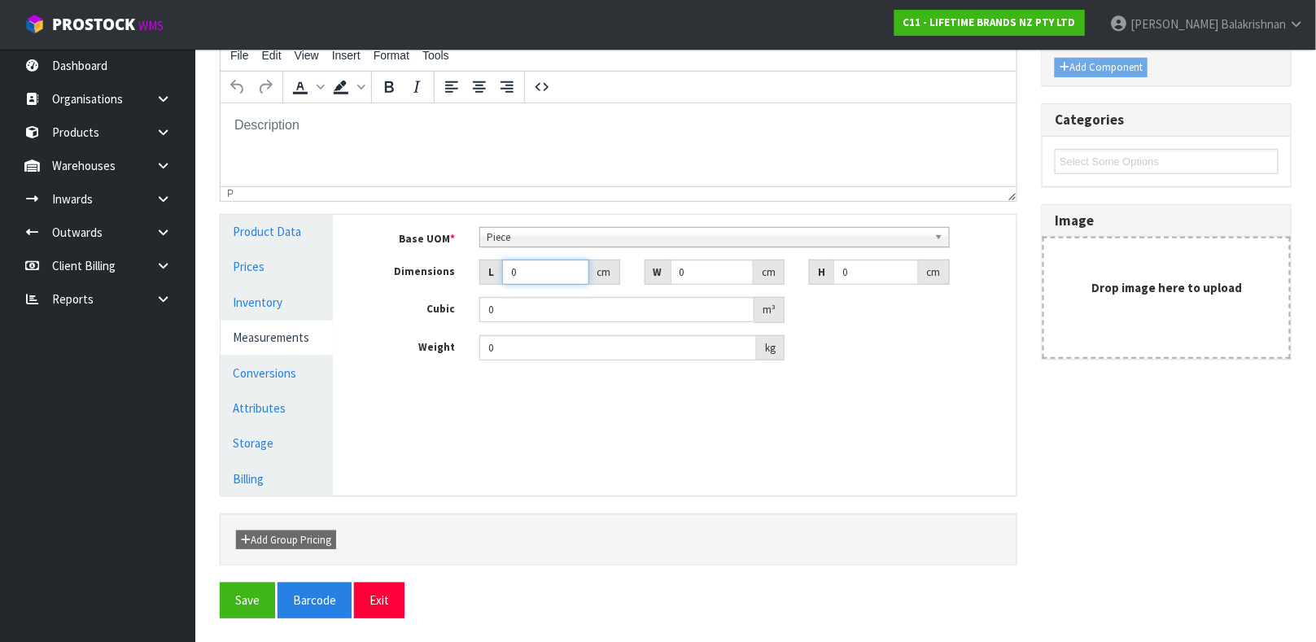
click at [524, 265] on input "0" at bounding box center [545, 272] width 87 height 25
type input "0.000001"
type input "17"
type input "62"
type input "5"
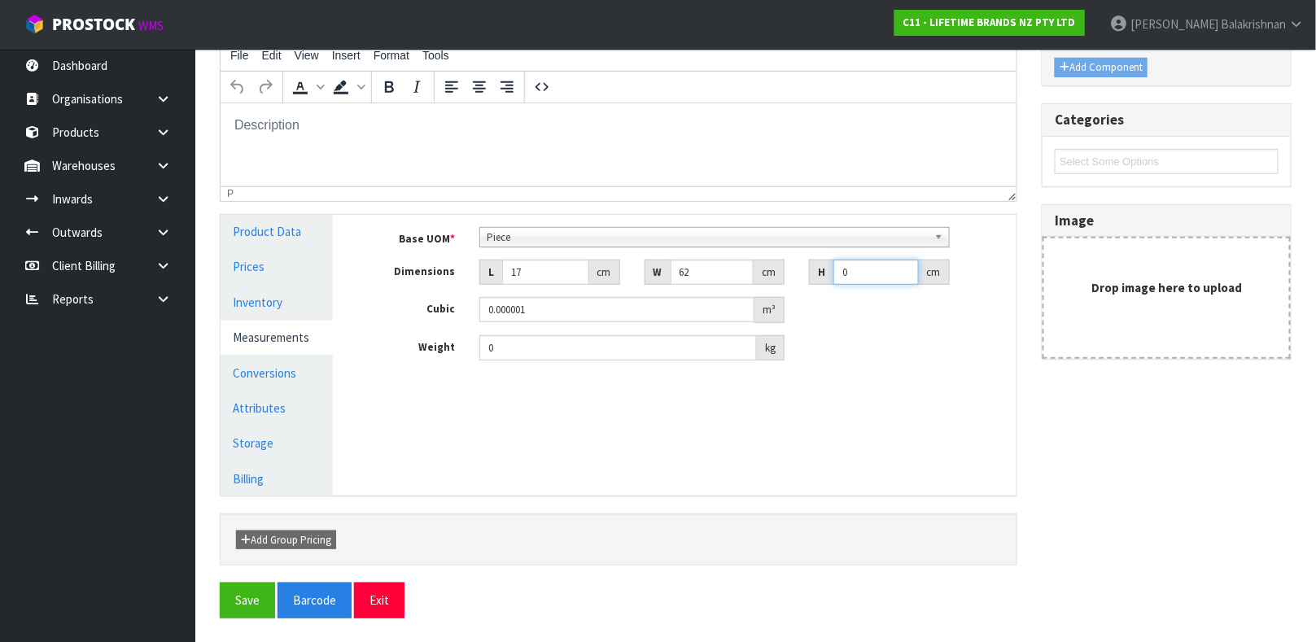
type input "0.00527"
type input "5"
click at [245, 586] on button "Save" at bounding box center [247, 600] width 55 height 35
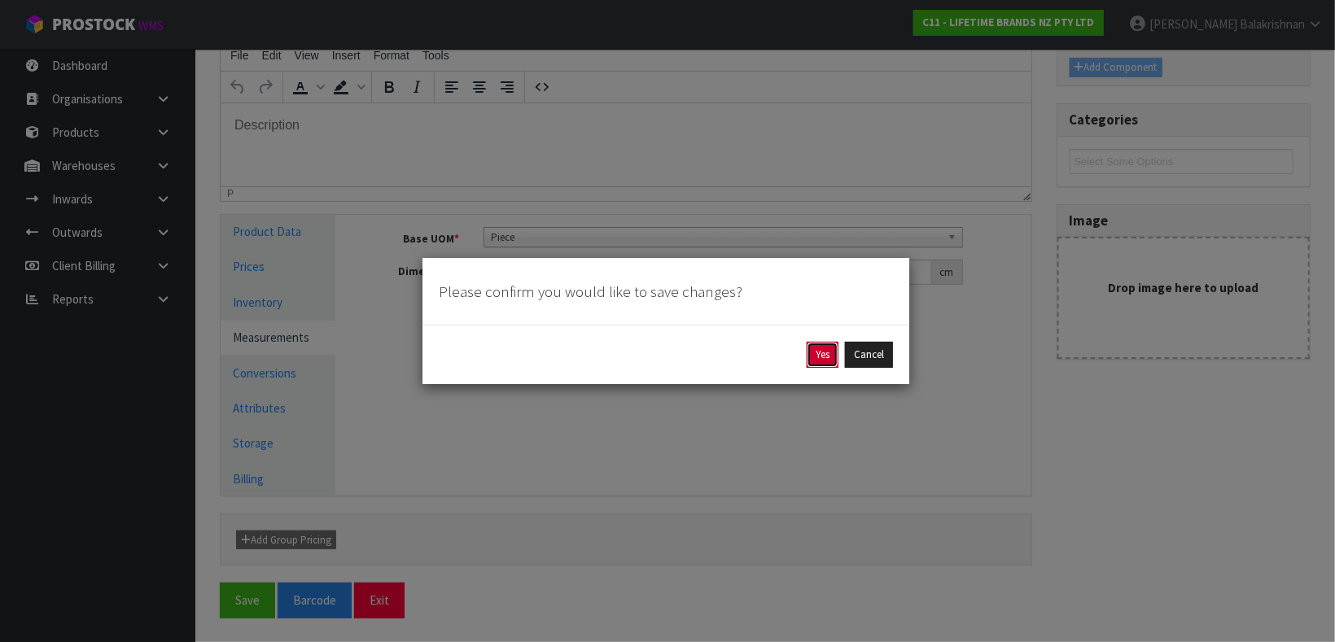
click at [829, 357] on button "Yes" at bounding box center [823, 355] width 32 height 26
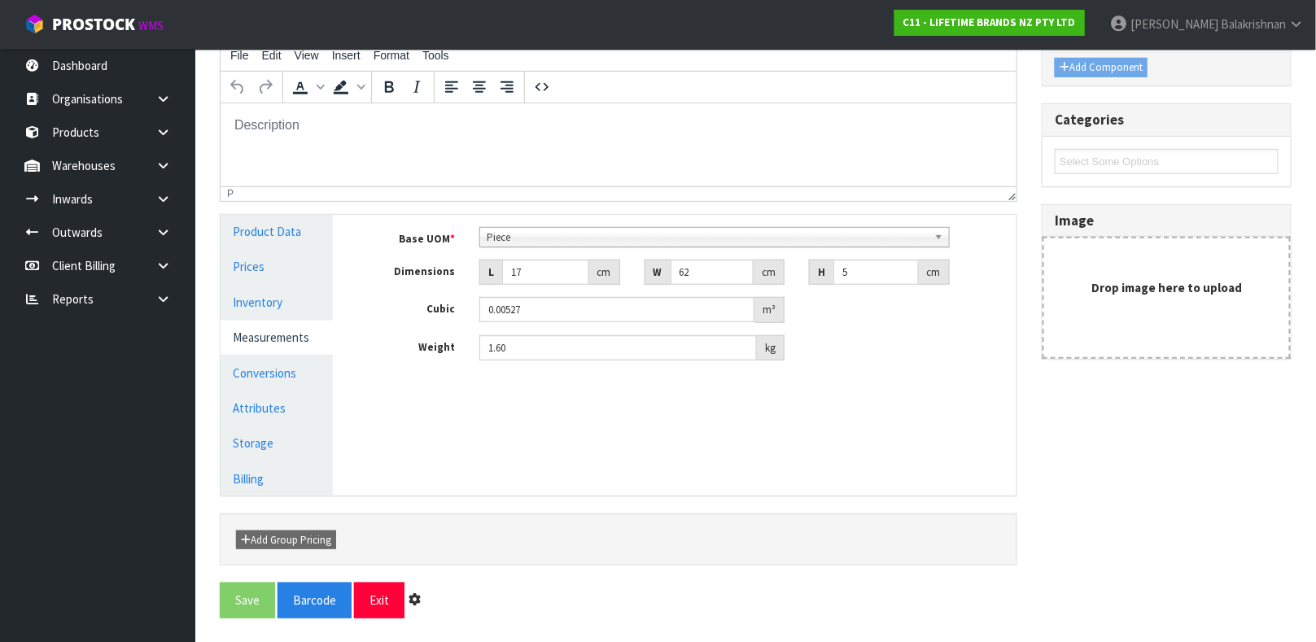
scroll to position [0, 0]
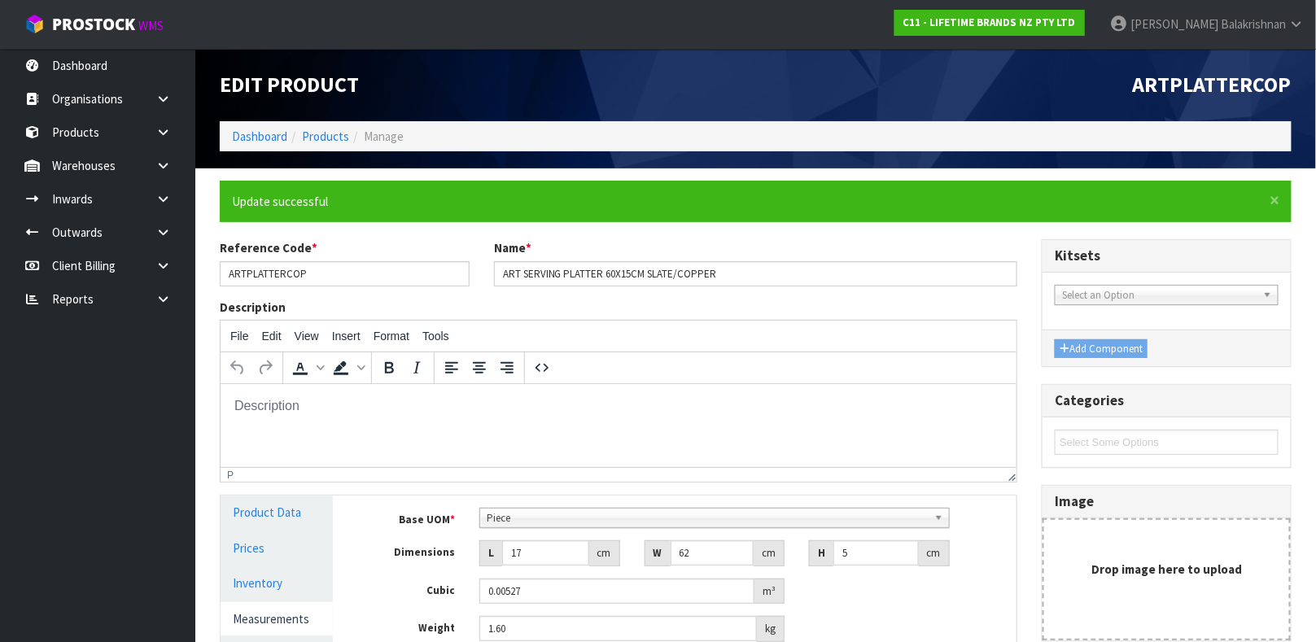
type input "1.6"
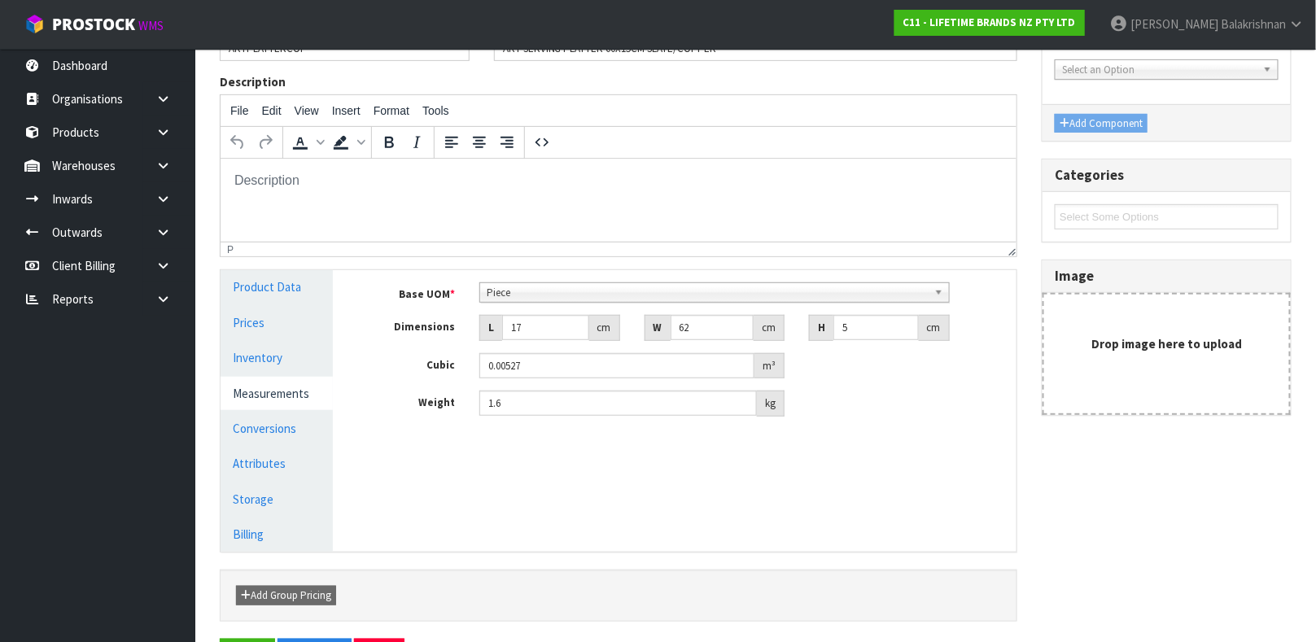
scroll to position [235, 0]
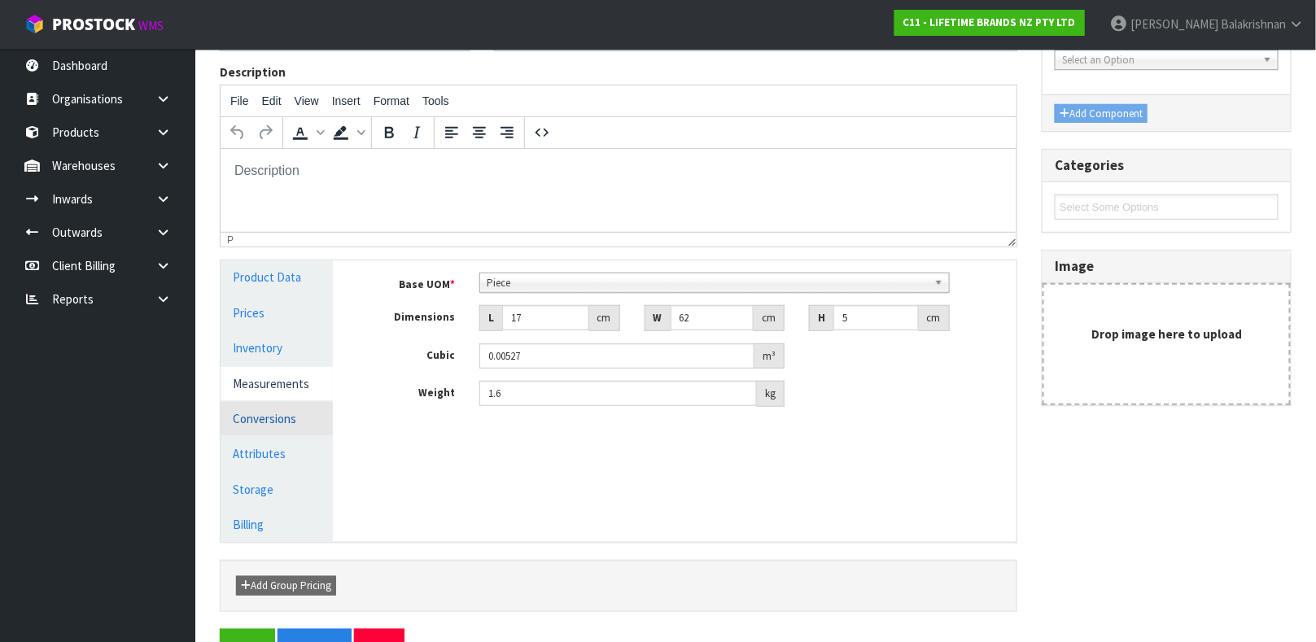
click at [236, 425] on link "Conversions" at bounding box center [277, 418] width 112 height 33
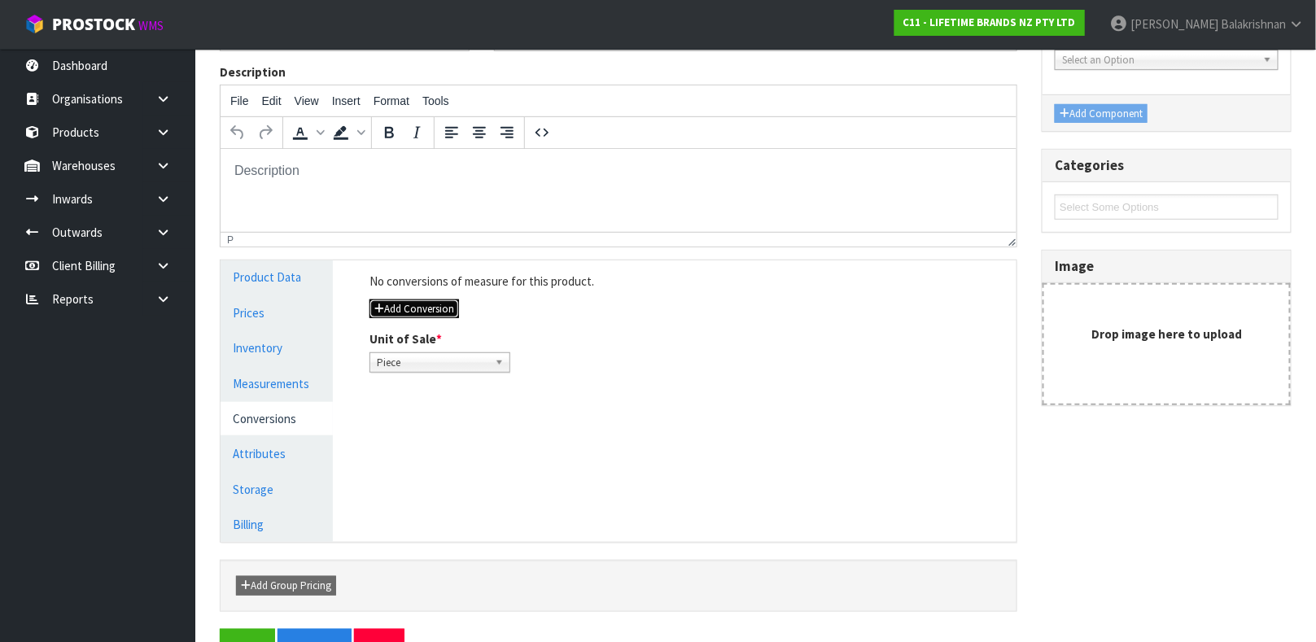
click at [421, 300] on button "Add Conversion" at bounding box center [415, 310] width 90 height 20
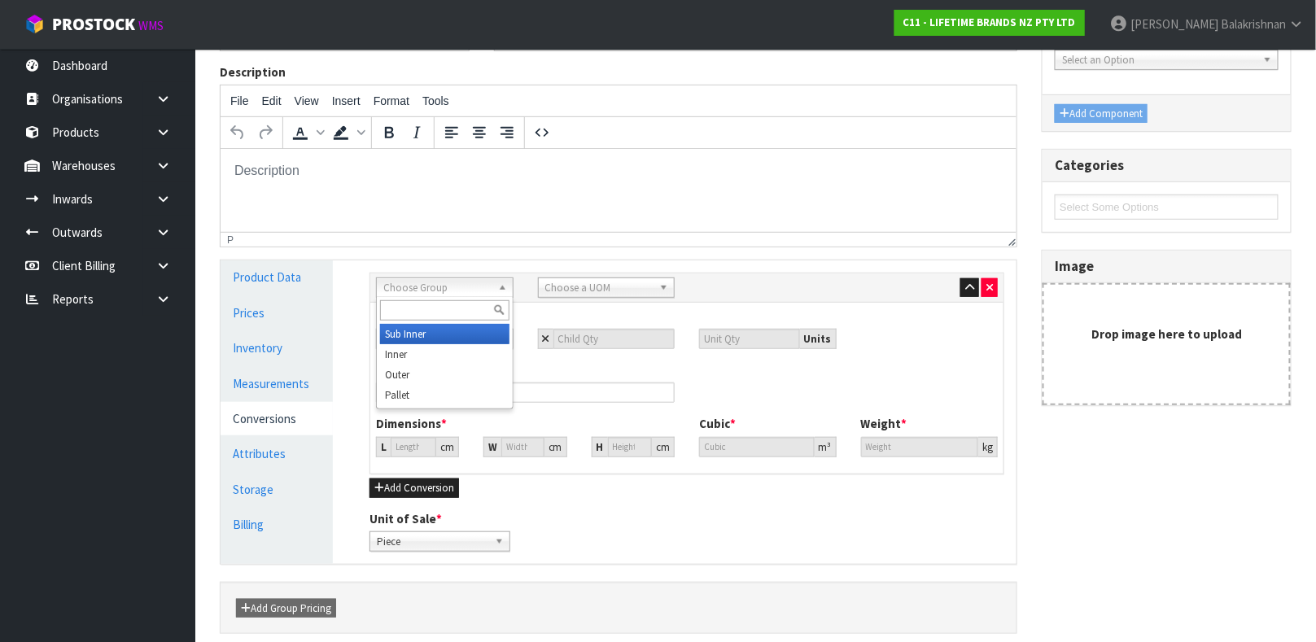
click at [456, 291] on span "Choose Group" at bounding box center [437, 288] width 108 height 20
click at [427, 349] on li "Inner" at bounding box center [444, 354] width 129 height 20
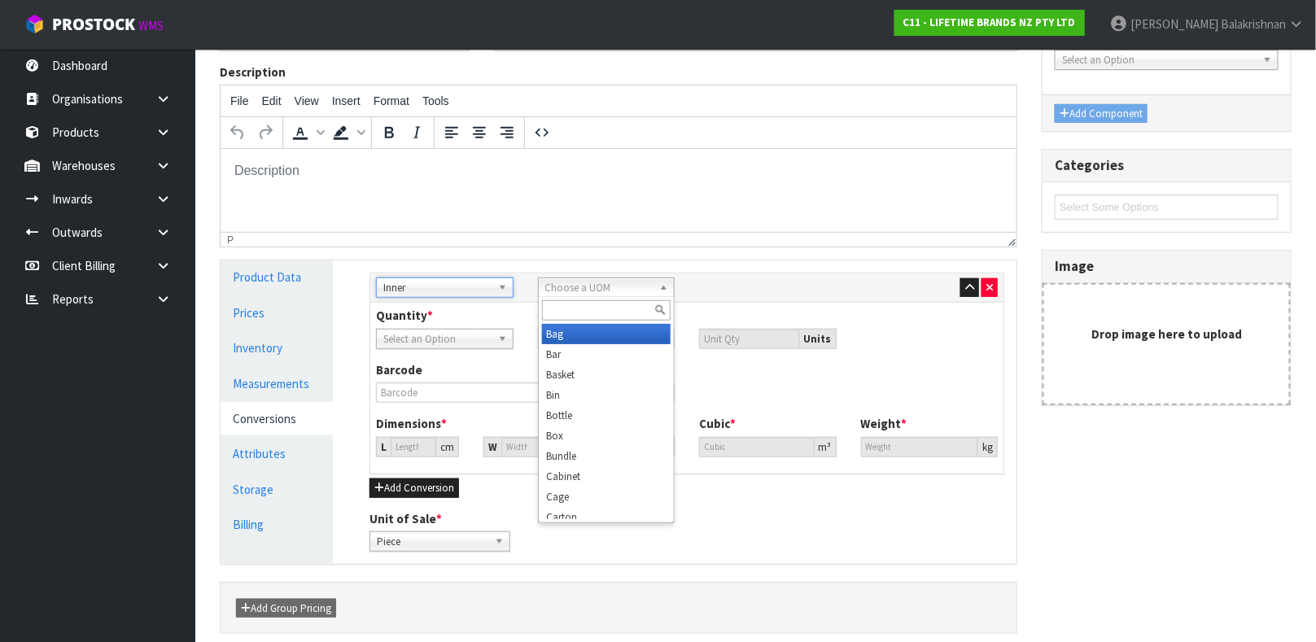
click at [563, 289] on span "Choose a UOM" at bounding box center [599, 288] width 108 height 20
type input "CAR"
click at [565, 338] on li "Car ton" at bounding box center [606, 334] width 129 height 20
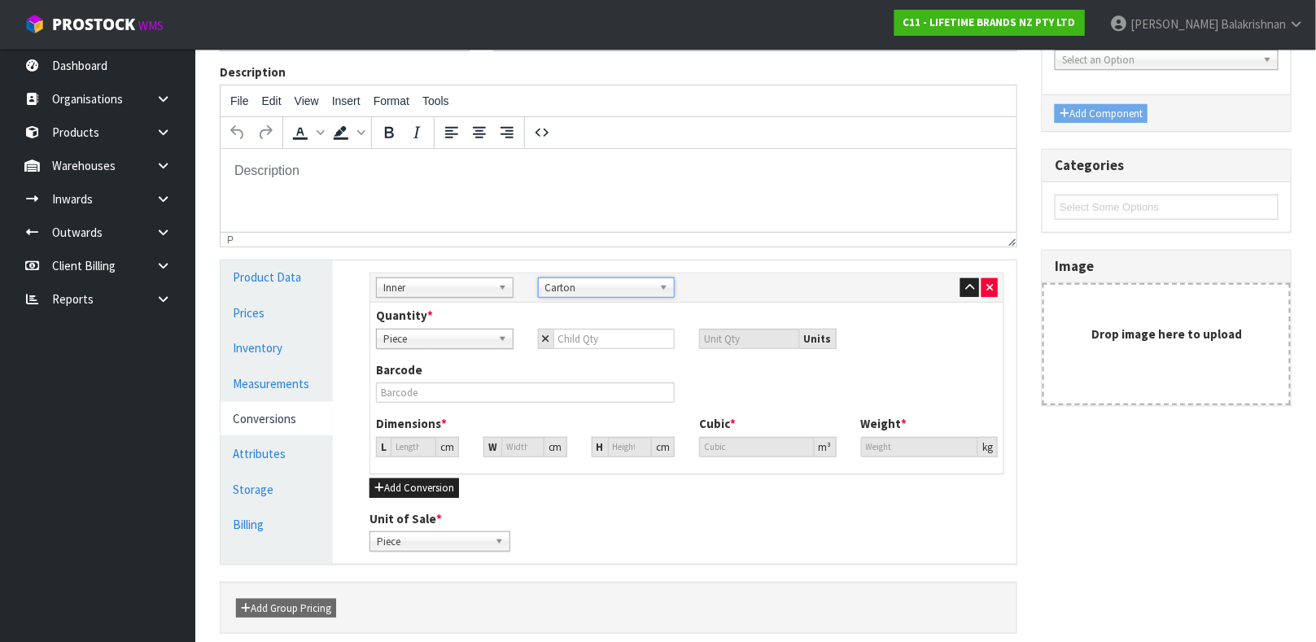
scroll to position [7, 0]
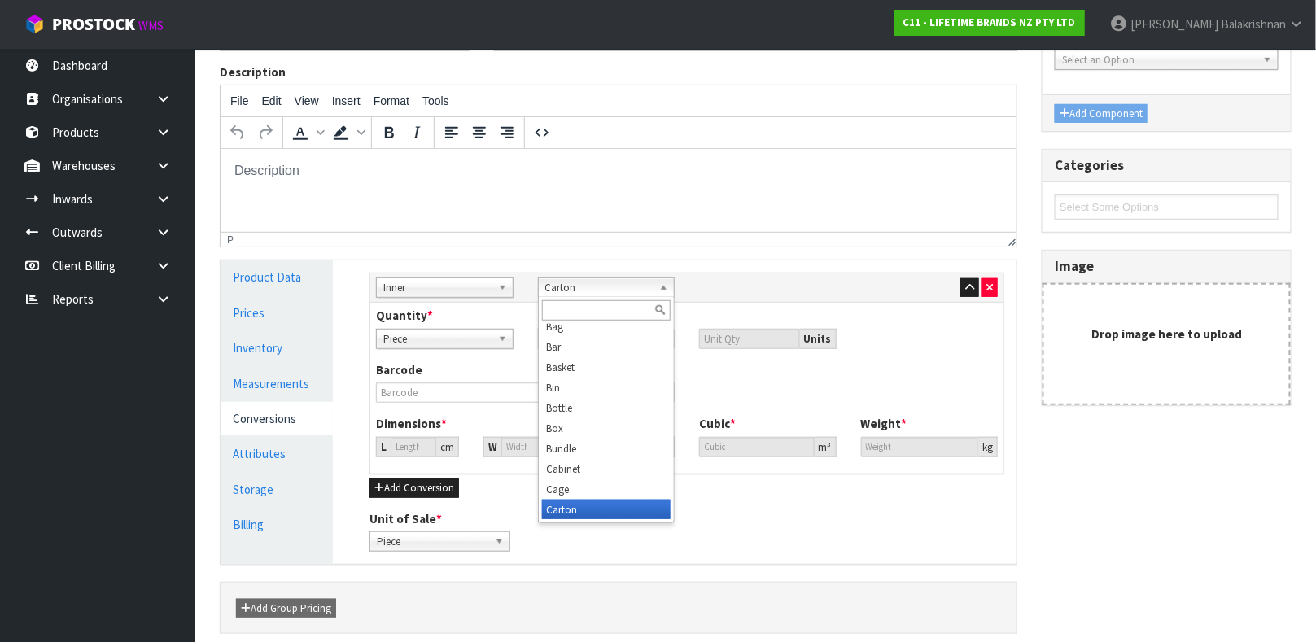
click at [602, 291] on span "Carton" at bounding box center [599, 288] width 108 height 20
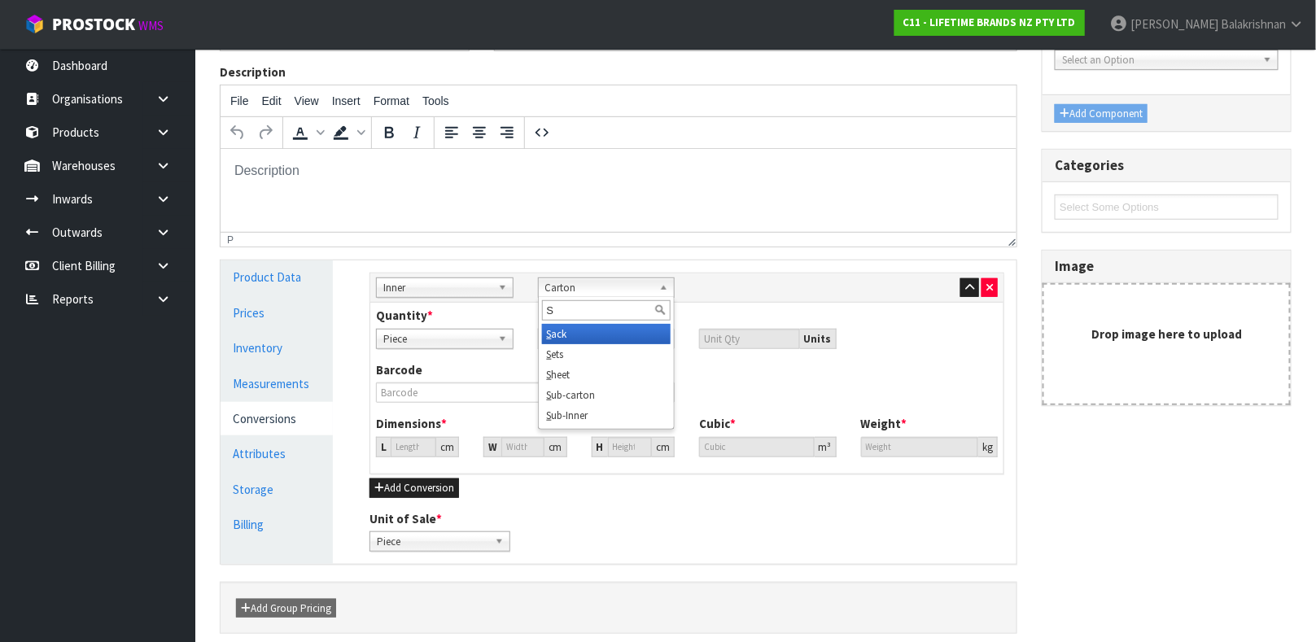
scroll to position [0, 0]
type input "SUB"
click at [582, 332] on li "Sub -carton" at bounding box center [606, 334] width 129 height 20
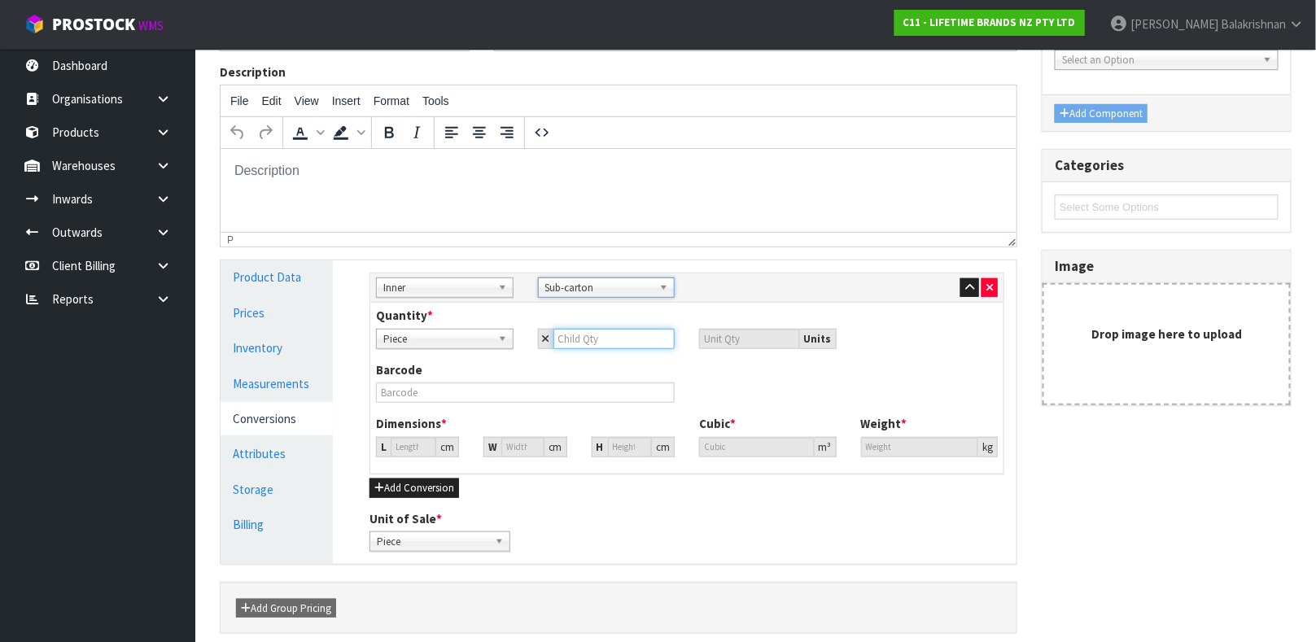
click at [571, 339] on input "number" at bounding box center [615, 339] width 122 height 20
type input "4"
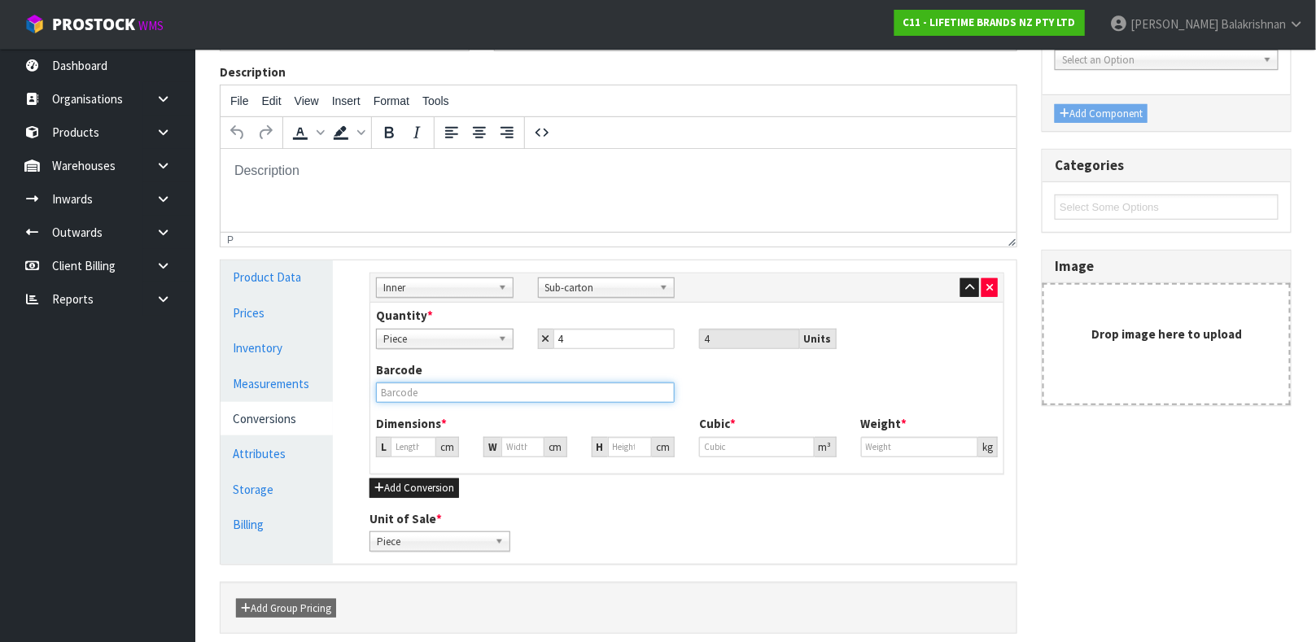
type input "27.624"
type input "0.02108"
type input "6.4"
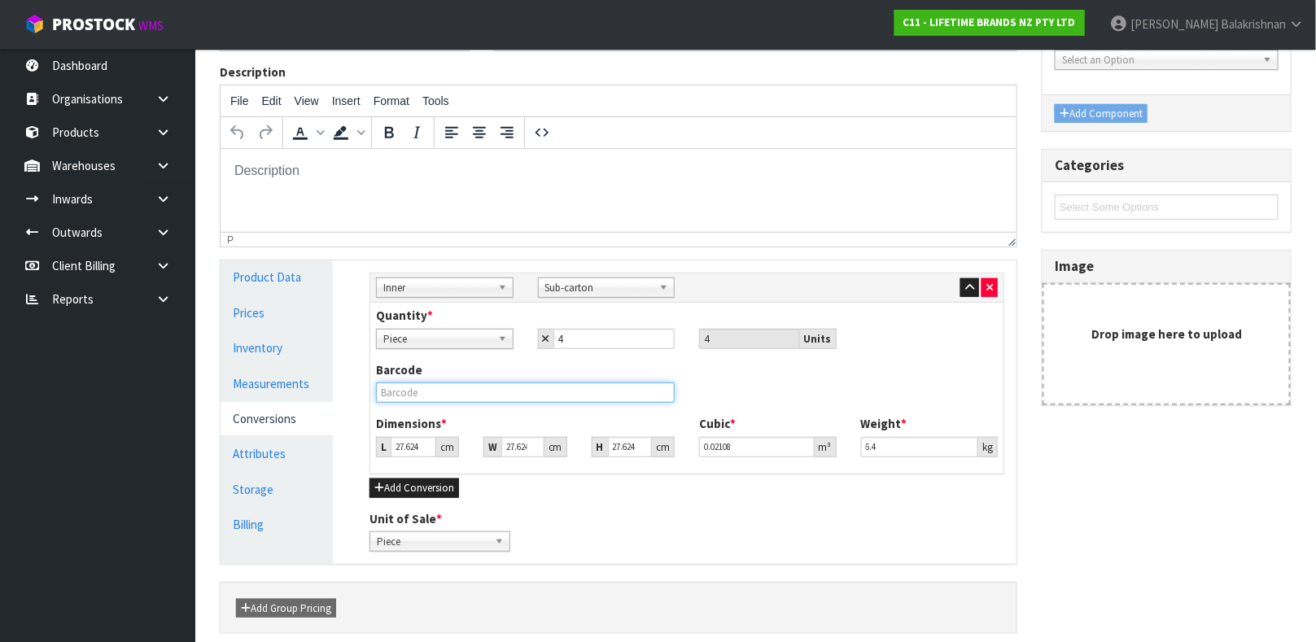
click at [486, 393] on input "text" at bounding box center [525, 393] width 299 height 20
type input "15028250687408"
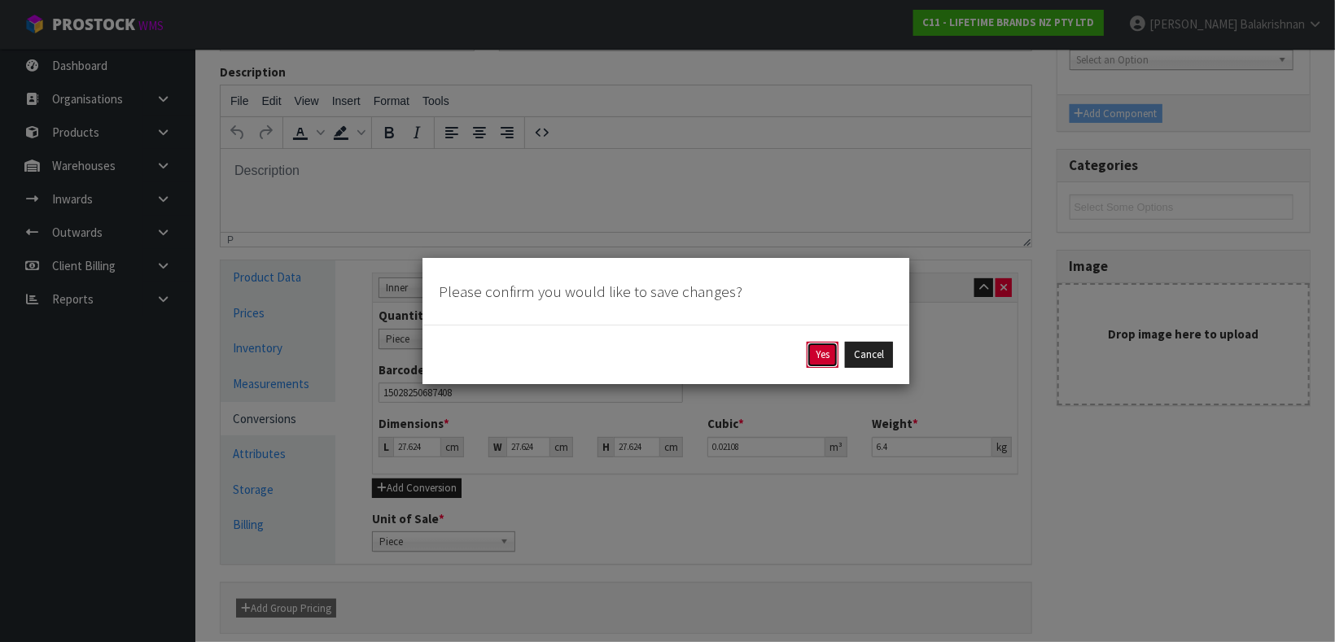
click at [827, 348] on button "Yes" at bounding box center [823, 355] width 32 height 26
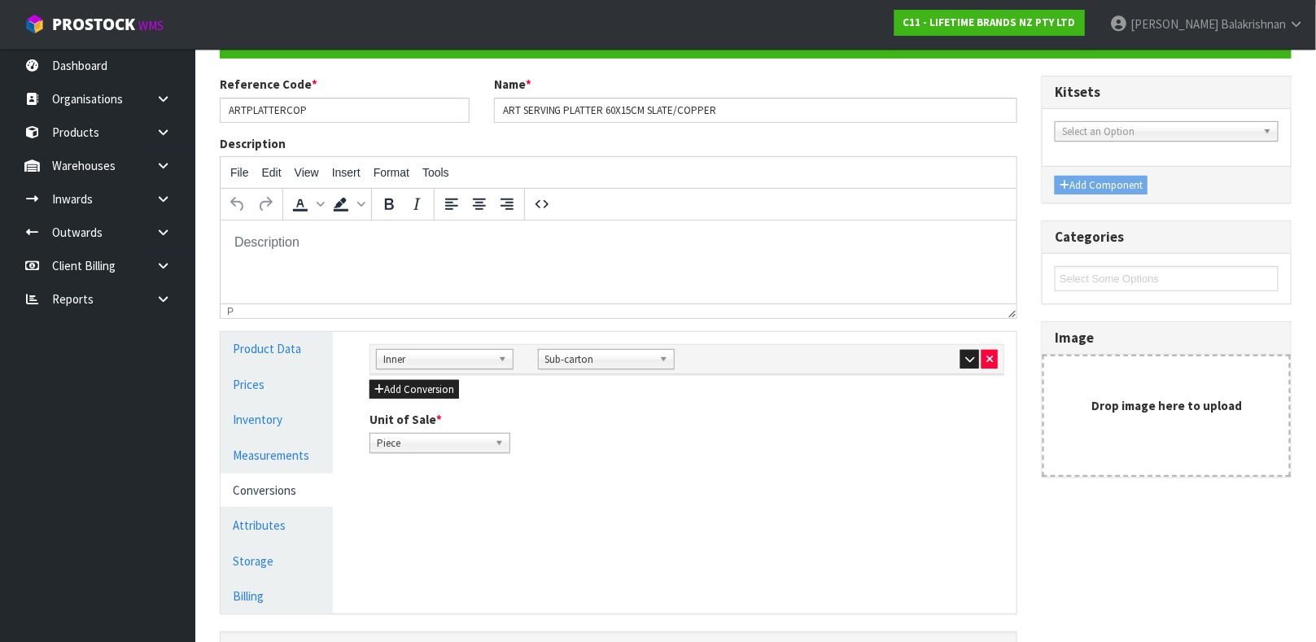
scroll to position [172, 0]
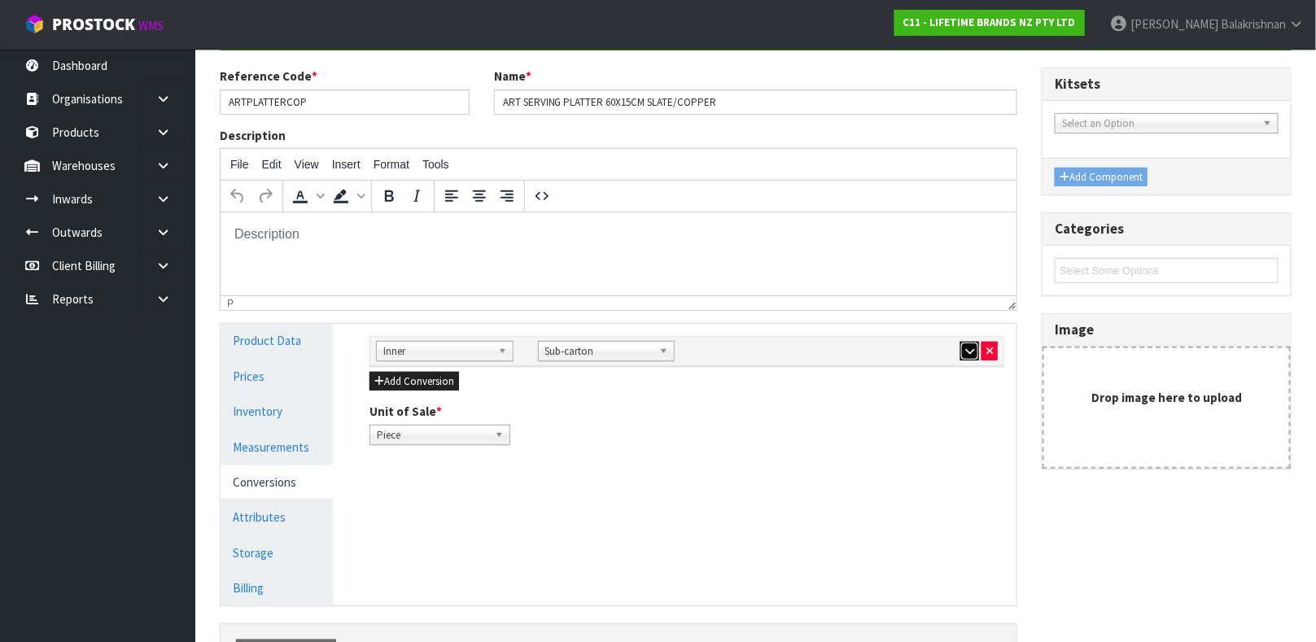
click at [968, 346] on icon "button" at bounding box center [969, 351] width 9 height 11
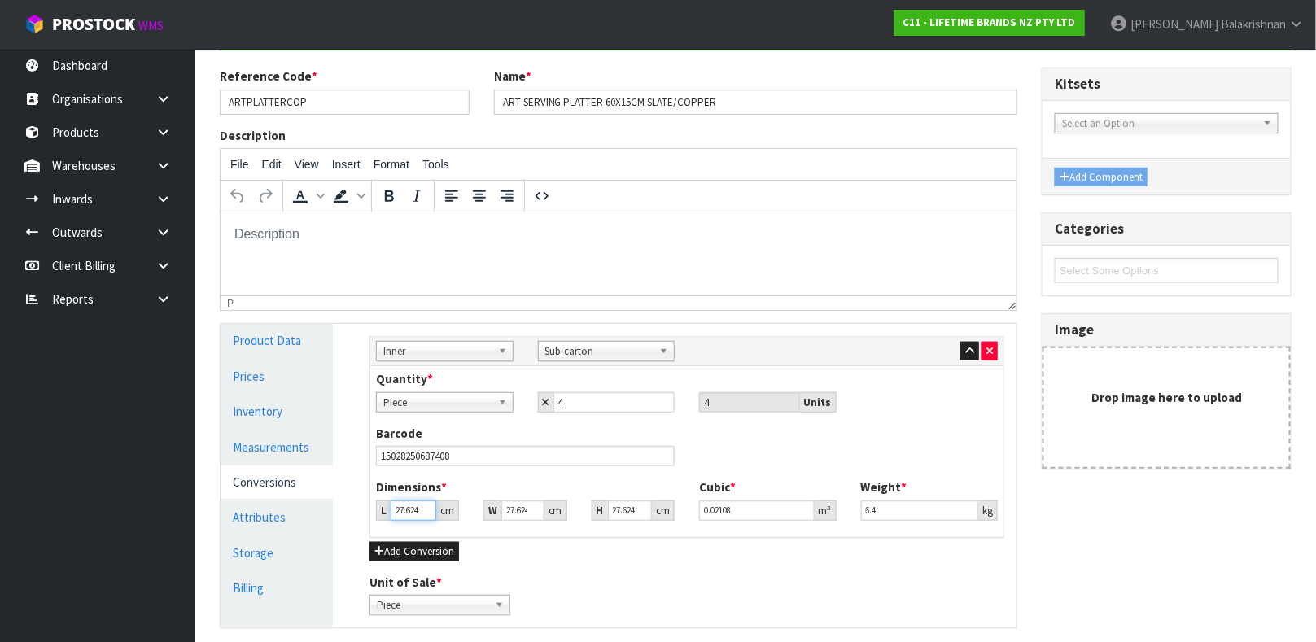
type input "27.623"
type input "0.021079"
click at [422, 514] on input "27.623" at bounding box center [414, 511] width 46 height 20
type input "27.62"
type input "0.021076"
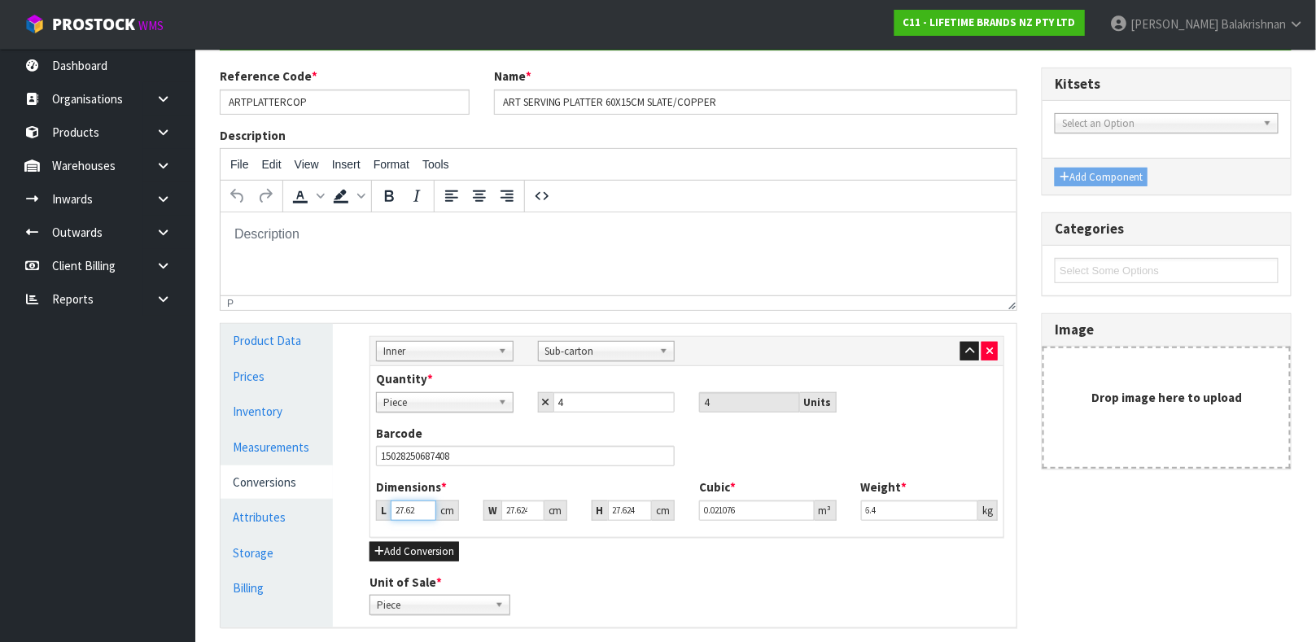
type input "27.6"
type input "0.021061"
type input "27"
type input "0.020603"
type input "2"
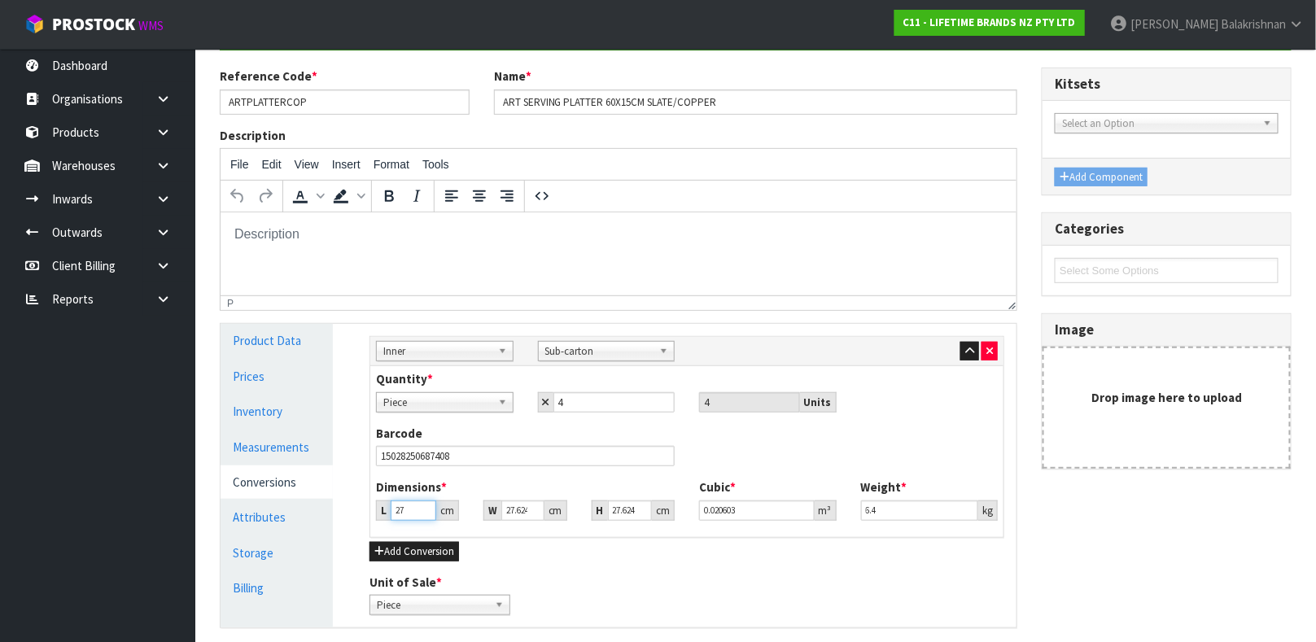
type input "0.001526"
type input "0.000001"
type input "2"
type input "0.001526"
type input "21"
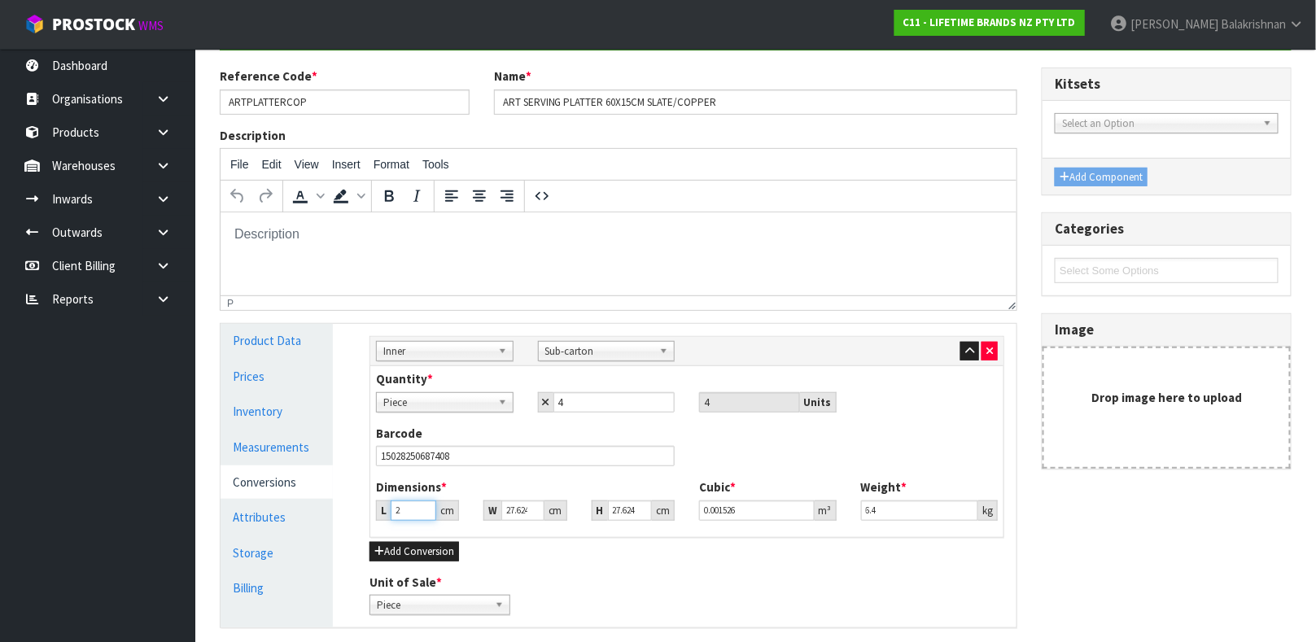
type input "0.016025"
type input "21"
type input "6"
type input "0.003481"
type input "62"
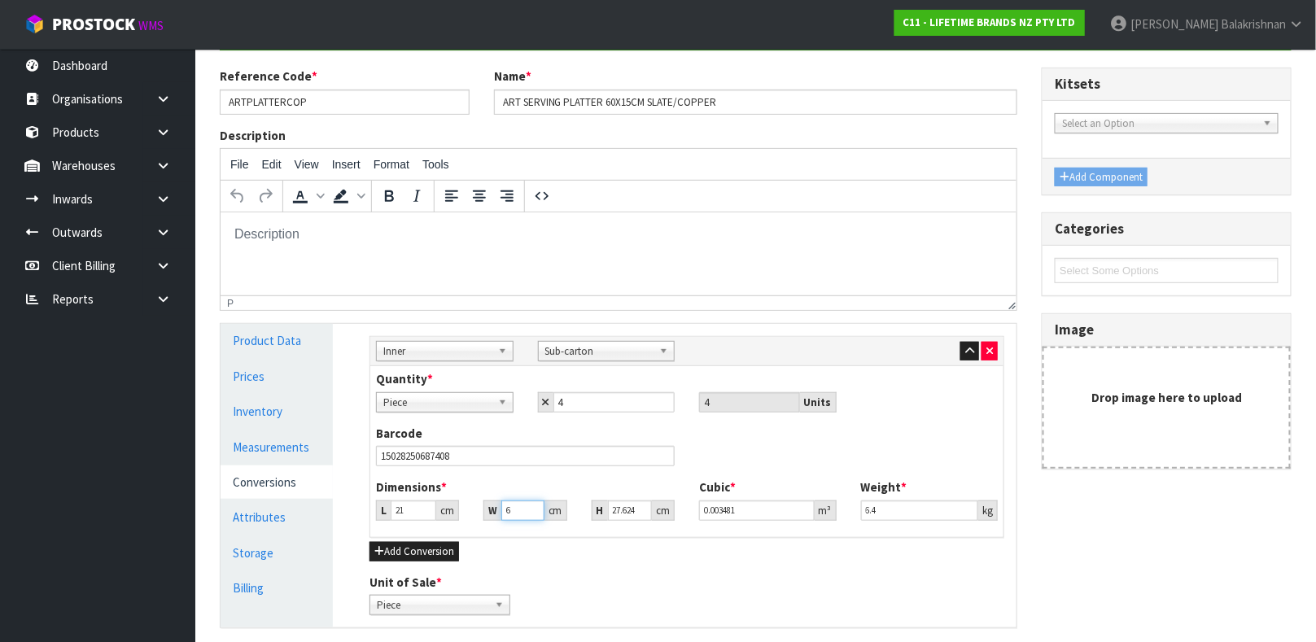
type input "0.035966"
type input "62"
type input "1"
type input "0.001302"
type input "17"
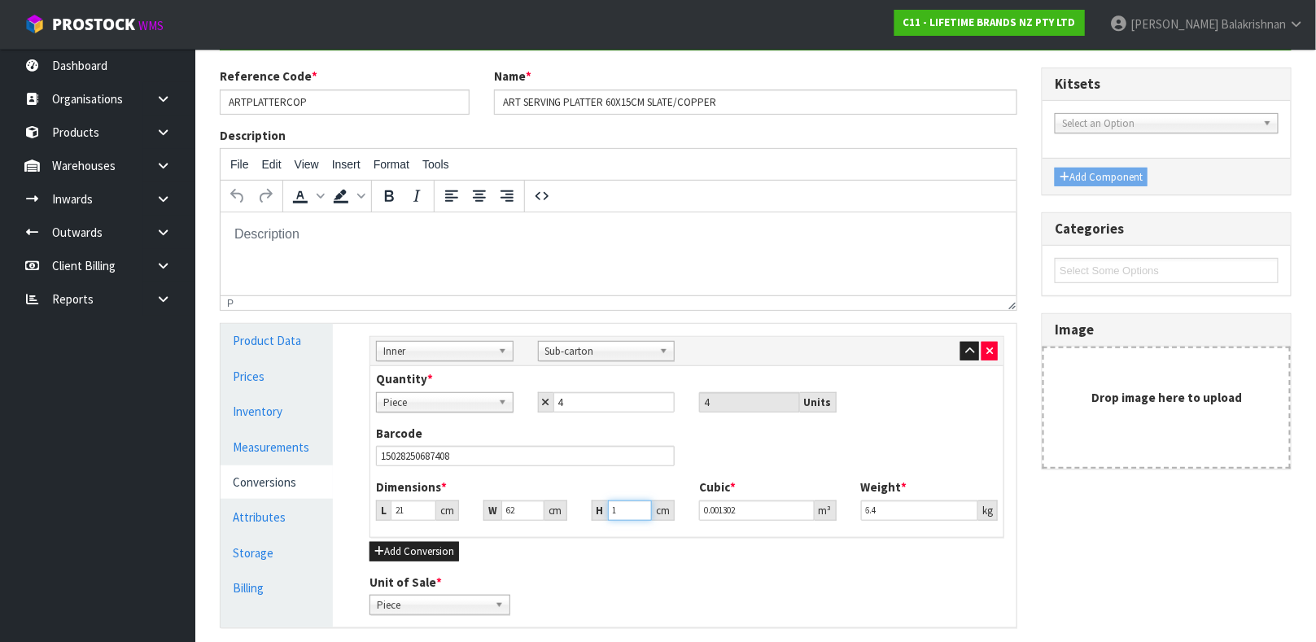
type input "0.022134"
type input "17"
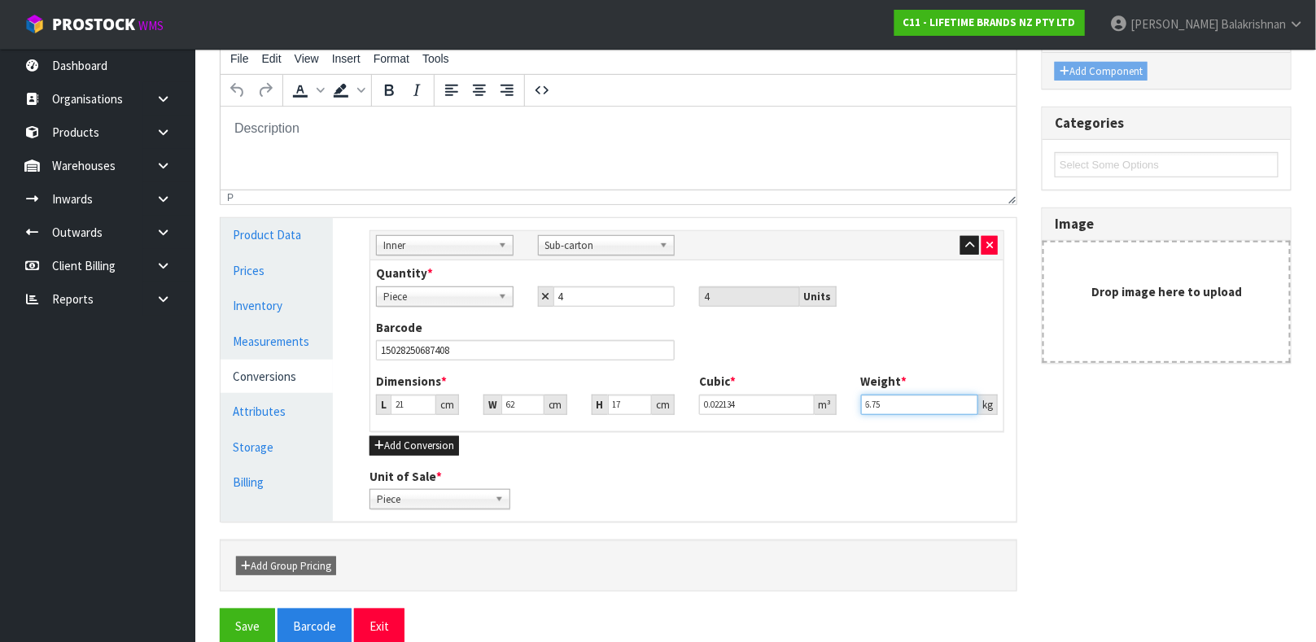
scroll to position [304, 0]
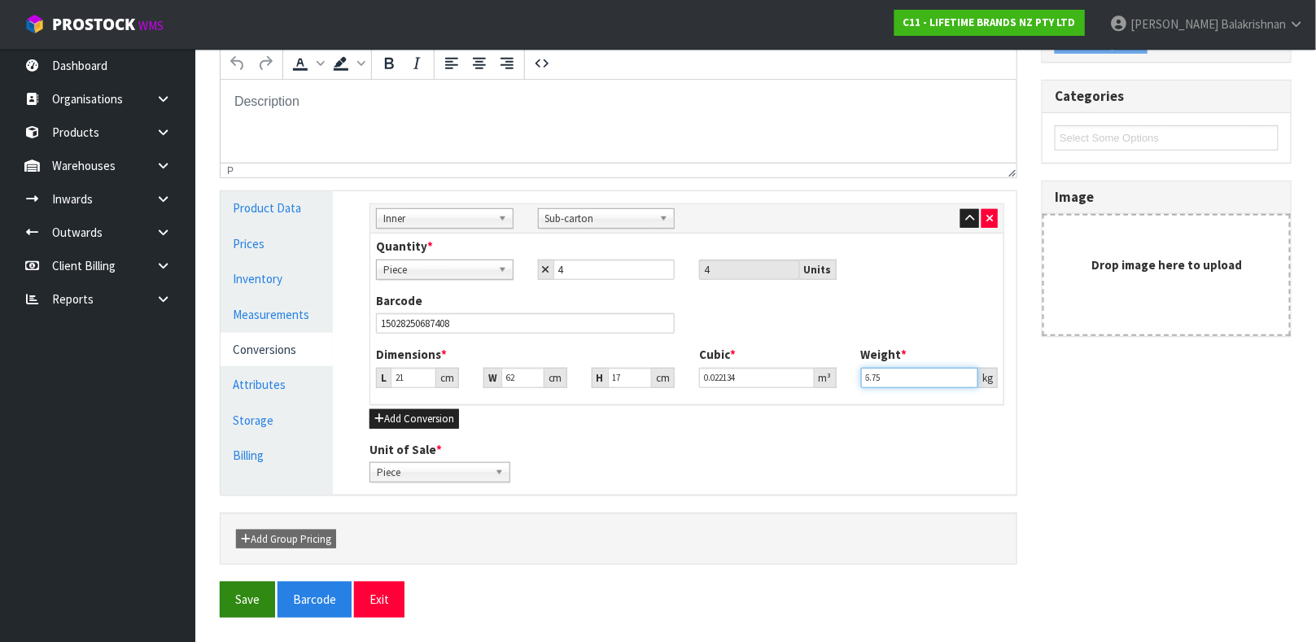
type input "6.75"
click at [246, 601] on button "Save" at bounding box center [247, 599] width 55 height 35
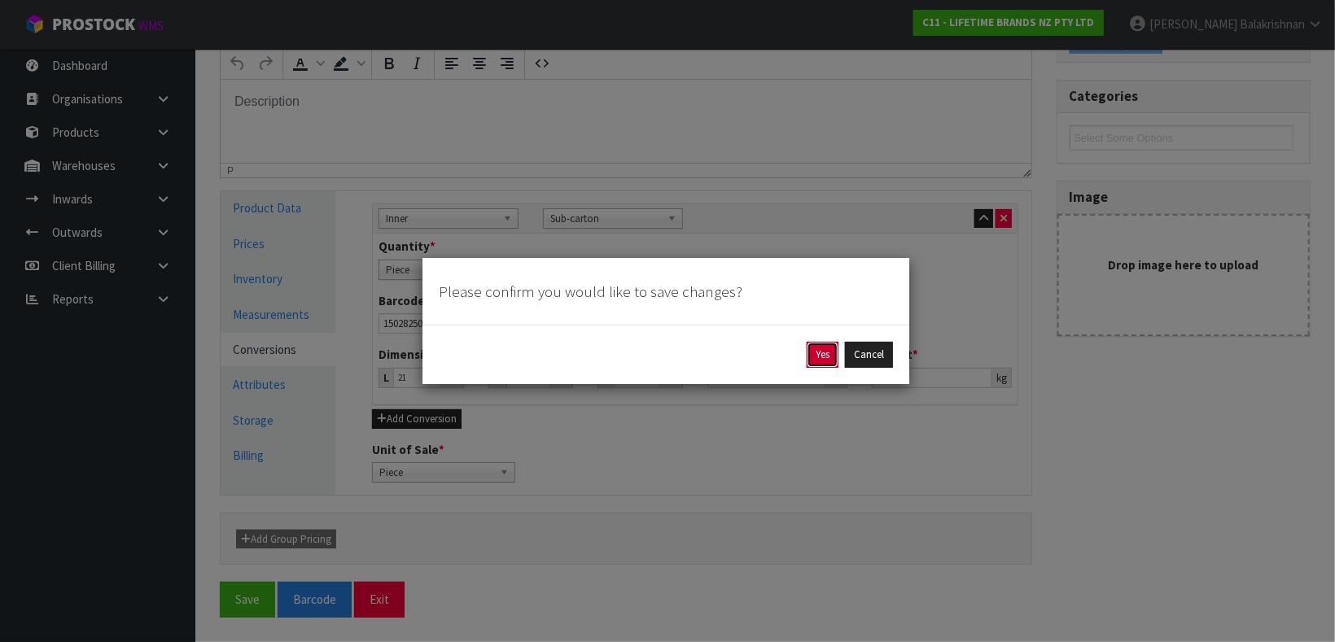
click at [823, 344] on button "Yes" at bounding box center [823, 355] width 32 height 26
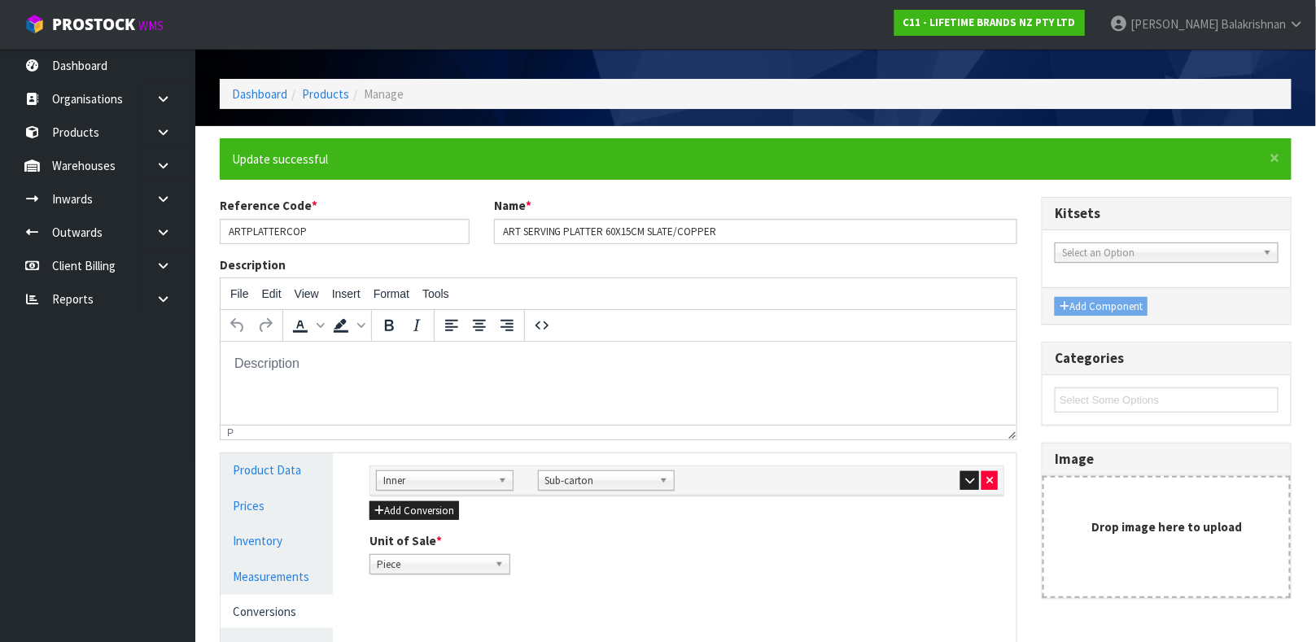
scroll to position [124, 0]
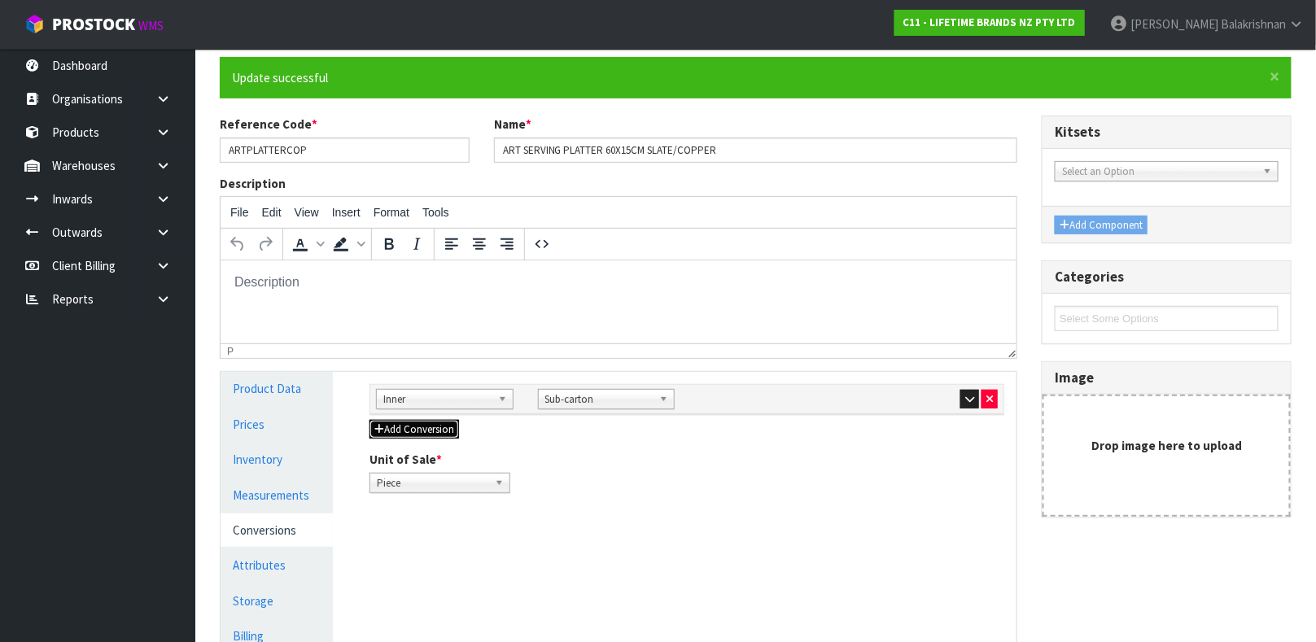
click at [456, 432] on button "Add Conversion" at bounding box center [415, 430] width 90 height 20
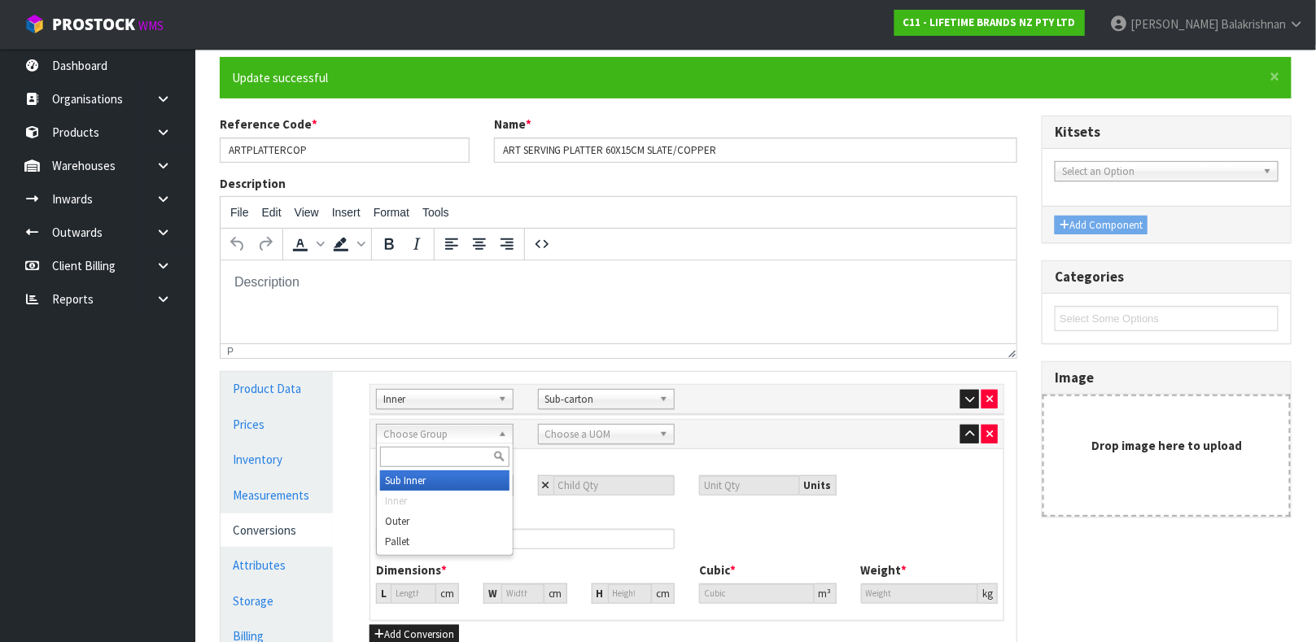
click at [444, 442] on span "Choose Group" at bounding box center [437, 435] width 108 height 20
click at [427, 529] on li "Outer" at bounding box center [444, 521] width 129 height 20
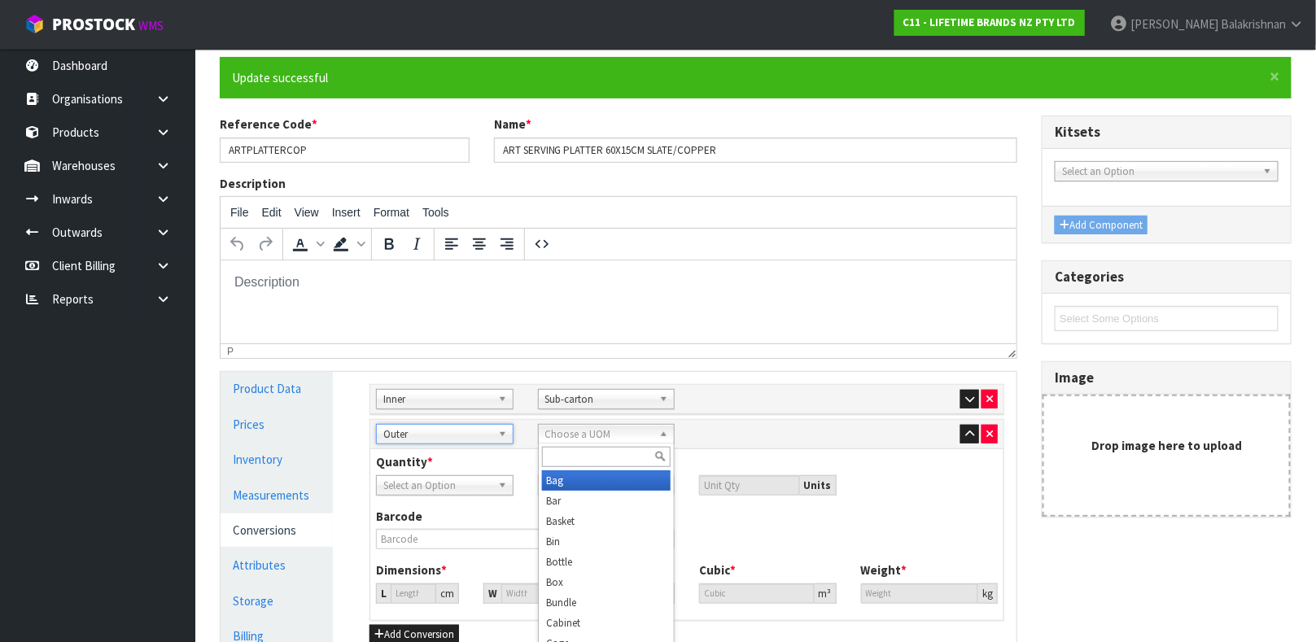
click at [626, 429] on span "Choose a UOM" at bounding box center [599, 435] width 108 height 20
type input "CART"
click at [589, 479] on li "Cart on" at bounding box center [606, 481] width 129 height 20
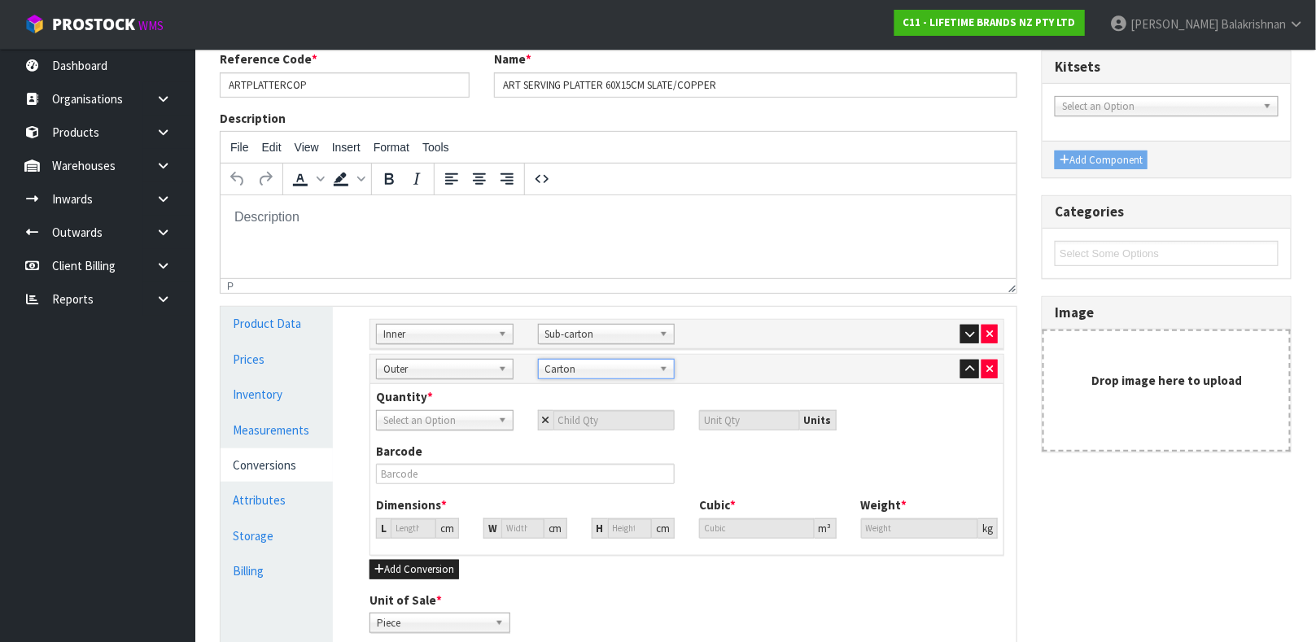
scroll to position [339, 0]
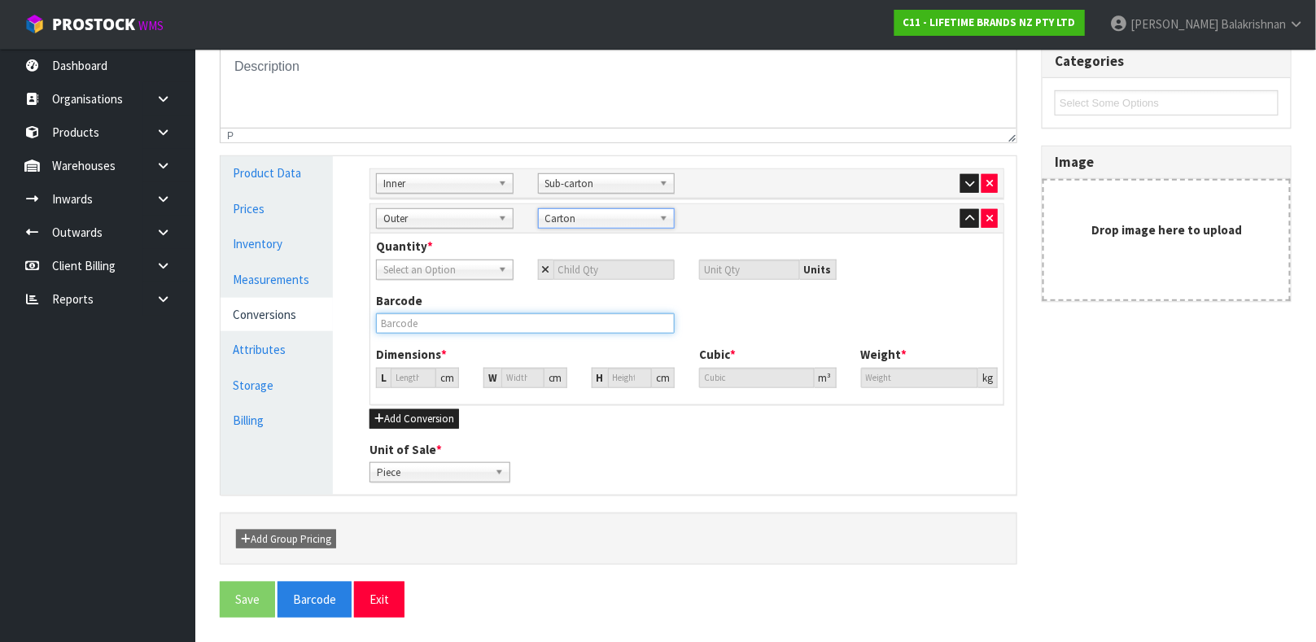
click at [497, 317] on input "text" at bounding box center [525, 323] width 299 height 20
click at [453, 265] on span "Select an Option" at bounding box center [437, 270] width 108 height 20
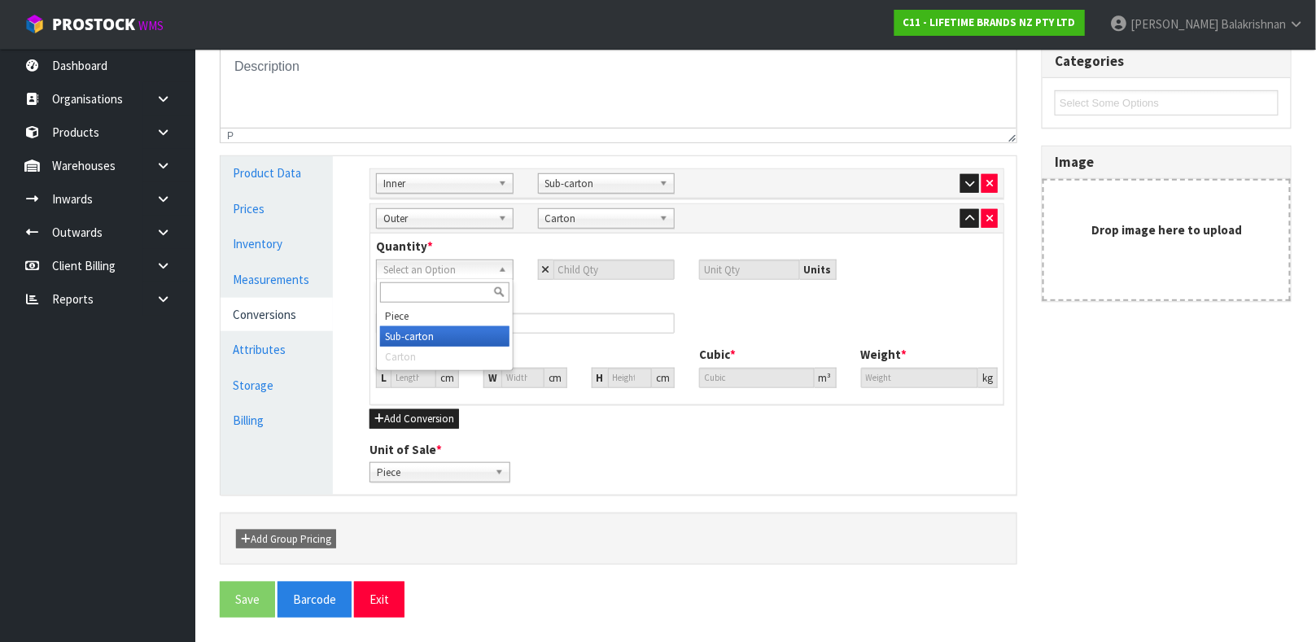
click at [426, 329] on li "Sub-carton" at bounding box center [444, 336] width 129 height 20
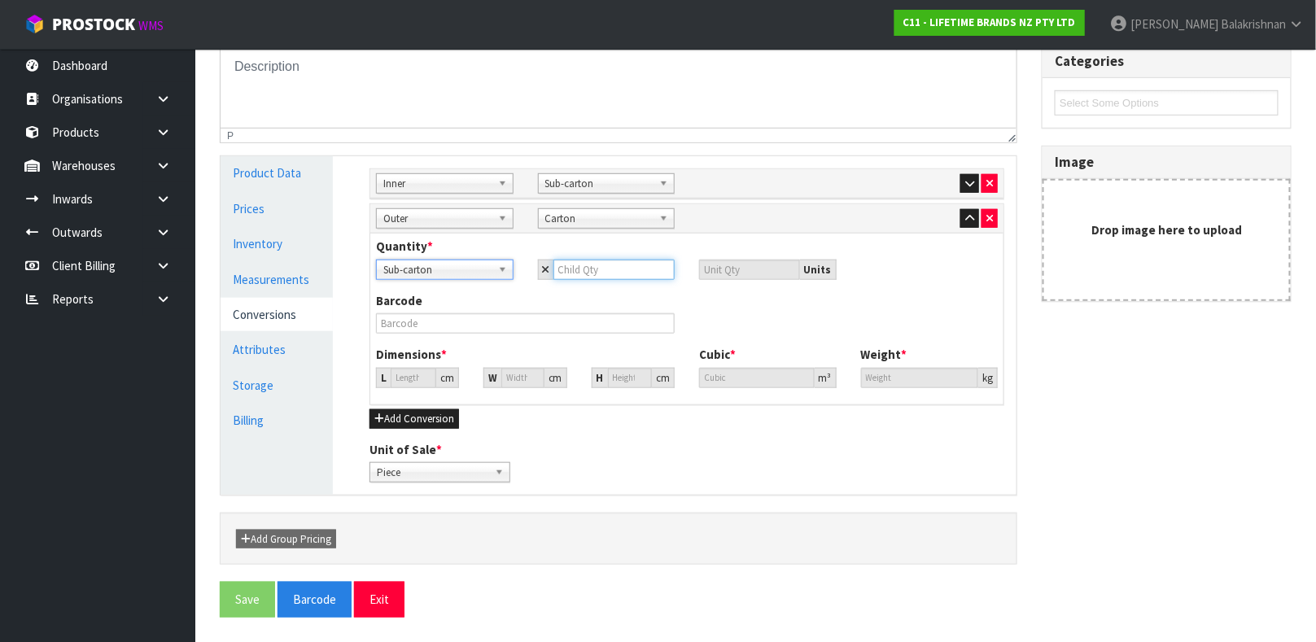
click at [589, 269] on input "number" at bounding box center [615, 270] width 122 height 20
type input "2"
type input "8"
type input "2"
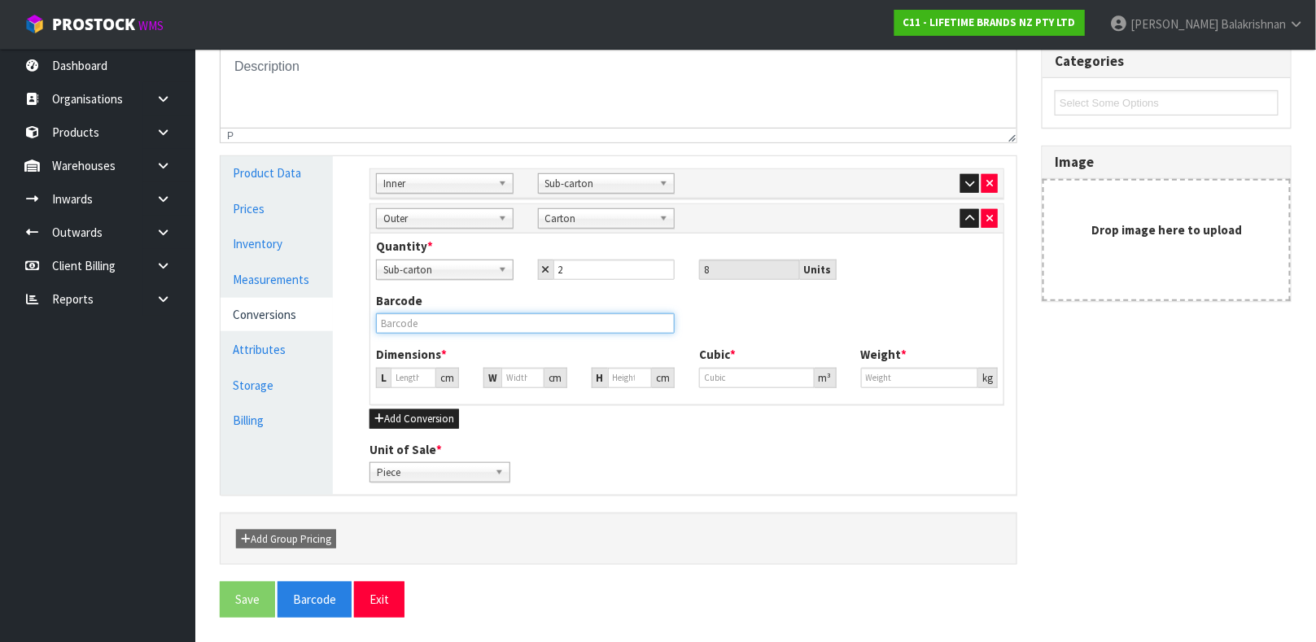
type input "34.804"
type input "0.04216"
type input "12.8"
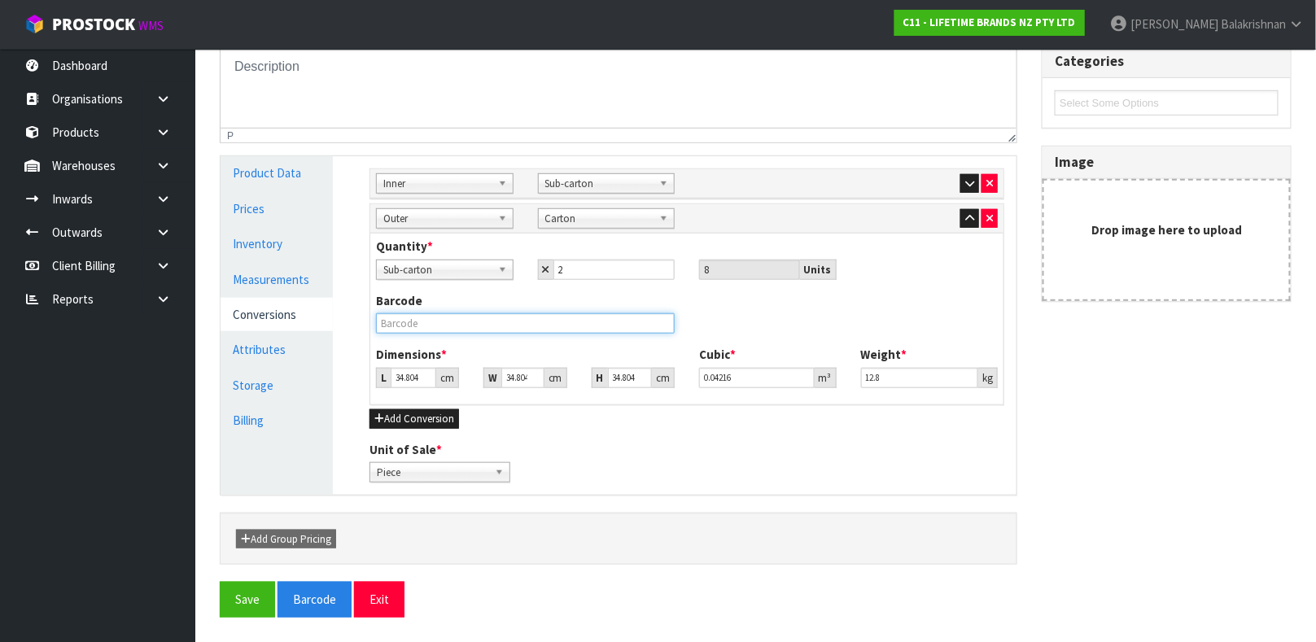
click at [466, 324] on input "text" at bounding box center [525, 323] width 299 height 20
type input "25028250687405"
click at [220, 582] on button "Save" at bounding box center [247, 599] width 55 height 35
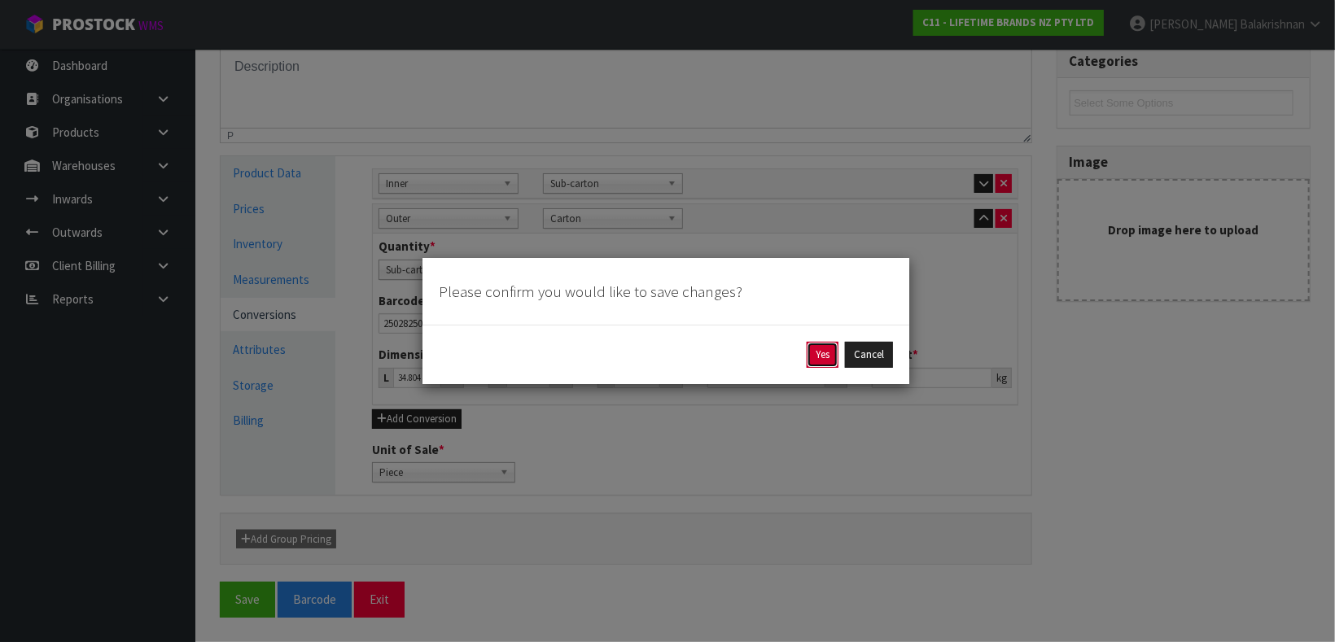
click at [813, 361] on button "Yes" at bounding box center [823, 355] width 32 height 26
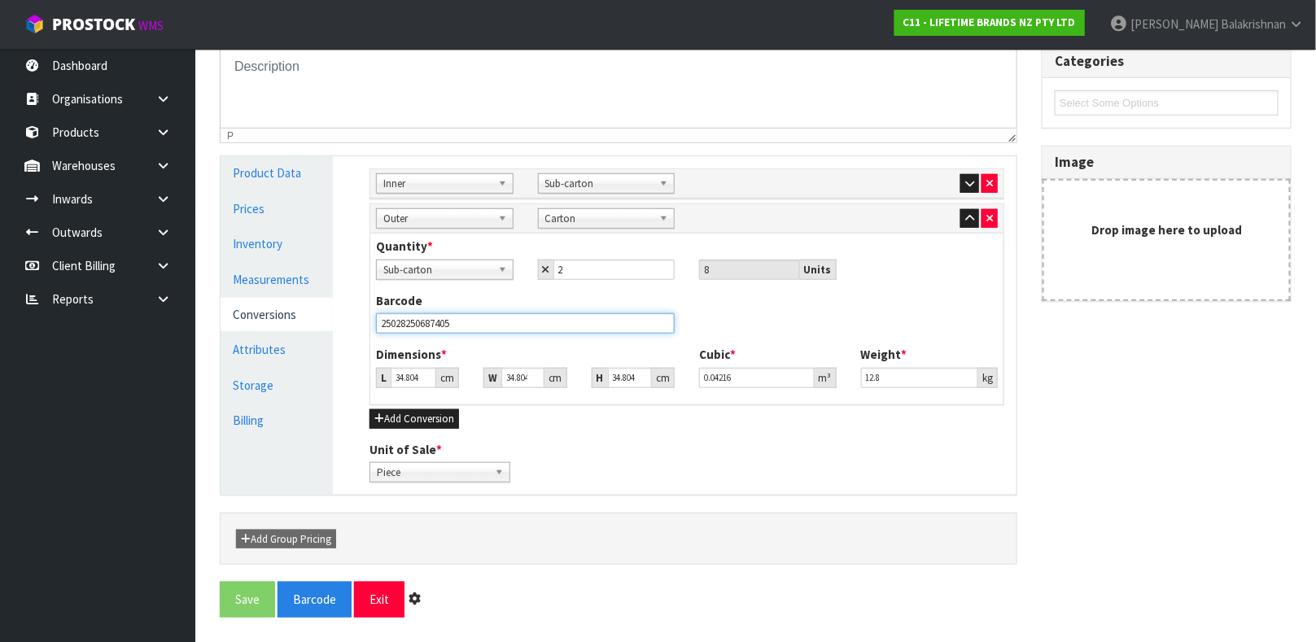
scroll to position [0, 0]
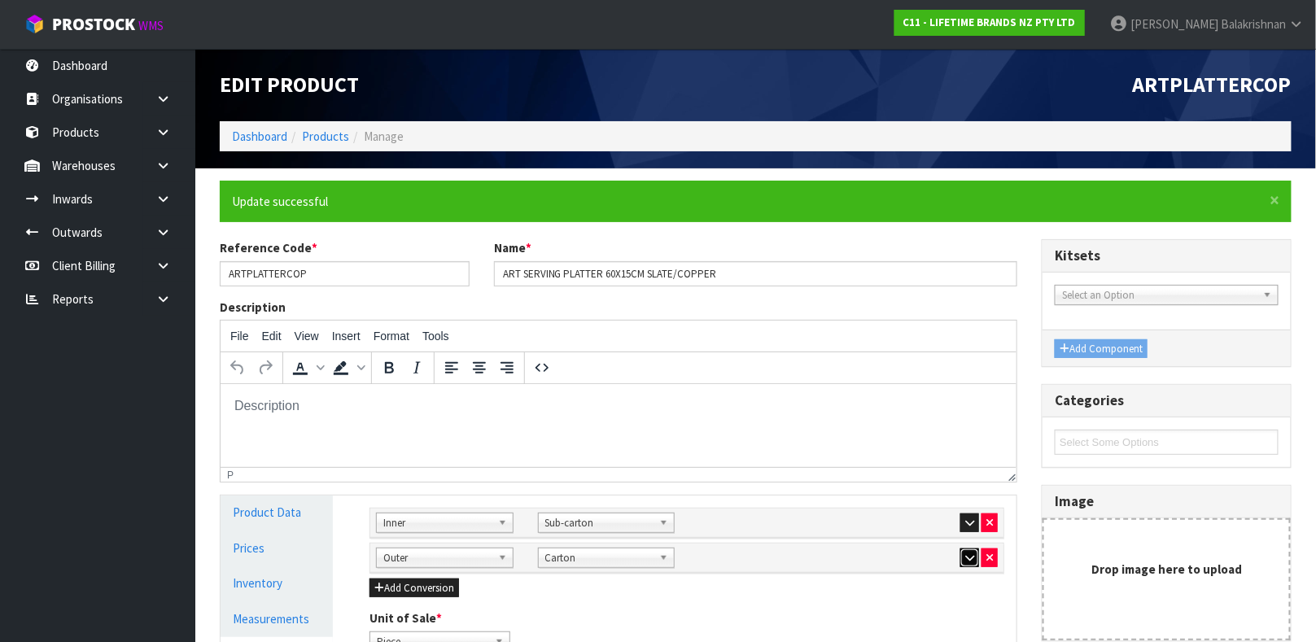
click at [970, 564] on button "button" at bounding box center [970, 559] width 19 height 20
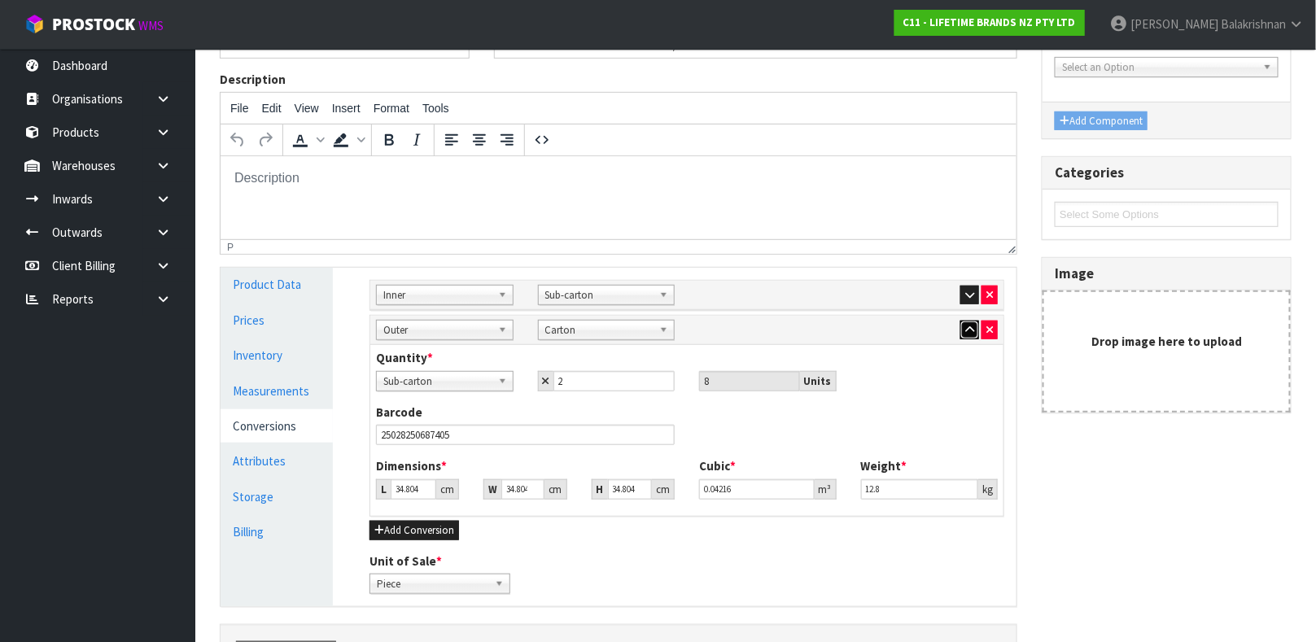
scroll to position [339, 0]
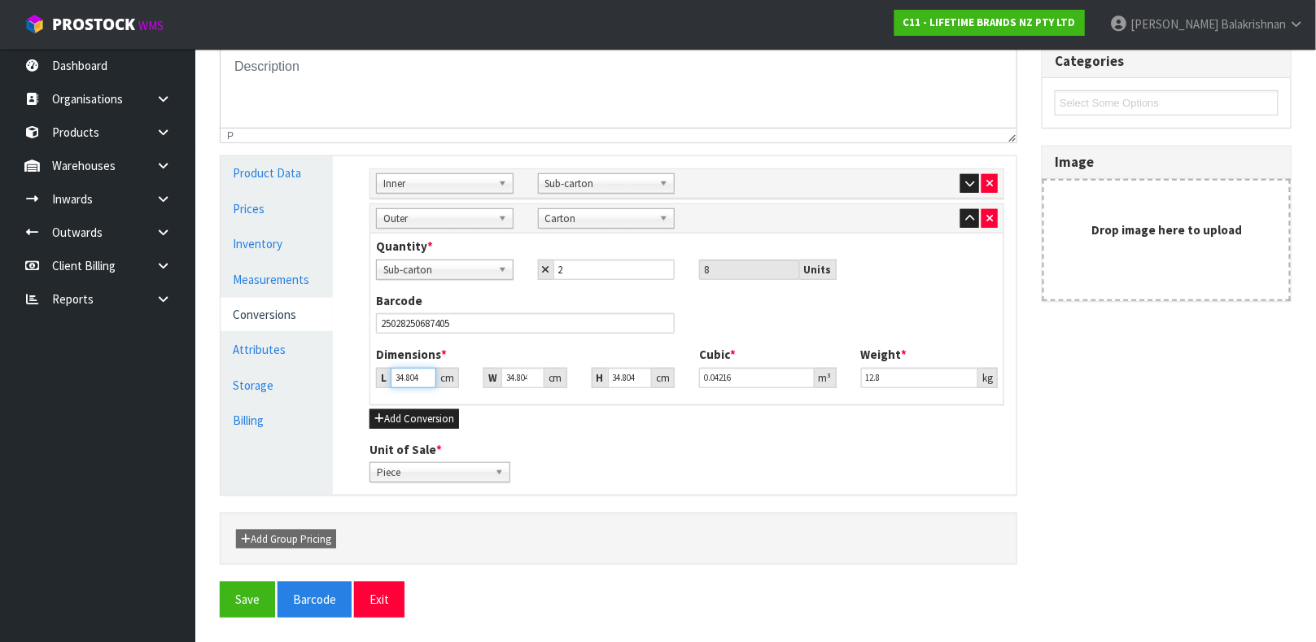
click at [416, 380] on input "34.804" at bounding box center [414, 378] width 46 height 20
type input "0.000001"
type input "2"
type input "0.002423"
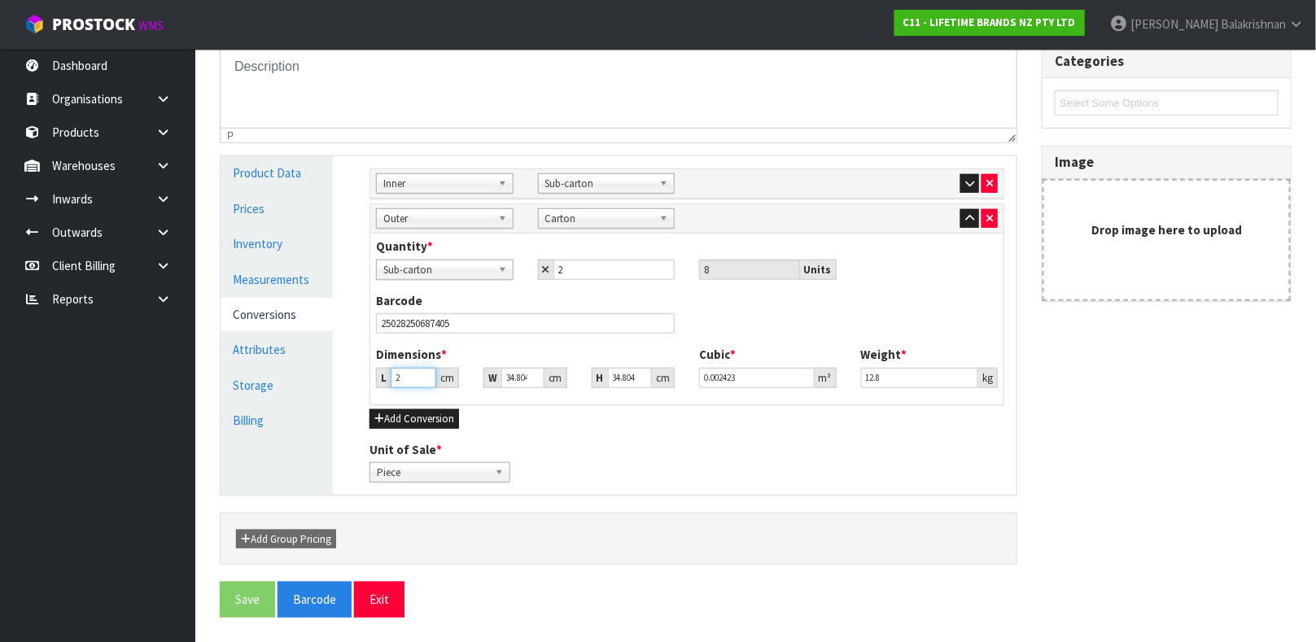
type input "22"
type input "0.026649"
type input "22"
type input "6"
type input "0.004594"
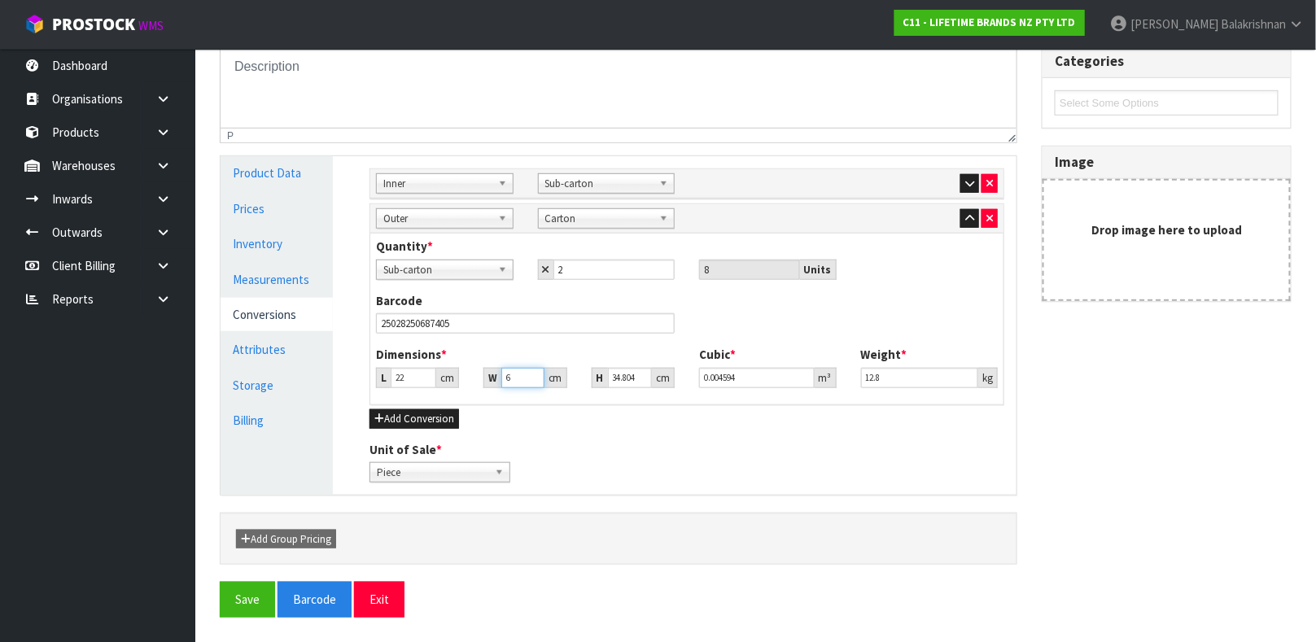
type input "64"
type input "0.049004"
type input "64"
type input "3"
type input "0.004224"
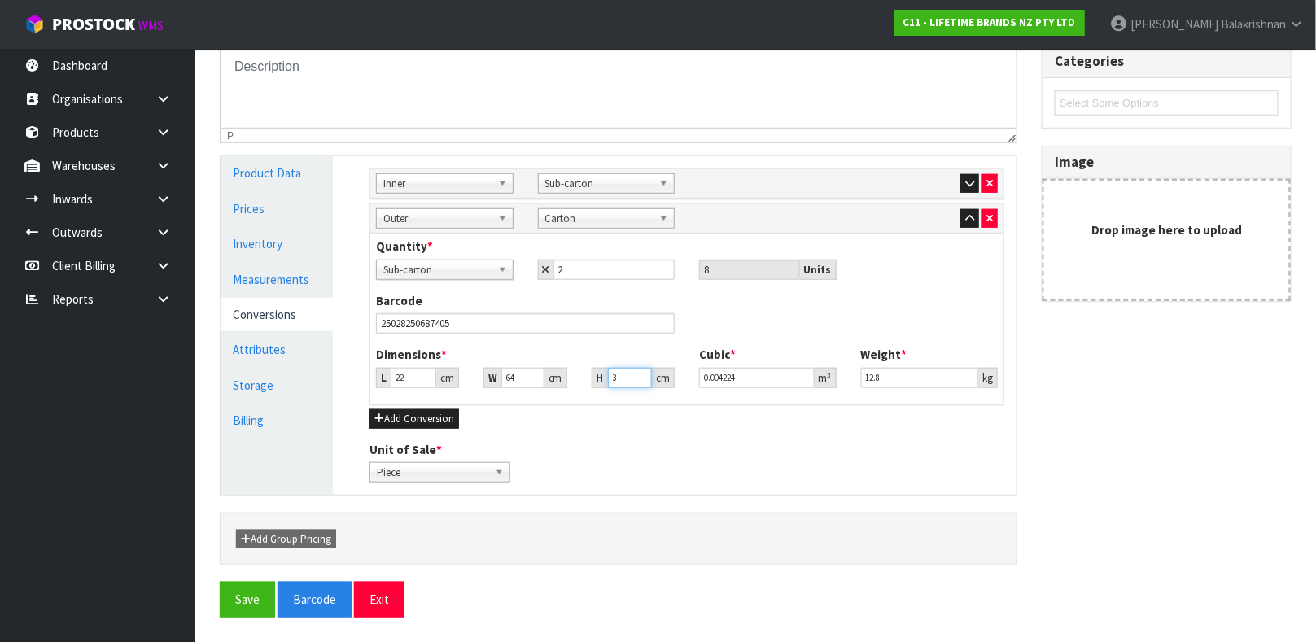
type input "36"
type input "0.050688"
type input "36"
type input "13.70"
click at [263, 606] on button "Save" at bounding box center [247, 599] width 55 height 35
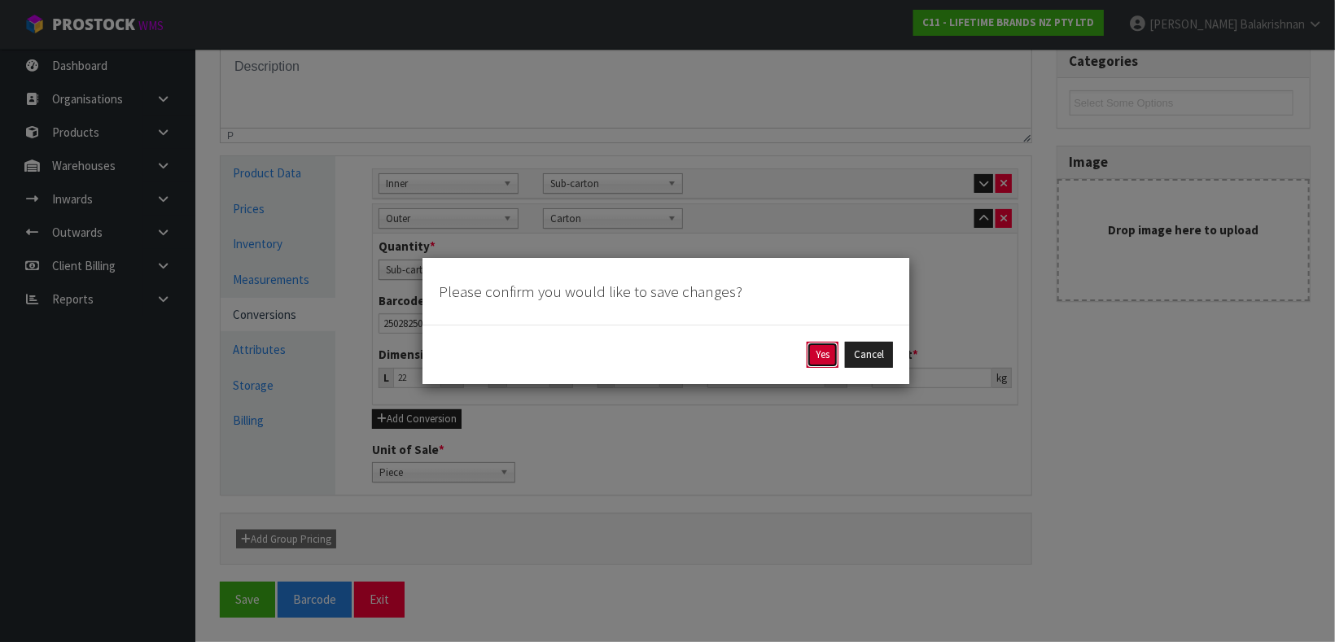
click at [824, 346] on button "Yes" at bounding box center [823, 355] width 32 height 26
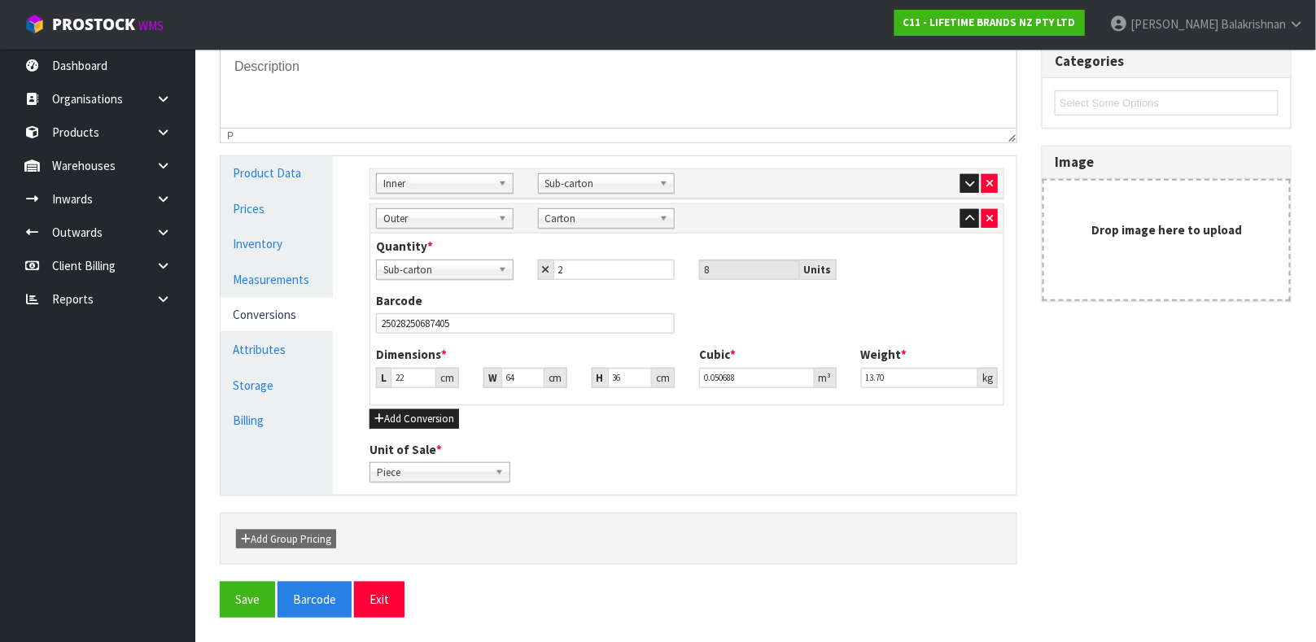
scroll to position [0, 0]
